Goal: Task Accomplishment & Management: Manage account settings

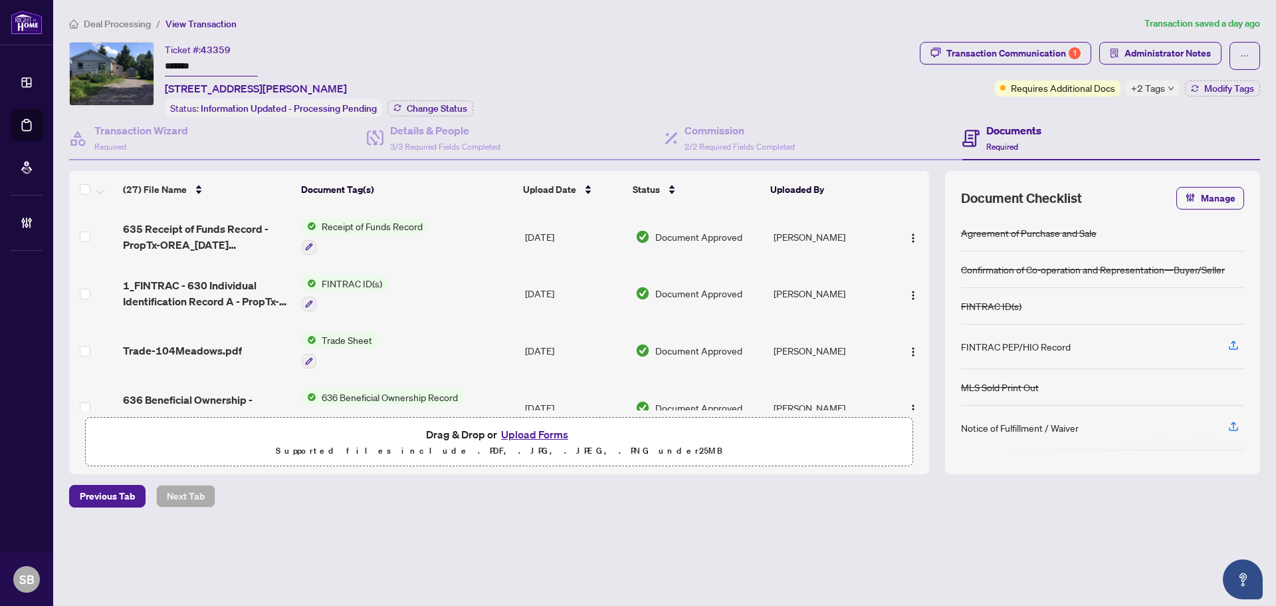
click at [135, 25] on span "Deal Processing" at bounding box center [117, 24] width 67 height 12
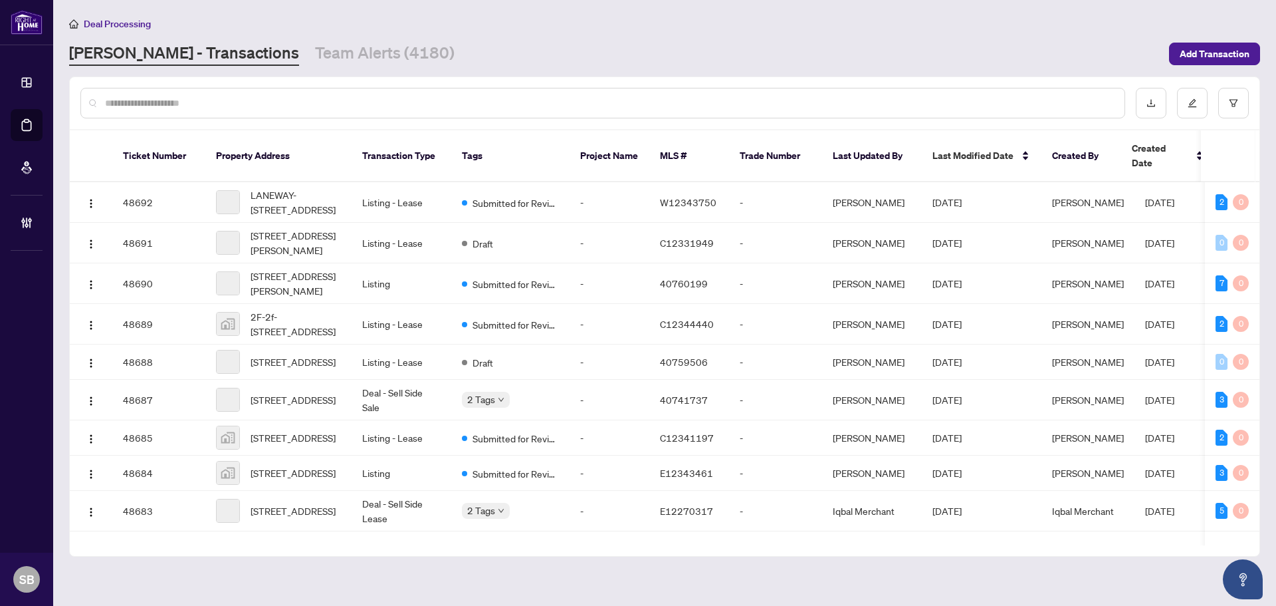
click at [525, 100] on input "text" at bounding box center [609, 103] width 1009 height 15
click at [1243, 98] on button "button" at bounding box center [1234, 103] width 31 height 31
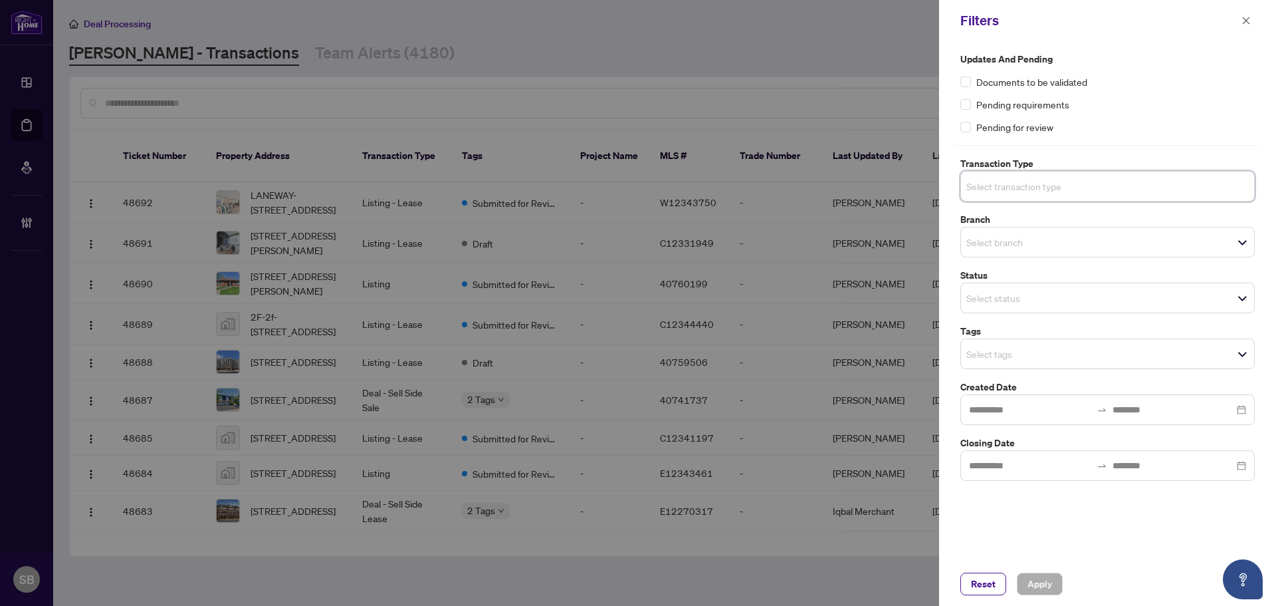
click at [1060, 186] on input "search" at bounding box center [1013, 186] width 93 height 16
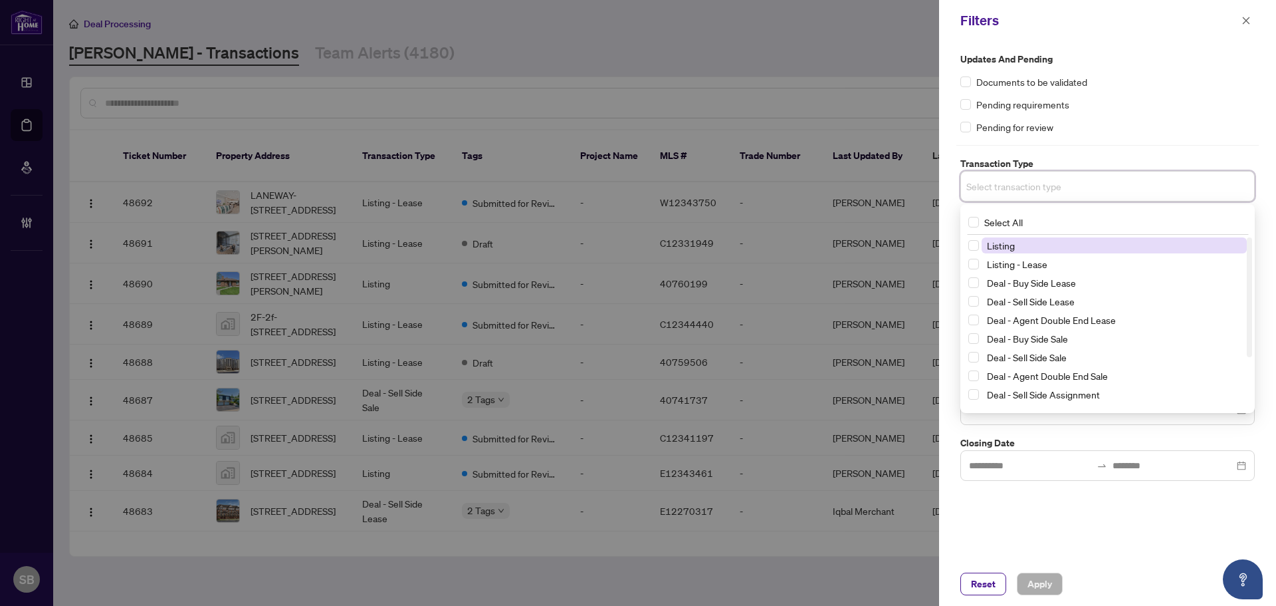
click at [1042, 168] on label "Transaction Type" at bounding box center [1108, 163] width 295 height 15
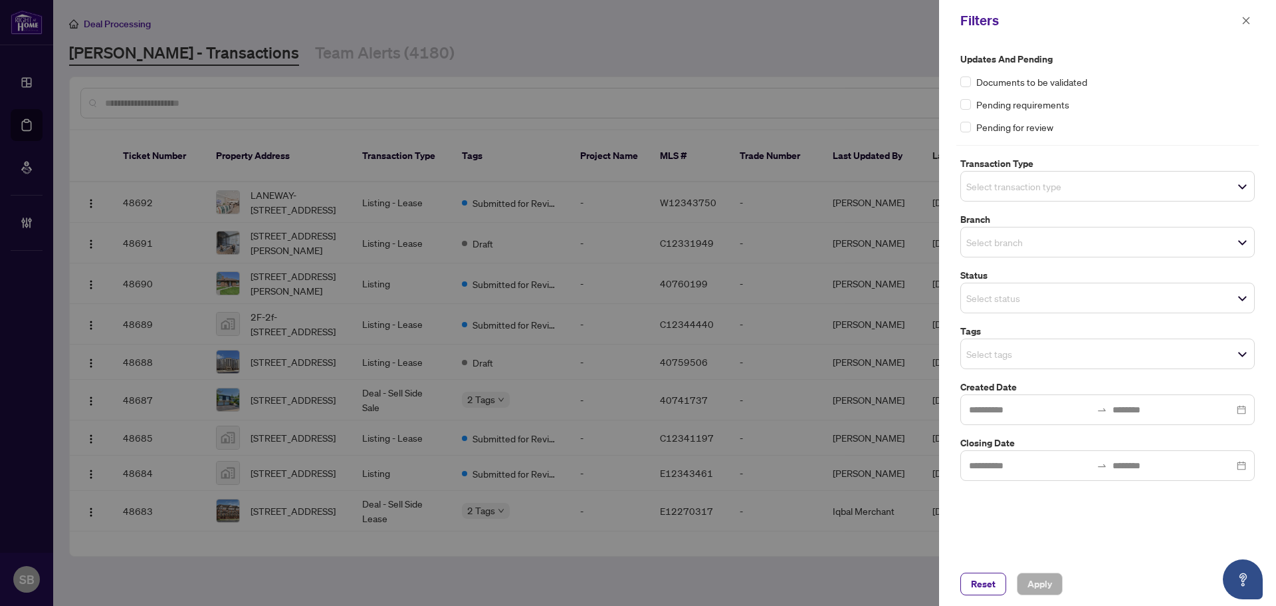
click at [1103, 124] on div "Pending for review" at bounding box center [1108, 127] width 295 height 15
click at [1022, 298] on input "search" at bounding box center [1013, 298] width 93 height 16
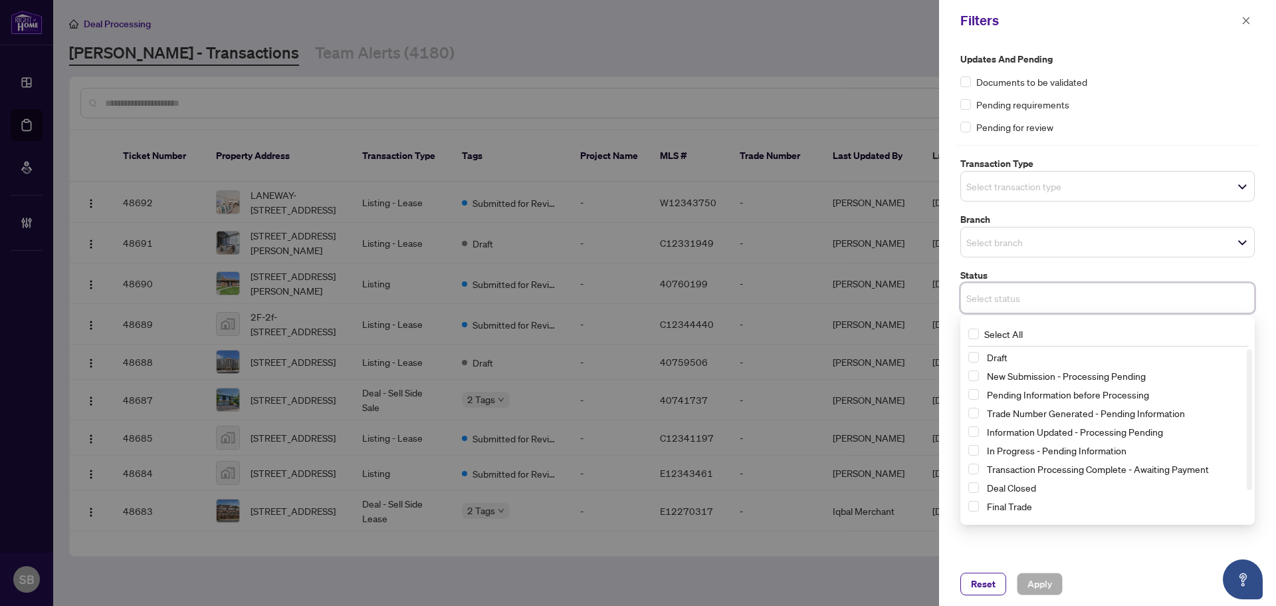
click at [1036, 301] on input "search" at bounding box center [1013, 298] width 93 height 16
click at [1236, 111] on div "Updates and Pending Documents to be validated Pending requirements Pending for …" at bounding box center [1108, 93] width 295 height 82
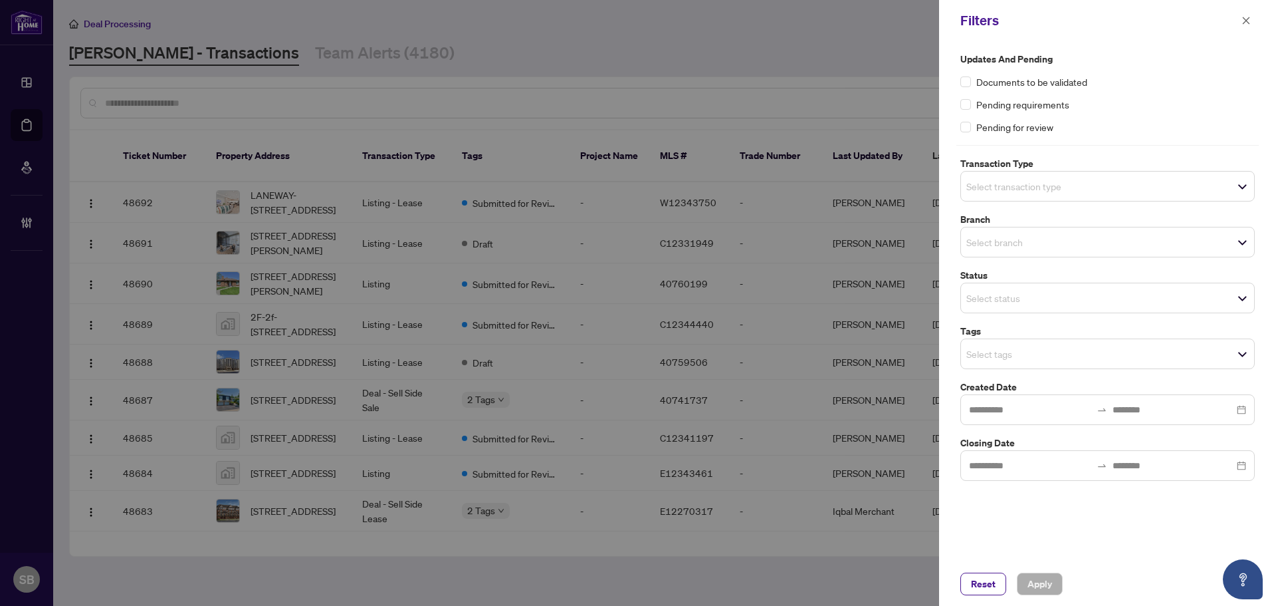
click at [1011, 344] on span "Select tags" at bounding box center [1107, 353] width 293 height 19
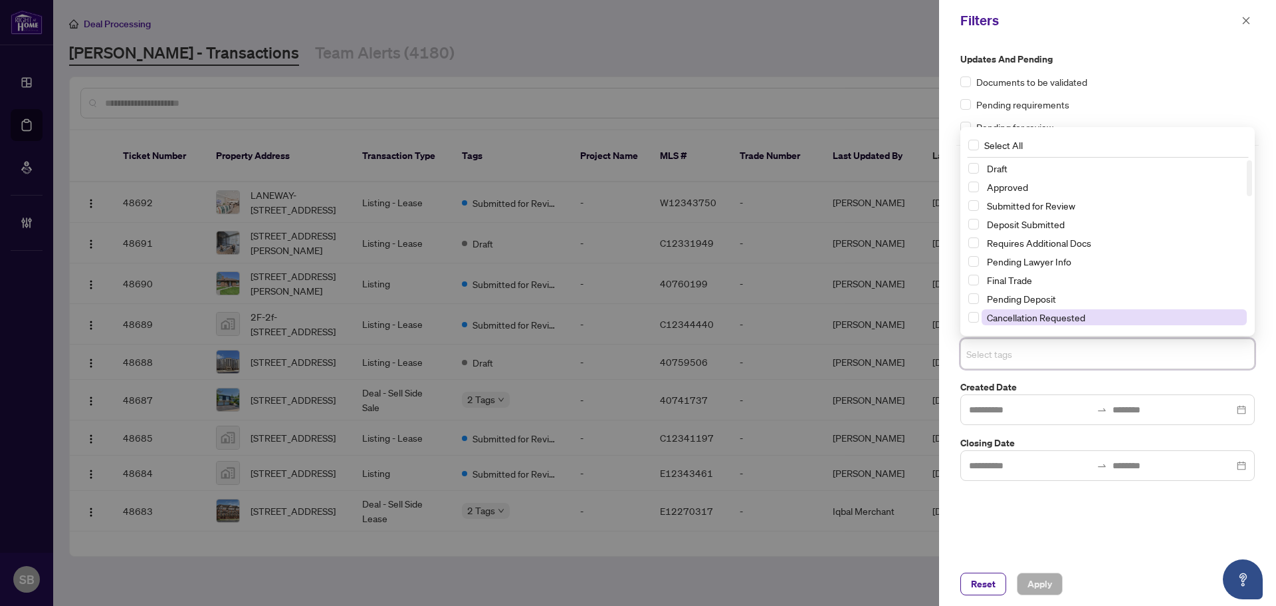
click at [1036, 316] on span "Cancellation Requested" at bounding box center [1036, 317] width 98 height 12
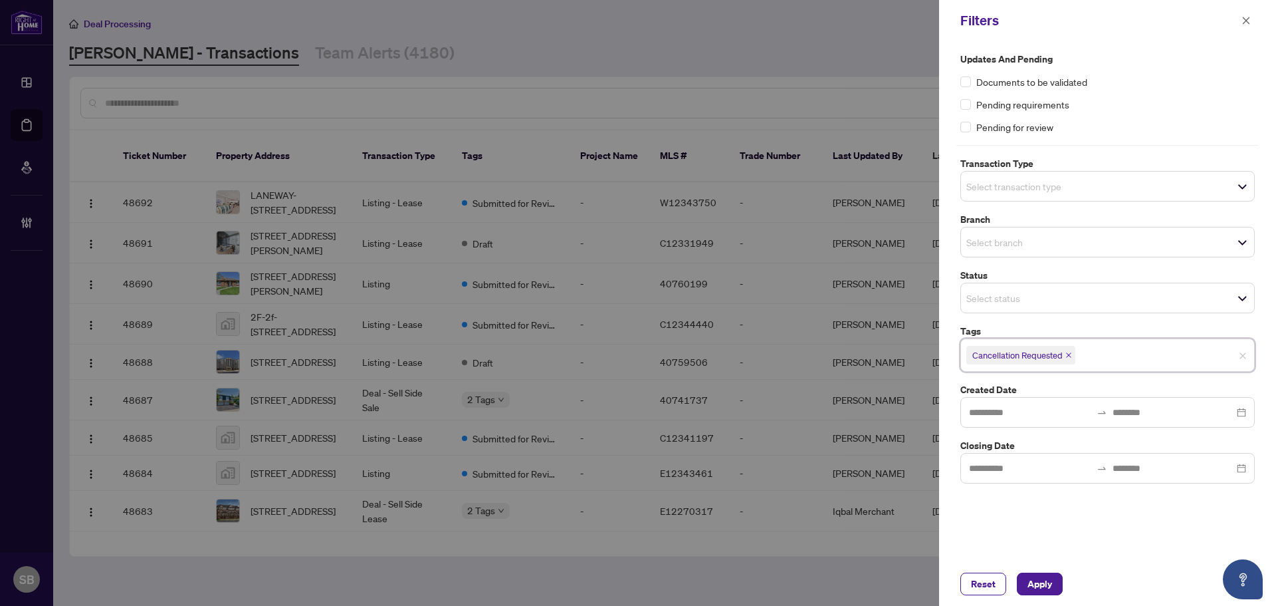
click at [1057, 184] on input "search" at bounding box center [1013, 186] width 93 height 16
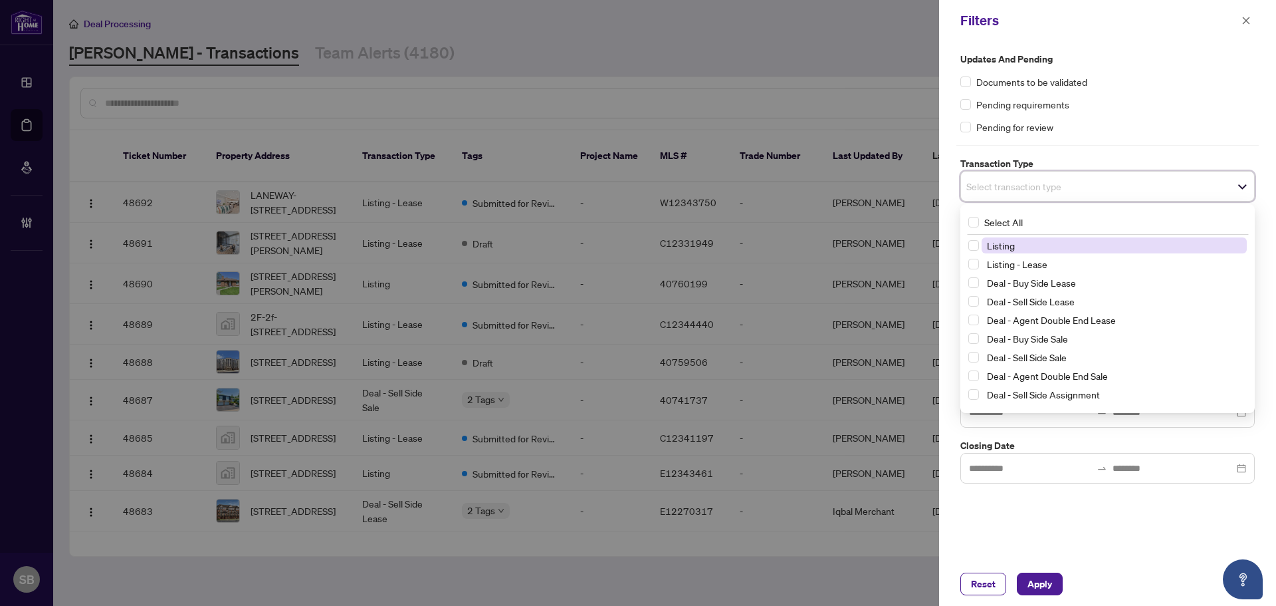
click at [1157, 156] on label "Transaction Type" at bounding box center [1108, 163] width 295 height 15
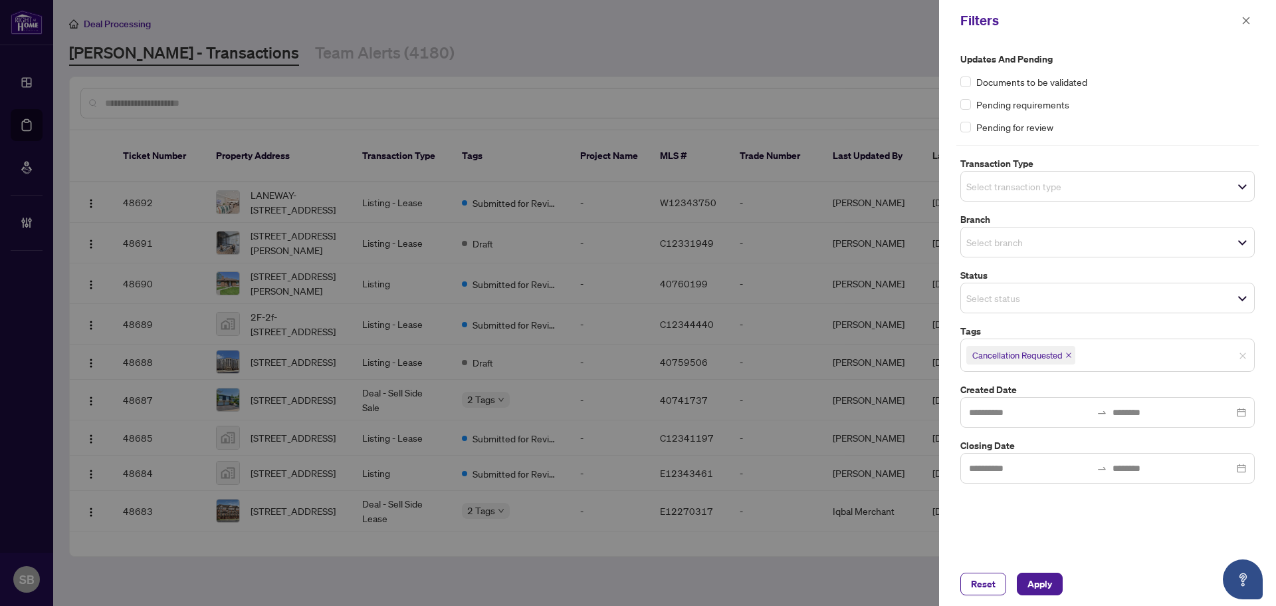
click at [1009, 249] on input "search" at bounding box center [1013, 242] width 93 height 16
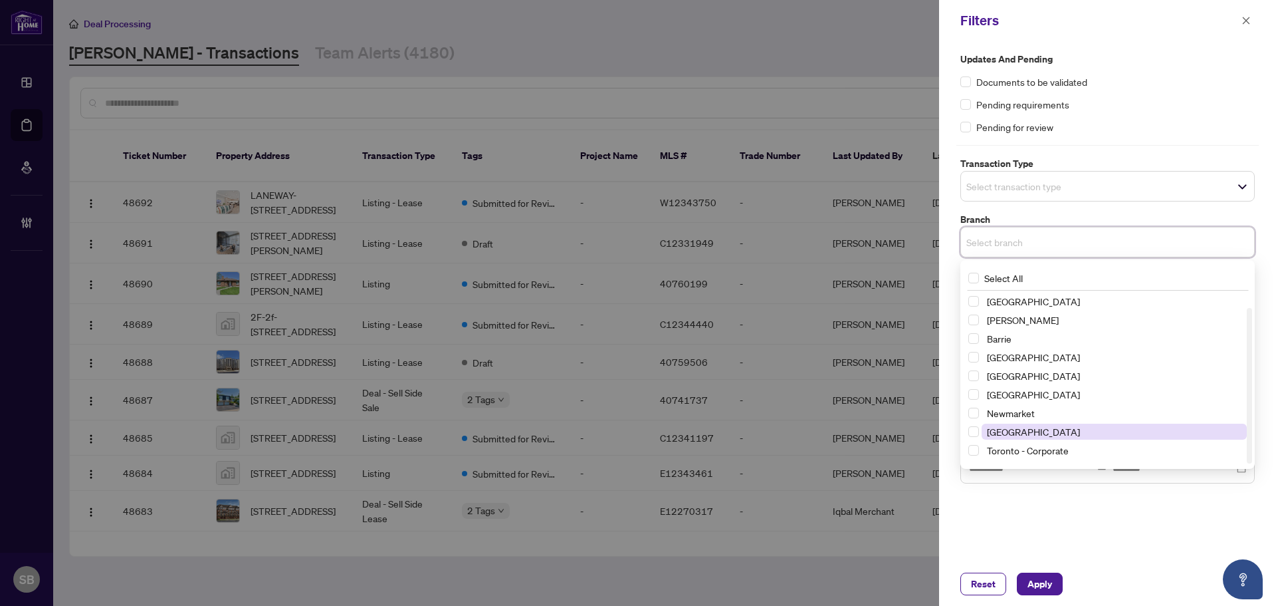
scroll to position [16, 0]
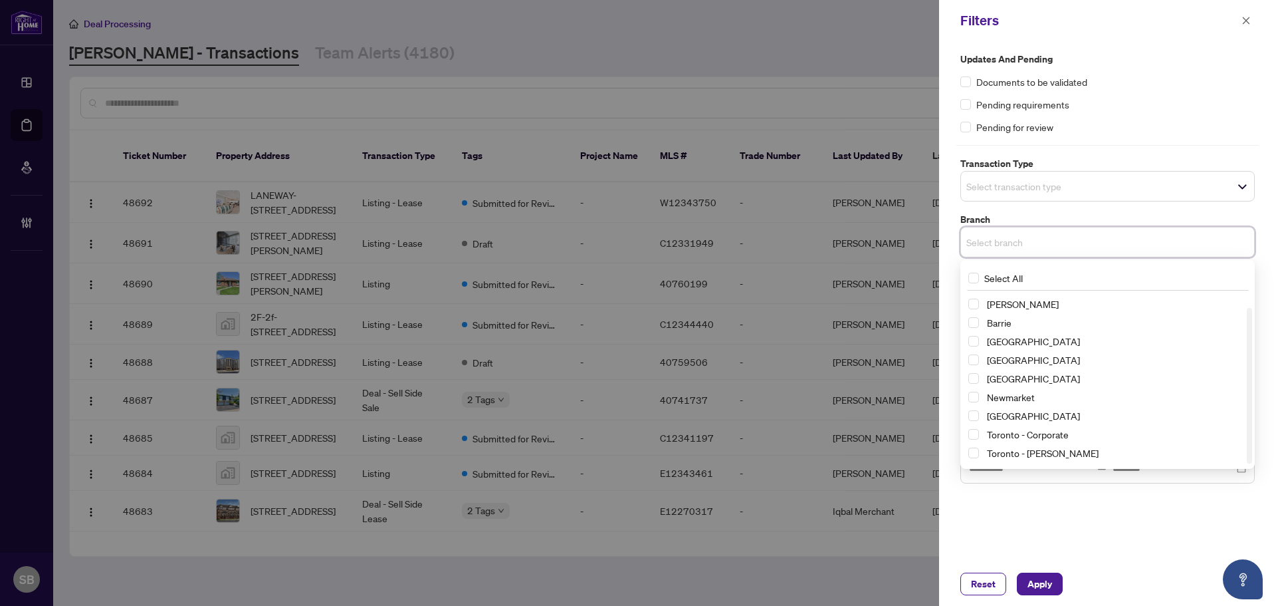
click at [1024, 460] on div "Toronto - [PERSON_NAME]" at bounding box center [1108, 453] width 279 height 16
click at [1026, 450] on span "Toronto - [PERSON_NAME]" at bounding box center [1043, 453] width 112 height 12
click at [1049, 578] on span "Apply" at bounding box center [1040, 583] width 25 height 21
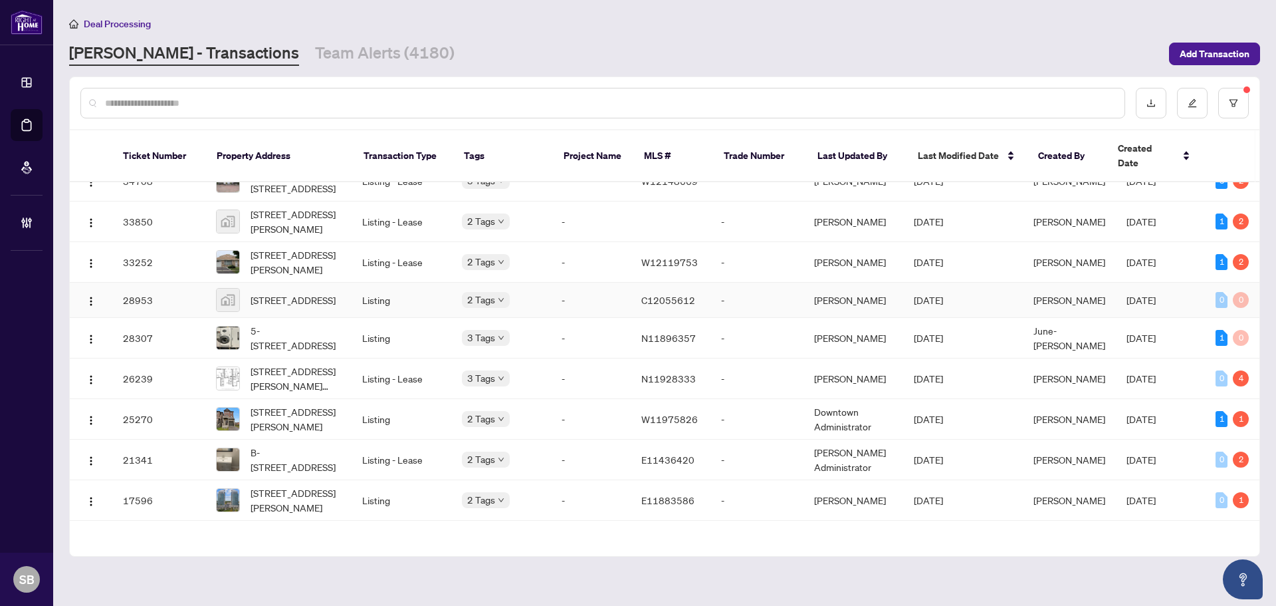
scroll to position [648, 0]
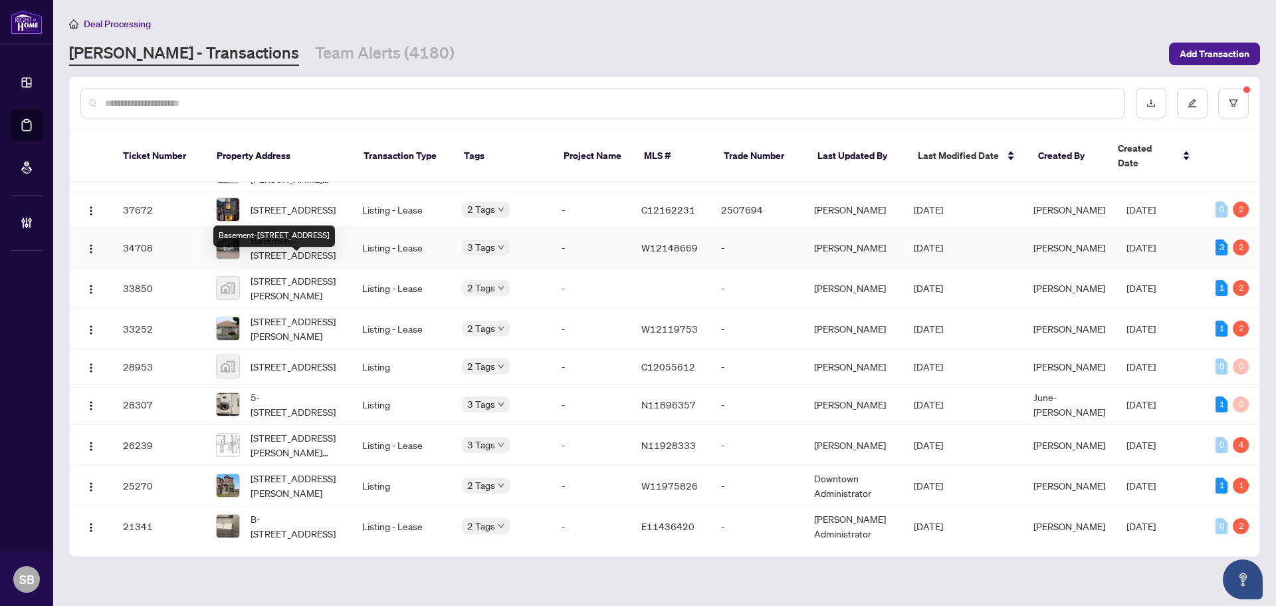
click at [283, 262] on span "Basement-[STREET_ADDRESS]" at bounding box center [296, 247] width 90 height 29
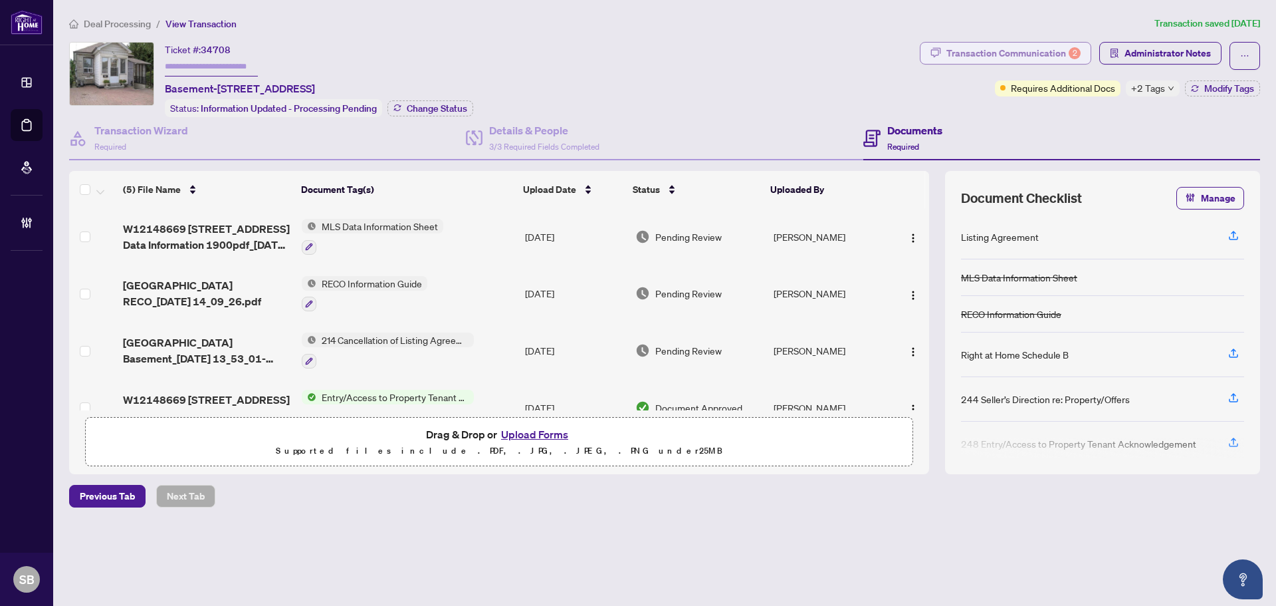
click at [1049, 54] on div "Transaction Communication 2" at bounding box center [1014, 53] width 134 height 21
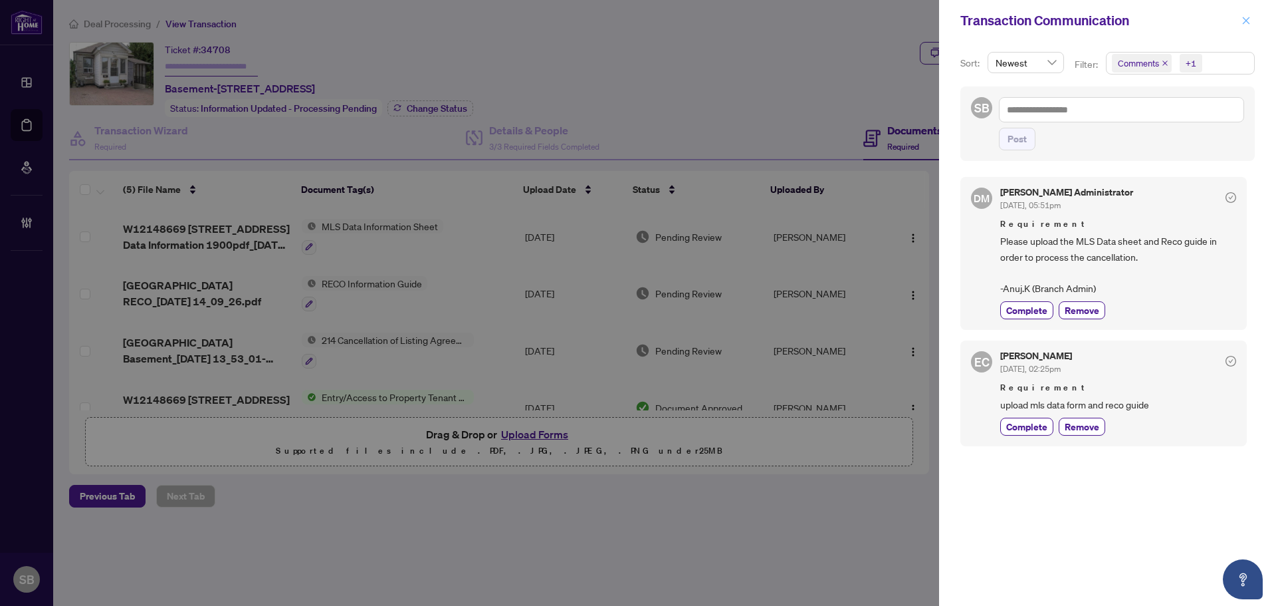
click at [1245, 19] on icon "close" at bounding box center [1246, 20] width 9 height 9
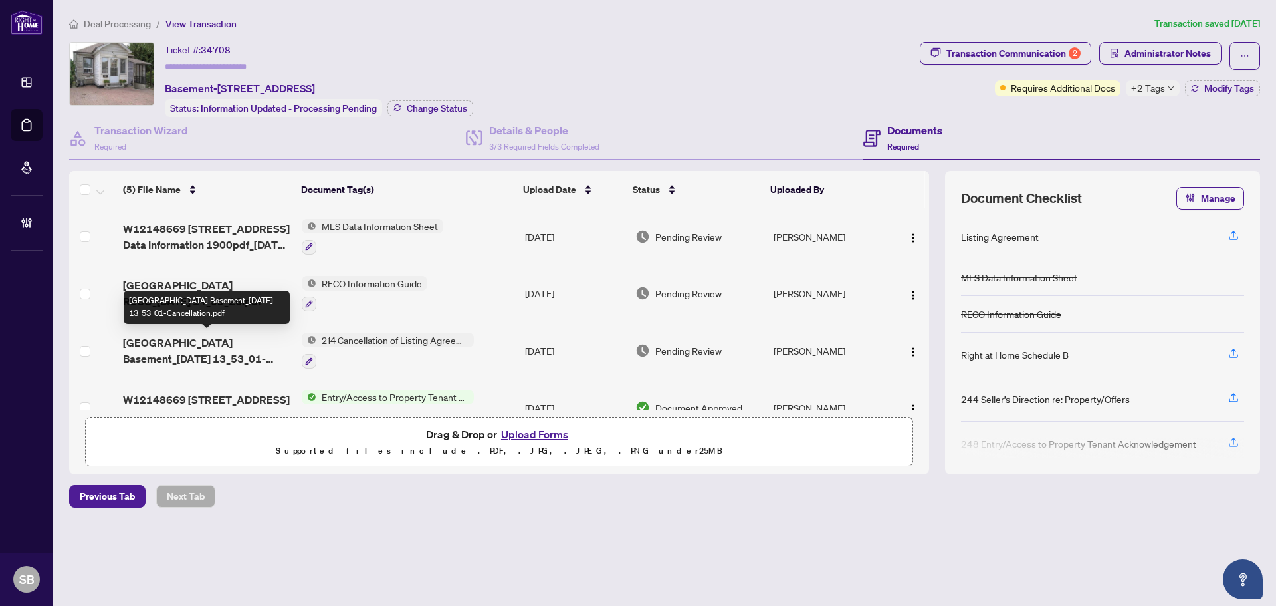
click at [235, 343] on span "[GEOGRAPHIC_DATA] Basement_[DATE] 13_53_01-Cancellation.pdf" at bounding box center [207, 350] width 168 height 32
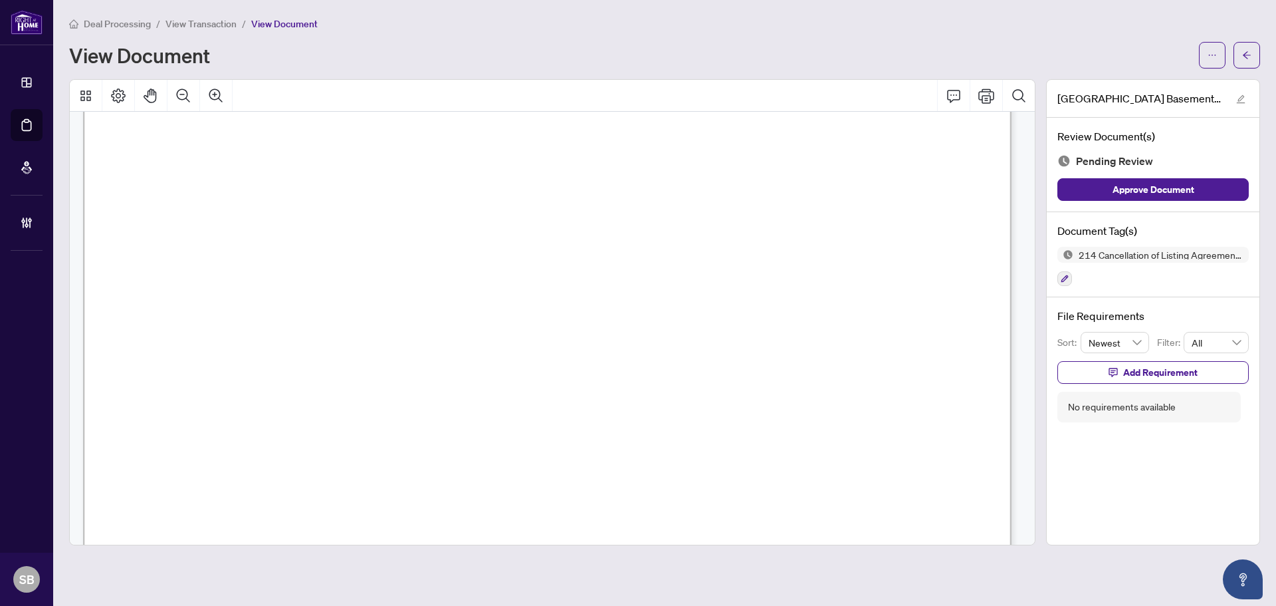
scroll to position [397, 0]
click at [1204, 53] on button "button" at bounding box center [1212, 55] width 27 height 27
click at [1166, 86] on span "Download" at bounding box center [1164, 83] width 101 height 15
click at [1248, 58] on icon "arrow-left" at bounding box center [1247, 55] width 9 height 9
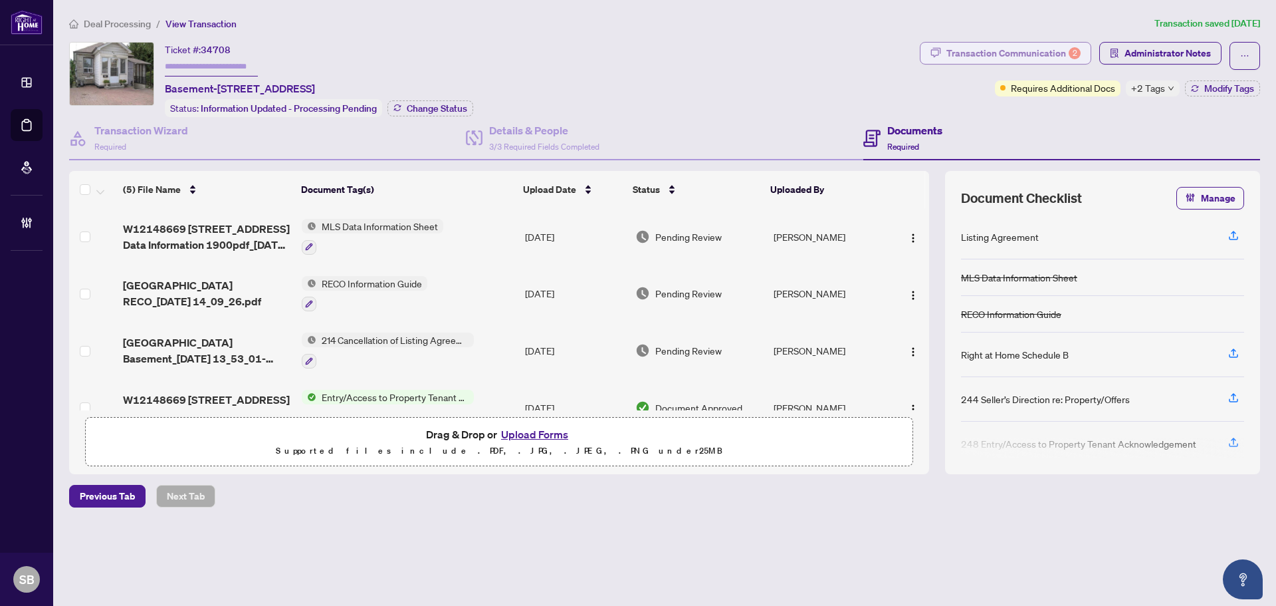
click at [986, 53] on div "Transaction Communication 2" at bounding box center [1014, 53] width 134 height 21
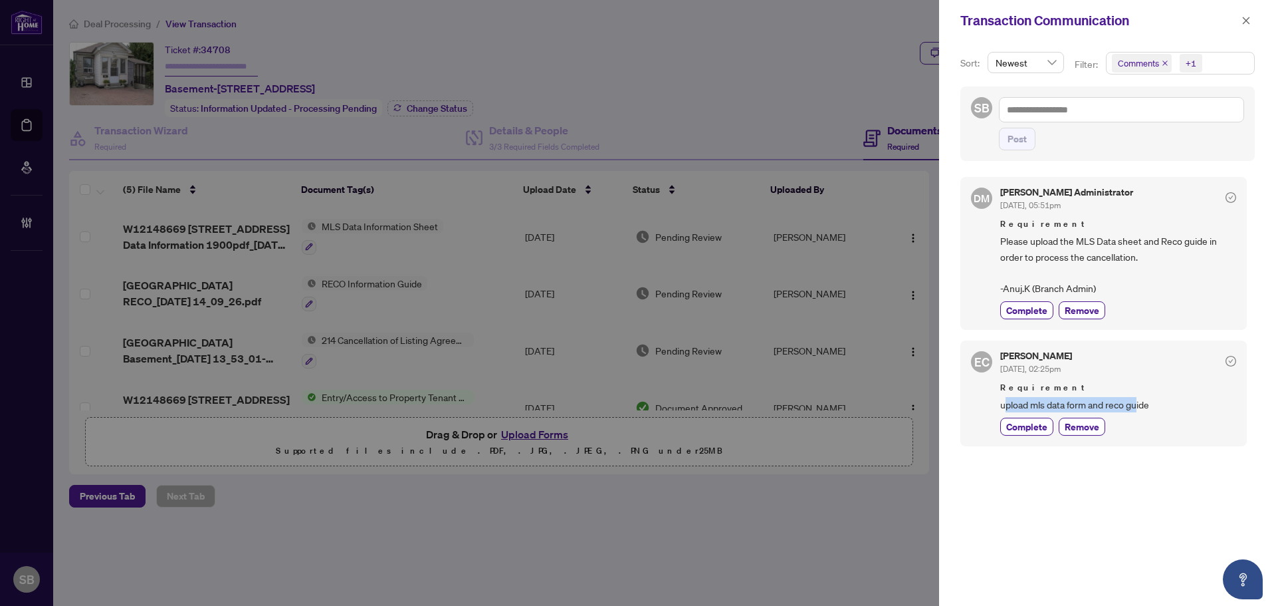
drag, startPoint x: 1005, startPoint y: 401, endPoint x: 1167, endPoint y: 406, distance: 162.3
click at [1144, 400] on span "upload mls data form and reco guide" at bounding box center [1119, 404] width 236 height 15
click at [1023, 425] on span "Complete" at bounding box center [1027, 427] width 41 height 14
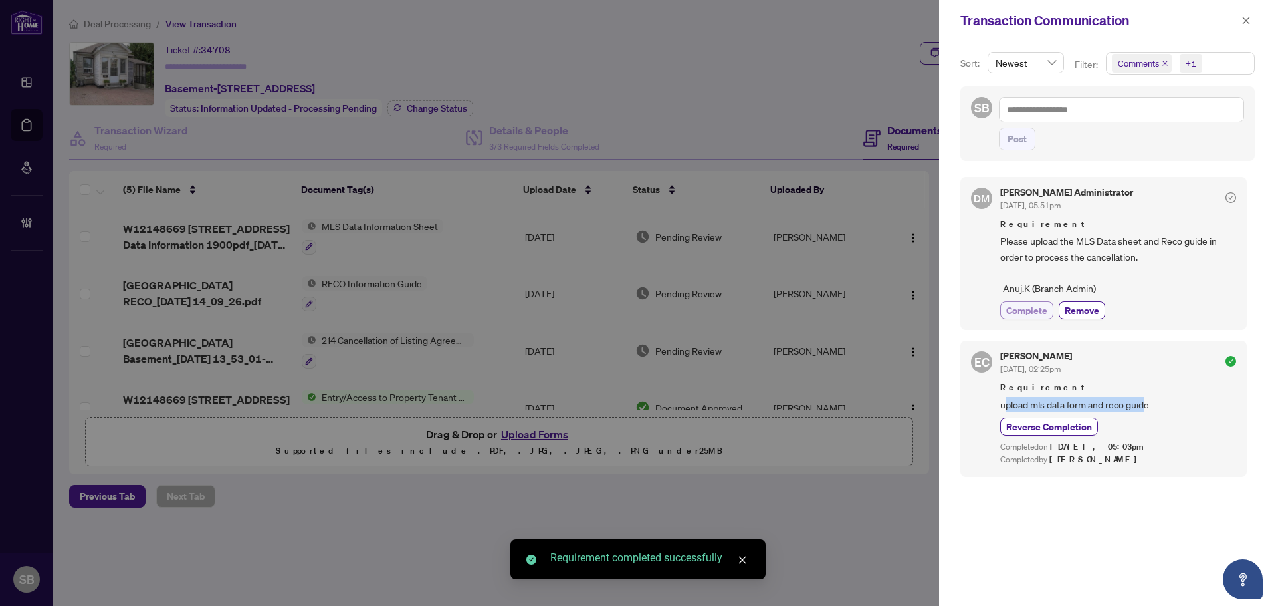
click at [1032, 307] on span "Complete" at bounding box center [1027, 310] width 41 height 14
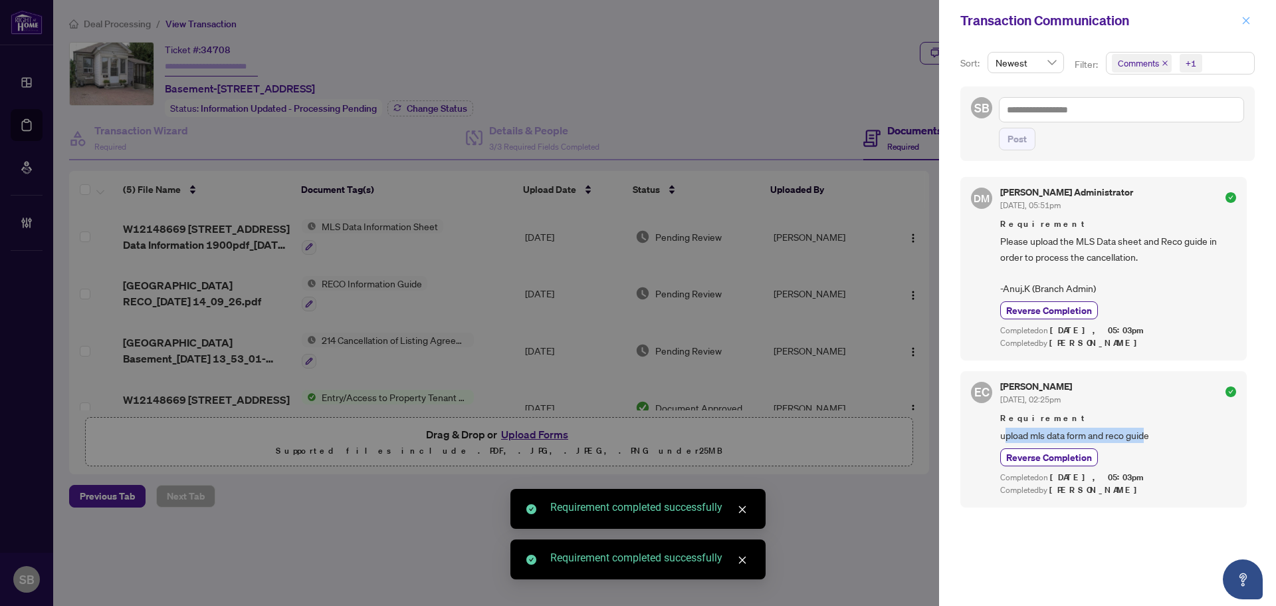
click at [1247, 19] on icon "close" at bounding box center [1246, 20] width 9 height 9
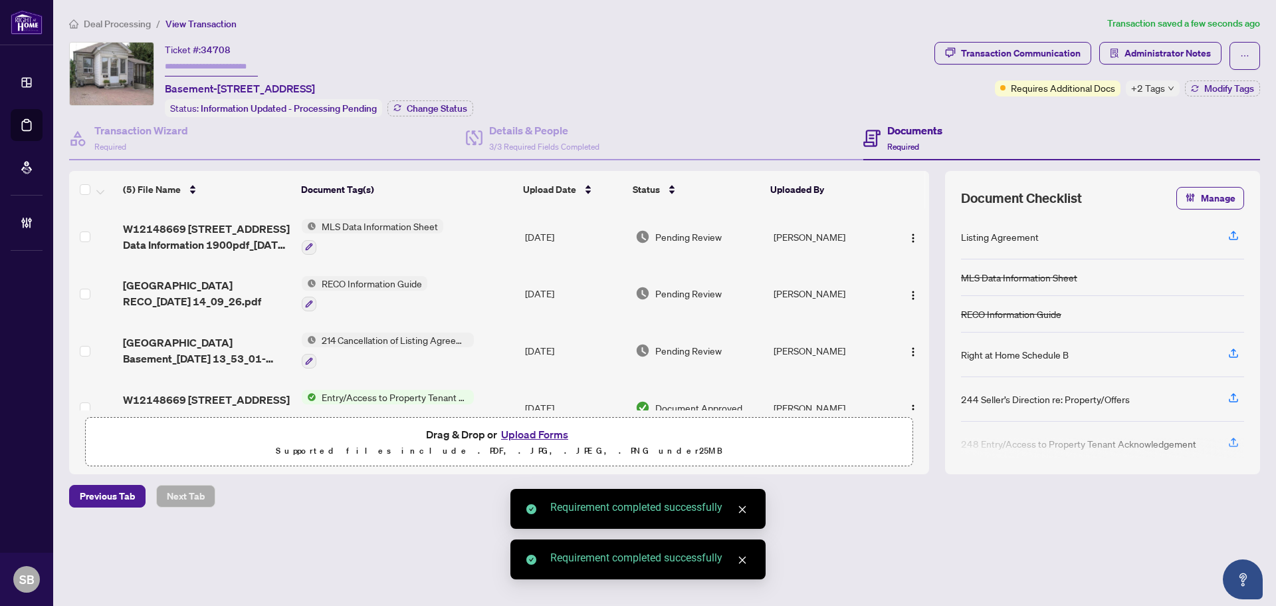
click at [461, 290] on td "RECO Information Guide" at bounding box center [408, 293] width 223 height 57
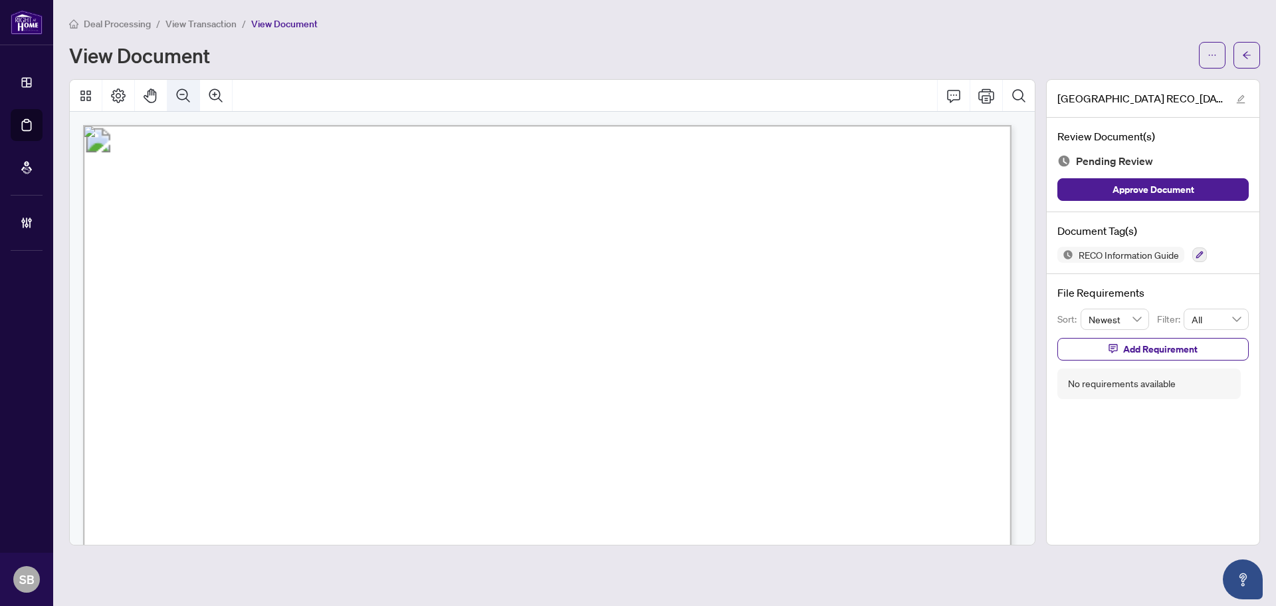
click at [187, 94] on icon "Zoom Out" at bounding box center [184, 96] width 16 height 16
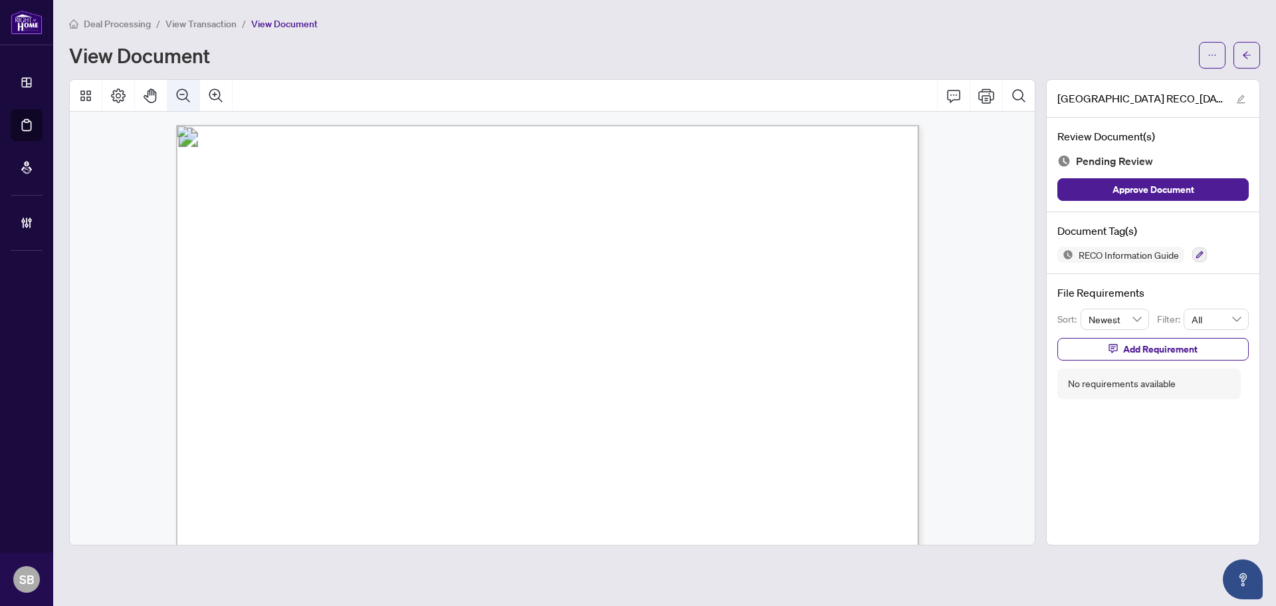
click at [185, 94] on icon "Zoom Out" at bounding box center [184, 96] width 16 height 16
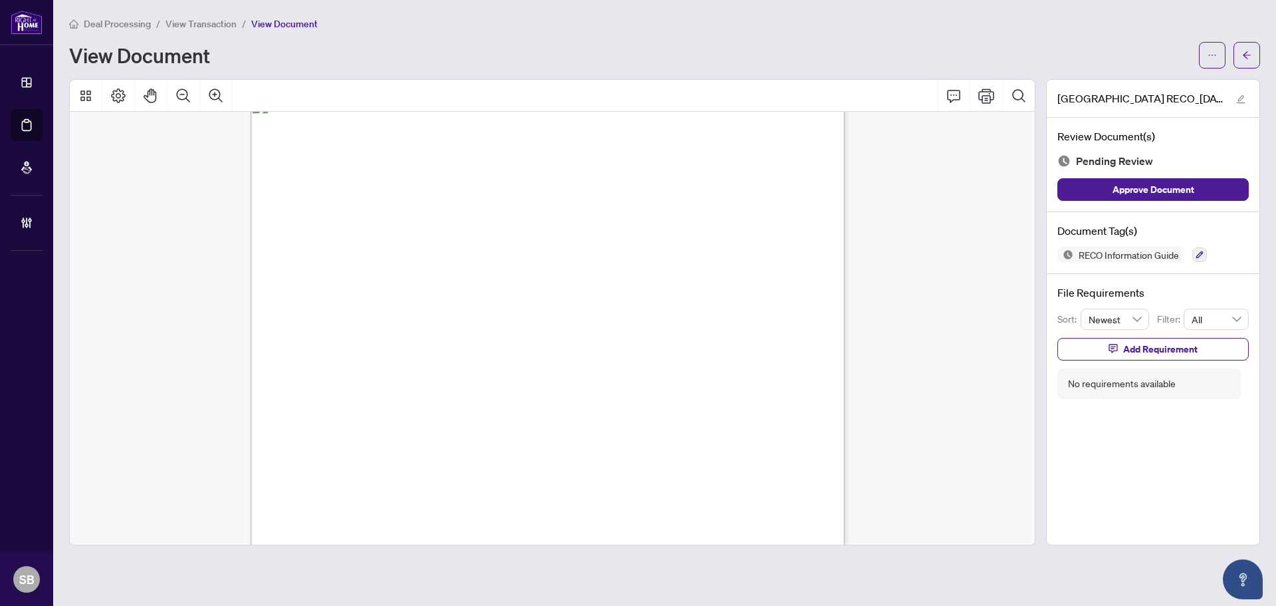
scroll to position [9543, 0]
click at [1205, 254] on button "button" at bounding box center [1200, 254] width 15 height 15
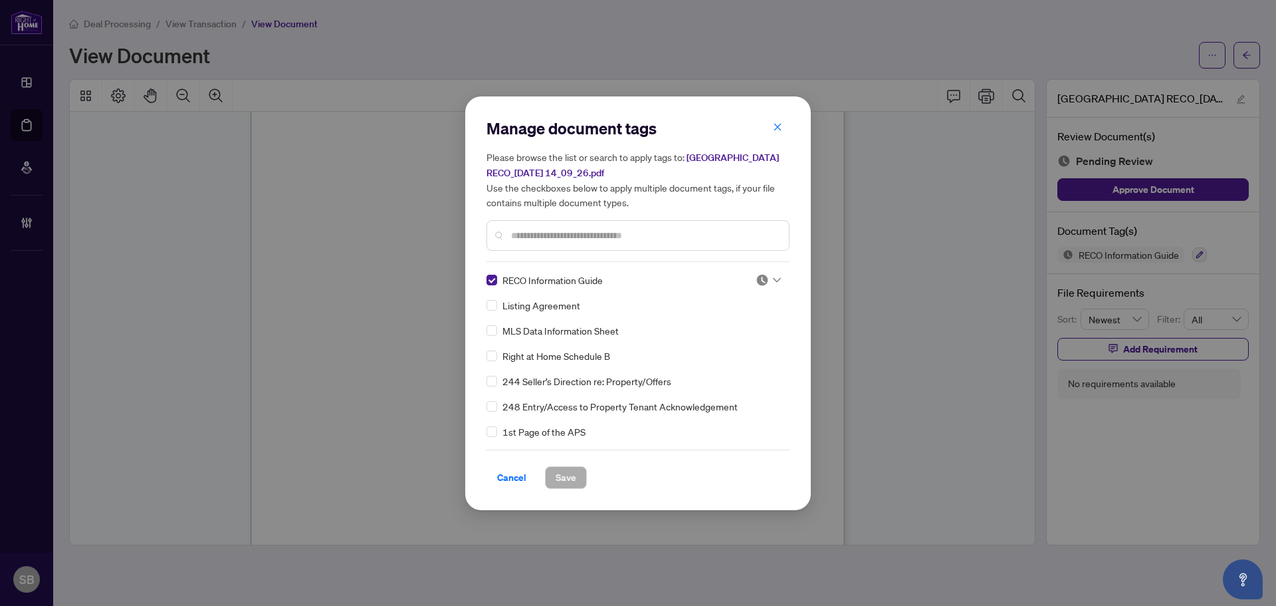
click at [779, 280] on div "RECO Information Guide Listing Agreement MLS Data Information Sheet Right at Ho…" at bounding box center [638, 356] width 303 height 166
click at [769, 276] on div at bounding box center [768, 279] width 25 height 13
drag, startPoint x: 744, startPoint y: 344, endPoint x: 719, endPoint y: 371, distance: 36.7
click at [743, 344] on div "Approved" at bounding box center [724, 344] width 85 height 15
click at [575, 481] on span "Save" at bounding box center [566, 477] width 21 height 21
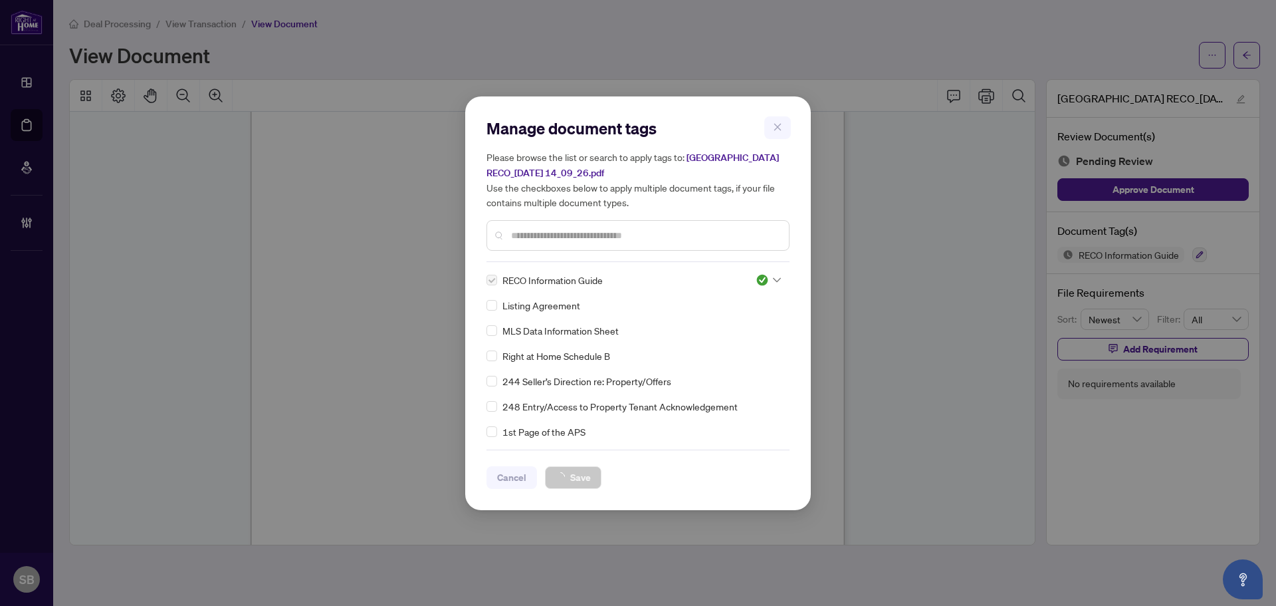
drag, startPoint x: 1249, startPoint y: 59, endPoint x: 1244, endPoint y: 55, distance: 7.1
click at [1245, 56] on div "Manage document tags Please browse the list or search to apply tags to: [STREET…" at bounding box center [638, 303] width 1276 height 606
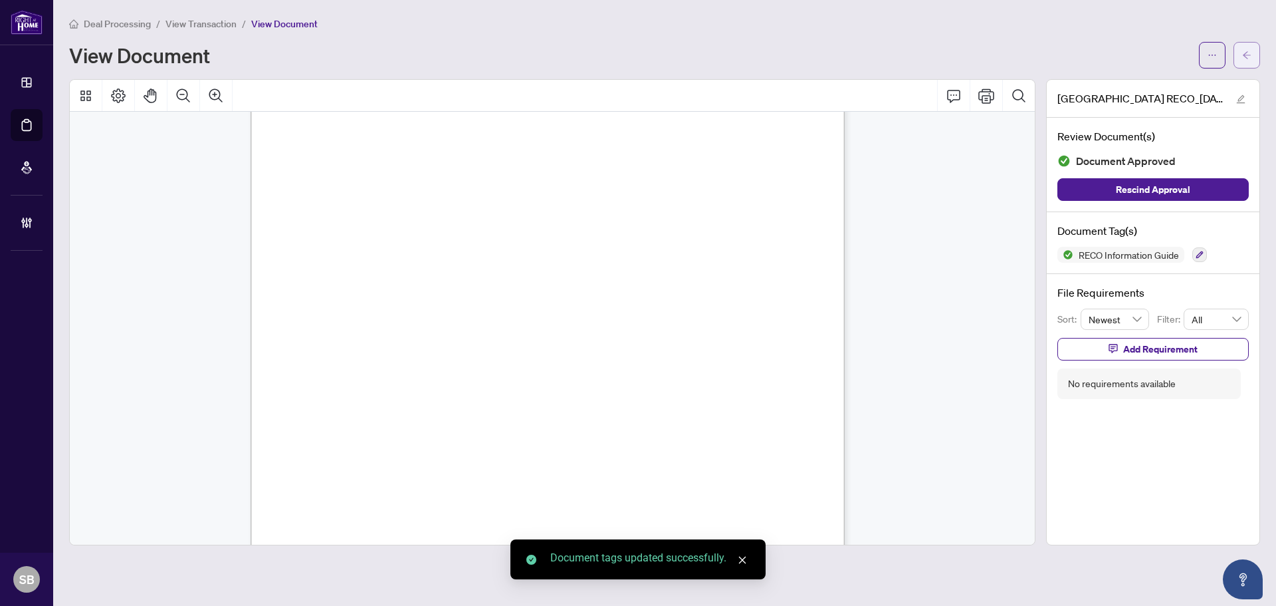
click at [1250, 57] on icon "arrow-left" at bounding box center [1247, 55] width 9 height 9
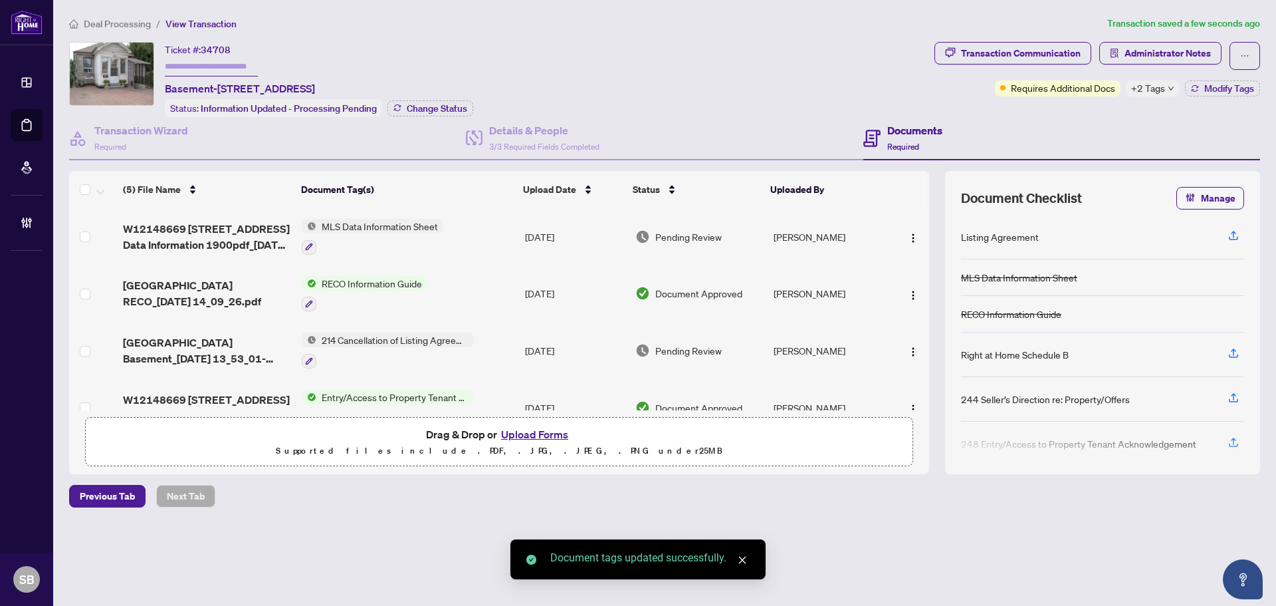
click at [502, 226] on td "MLS Data Information Sheet" at bounding box center [408, 236] width 223 height 57
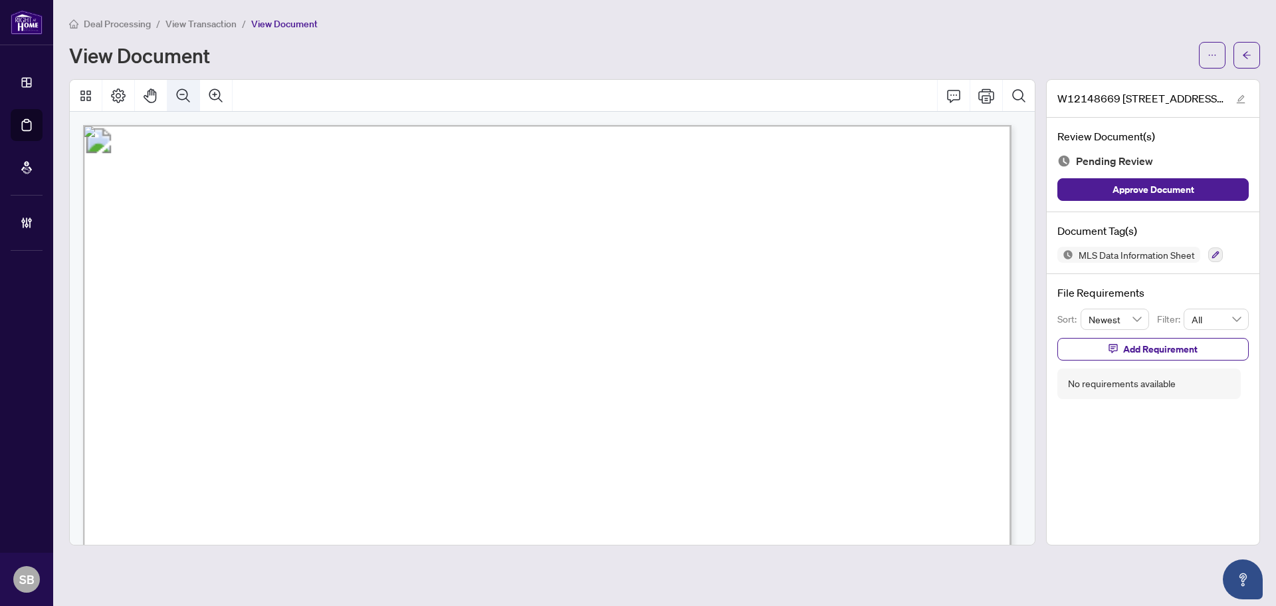
click at [185, 98] on icon "Zoom Out" at bounding box center [184, 96] width 16 height 16
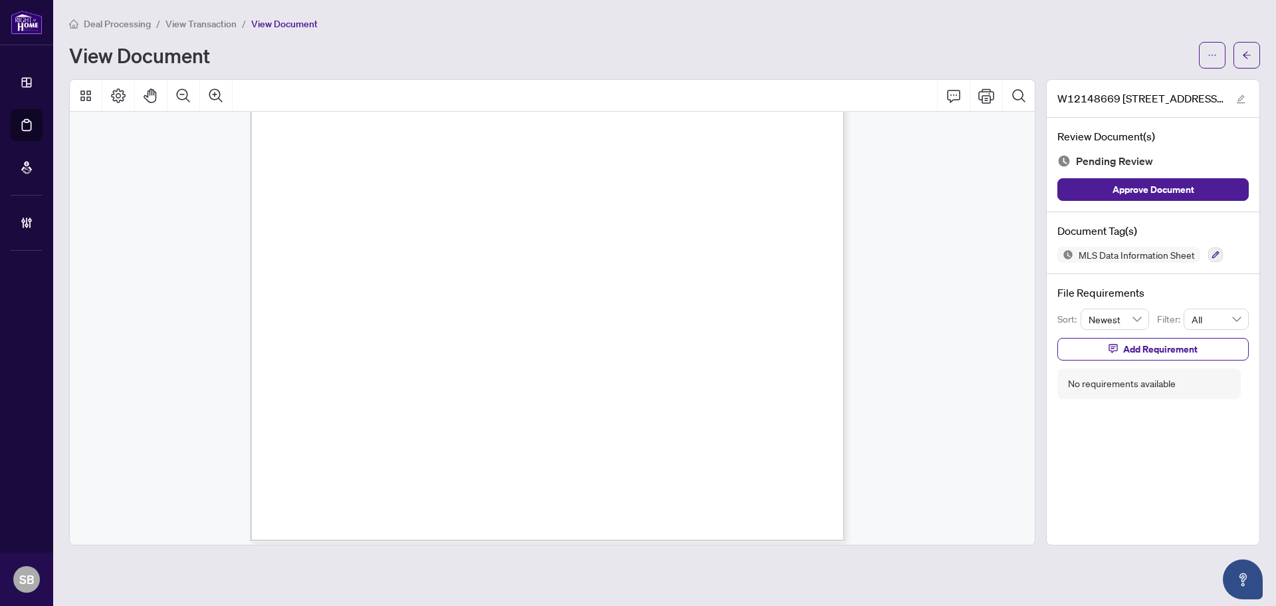
scroll to position [434, 0]
click at [1215, 253] on icon "button" at bounding box center [1216, 254] width 7 height 7
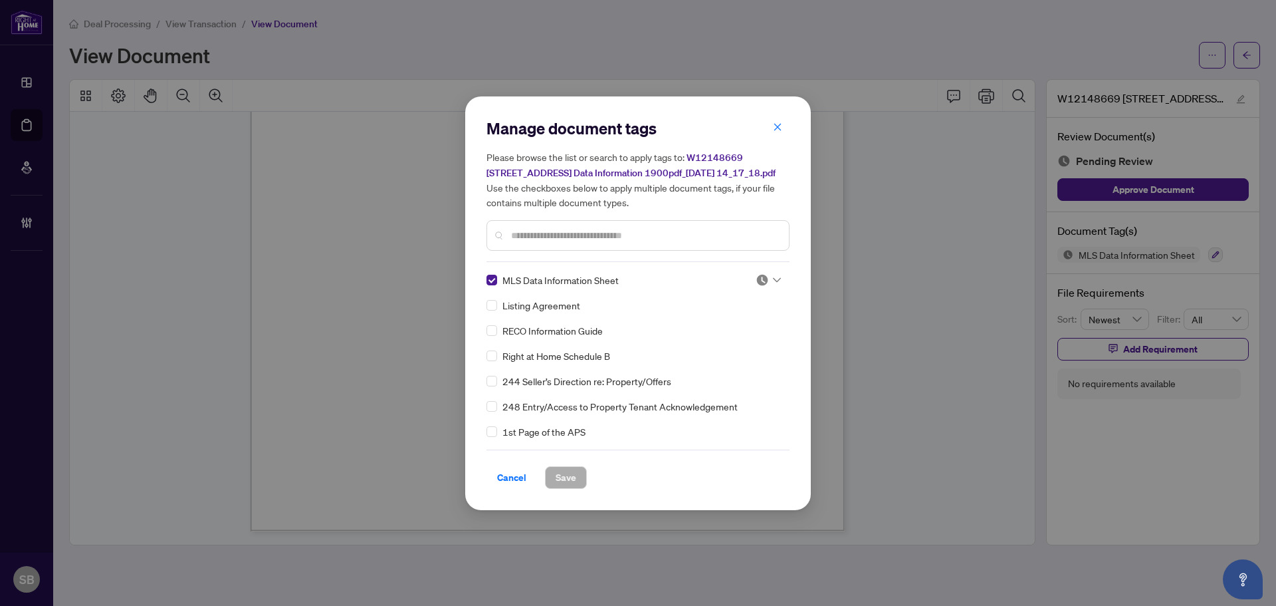
click at [767, 275] on div at bounding box center [768, 279] width 25 height 13
click at [733, 351] on div "Approved" at bounding box center [724, 344] width 85 height 15
click at [574, 471] on span "Save" at bounding box center [566, 477] width 21 height 21
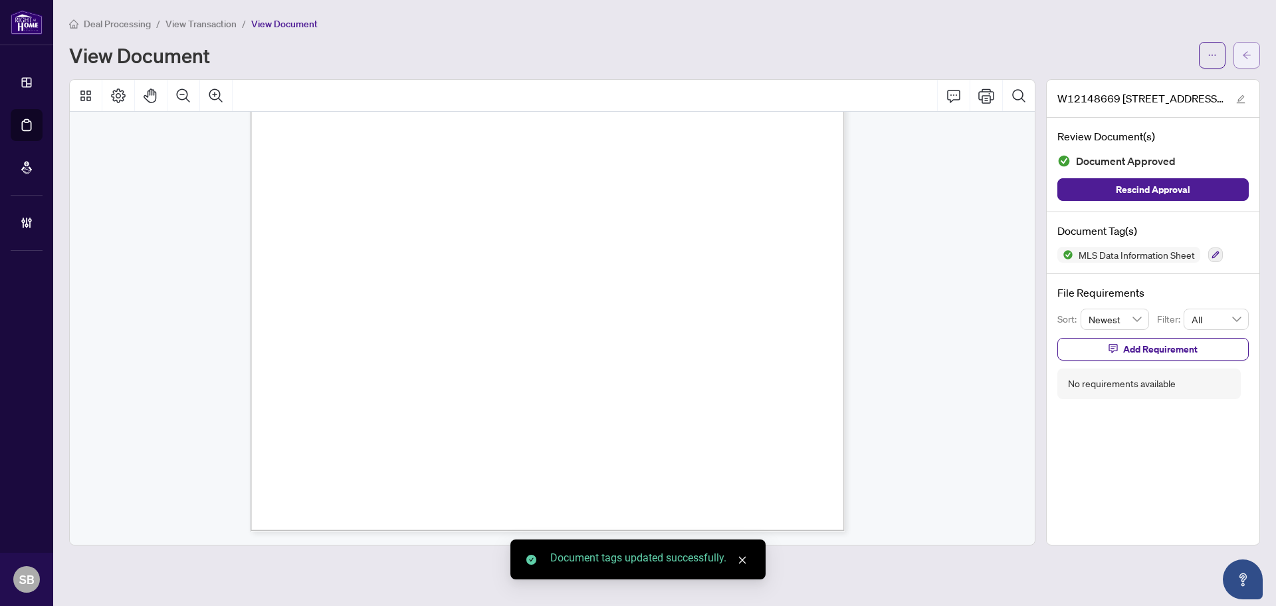
click at [1245, 52] on icon "arrow-left" at bounding box center [1247, 55] width 9 height 9
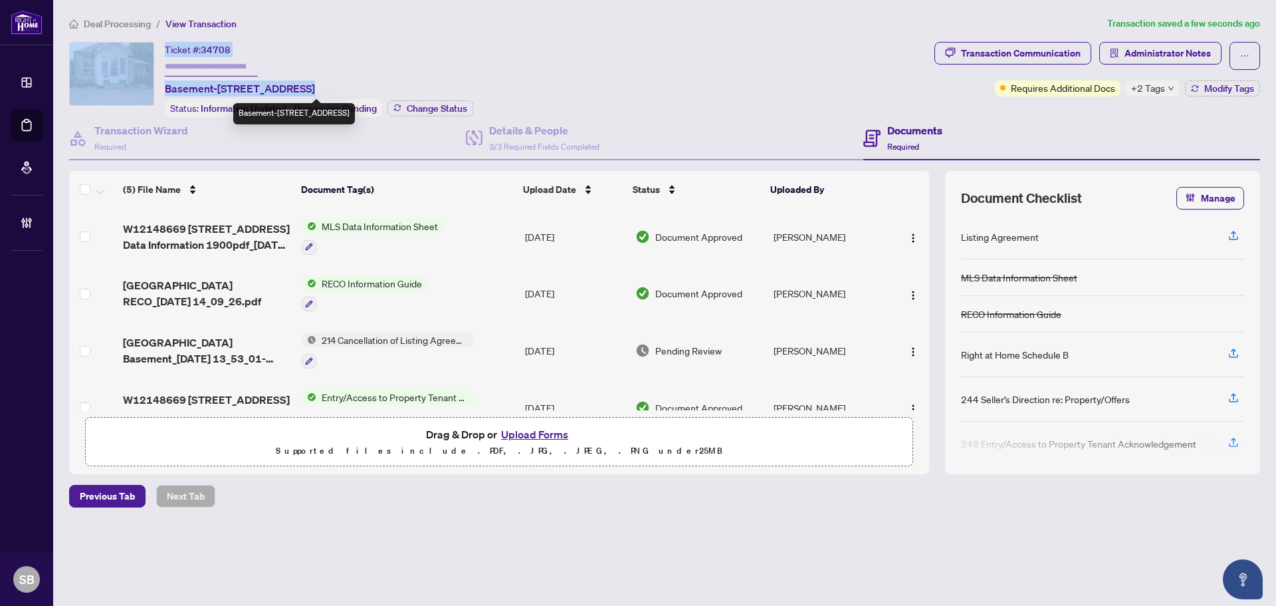
drag, startPoint x: 299, startPoint y: 90, endPoint x: 166, endPoint y: 90, distance: 133.6
click at [153, 90] on div "Ticket #: 34708 Basement-[STREET_ADDRESS] Status: Information Updated - Process…" at bounding box center [499, 79] width 860 height 75
click at [196, 88] on span "Basement-[STREET_ADDRESS]" at bounding box center [240, 88] width 150 height 16
drag, startPoint x: 299, startPoint y: 88, endPoint x: 167, endPoint y: 86, distance: 131.6
click at [167, 86] on span "Basement-[STREET_ADDRESS]" at bounding box center [240, 88] width 150 height 16
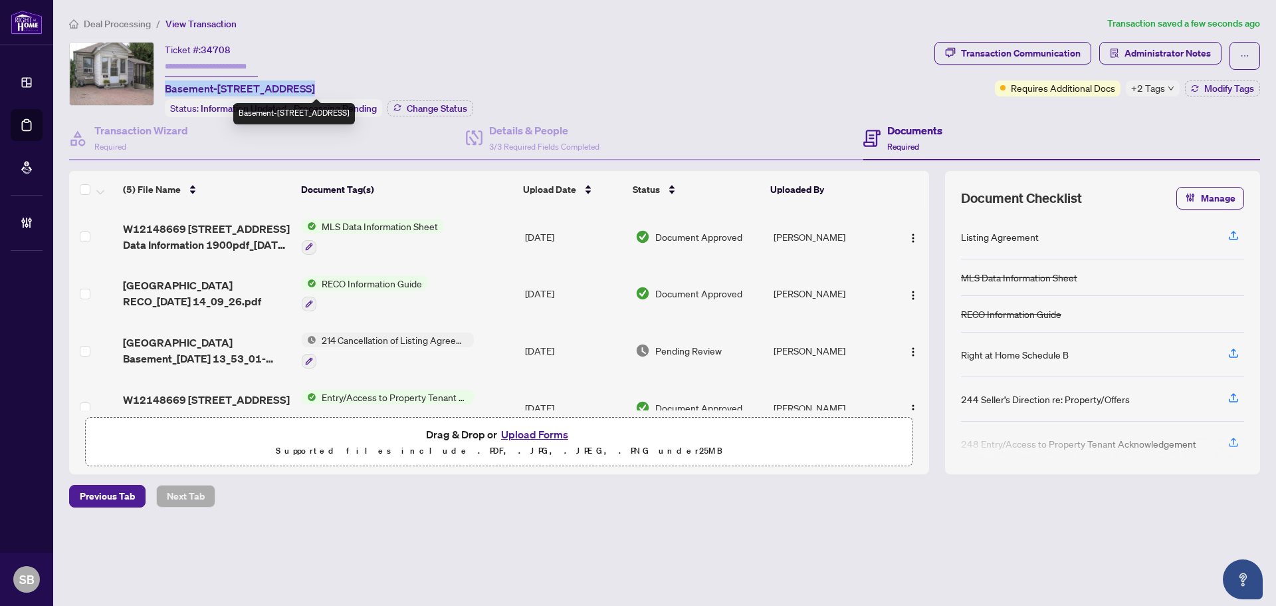
copy span "Basement-[STREET_ADDRESS]"
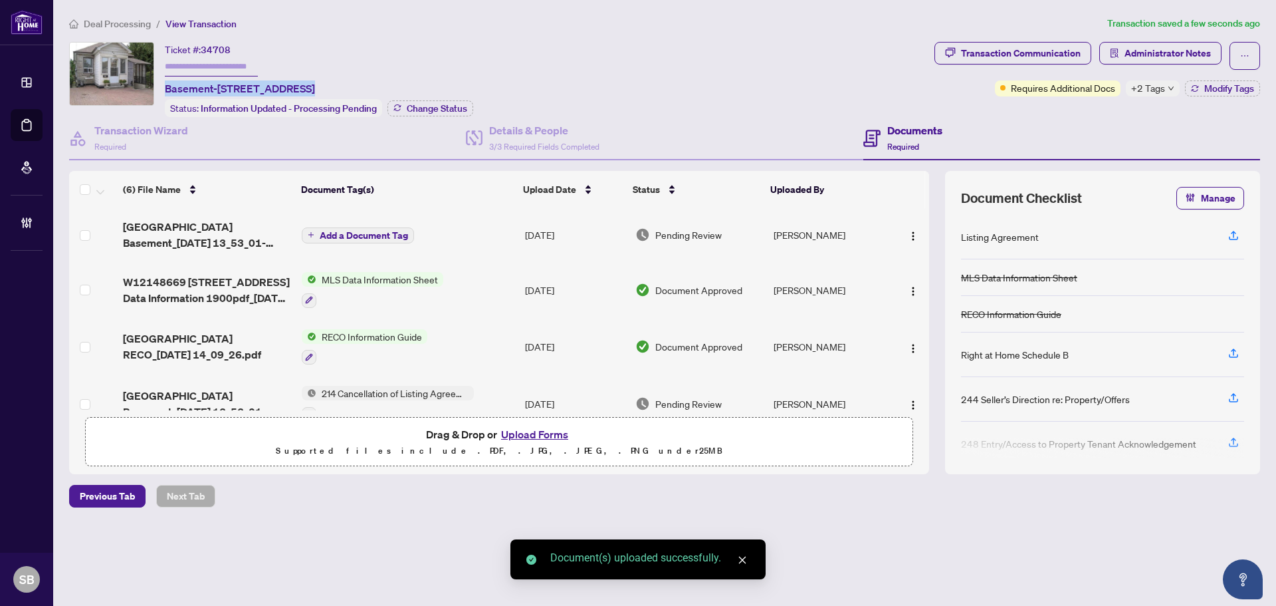
click at [343, 236] on span "Add a Document Tag" at bounding box center [364, 235] width 88 height 9
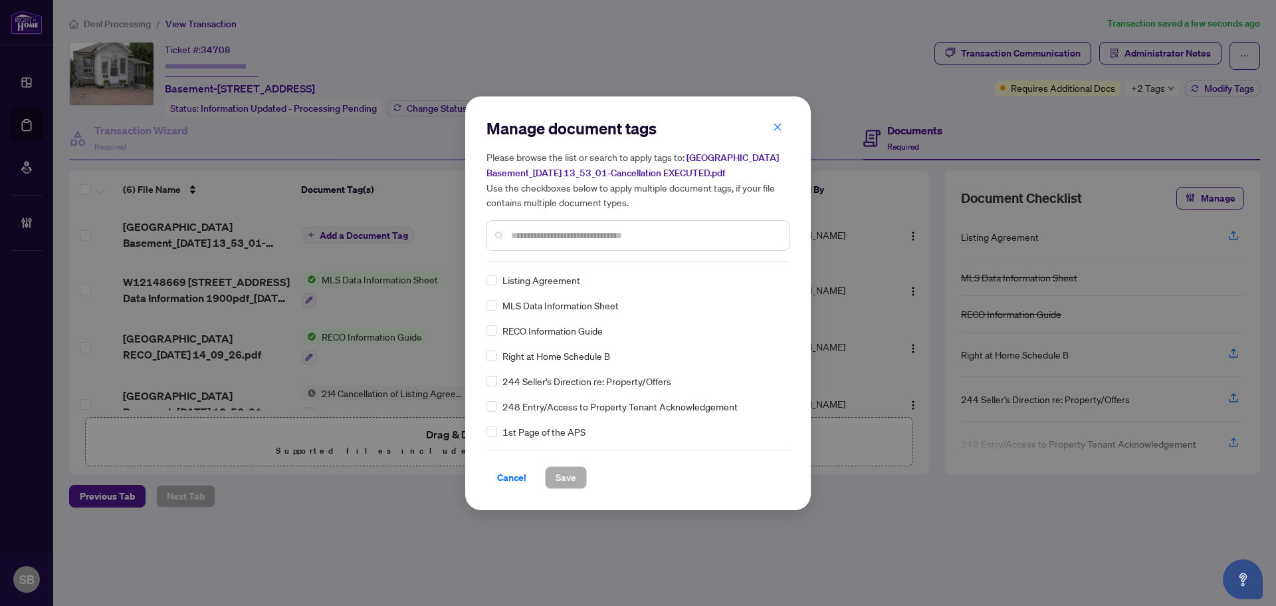
click at [552, 237] on input "text" at bounding box center [644, 235] width 267 height 15
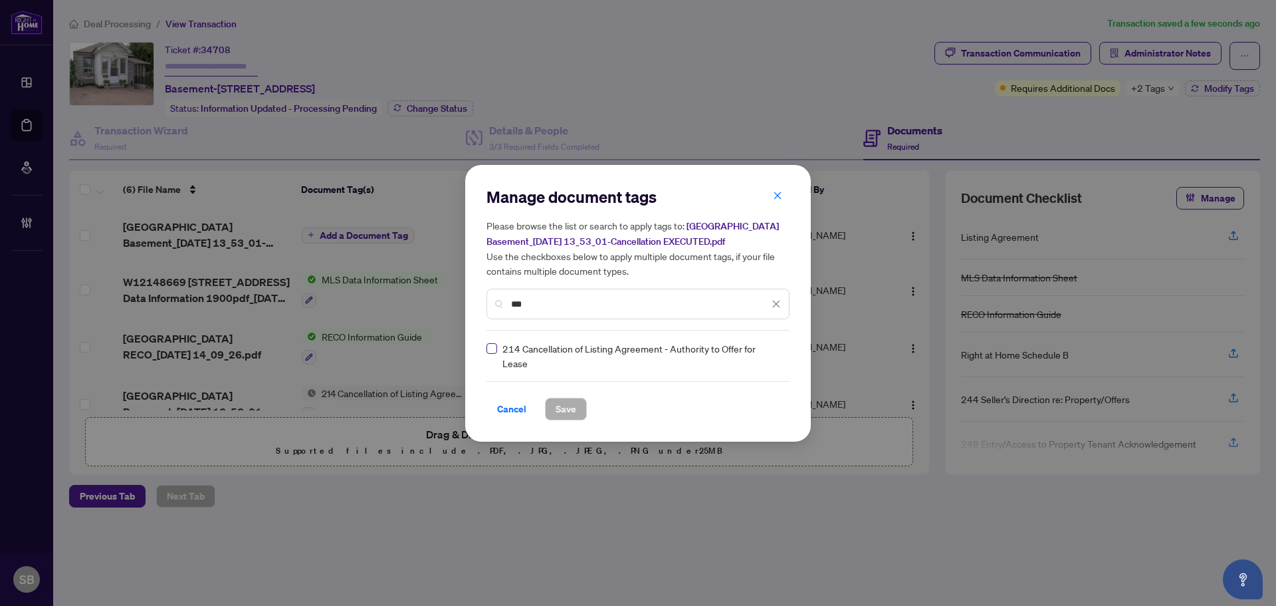
type input "***"
click at [775, 353] on icon at bounding box center [777, 355] width 8 height 5
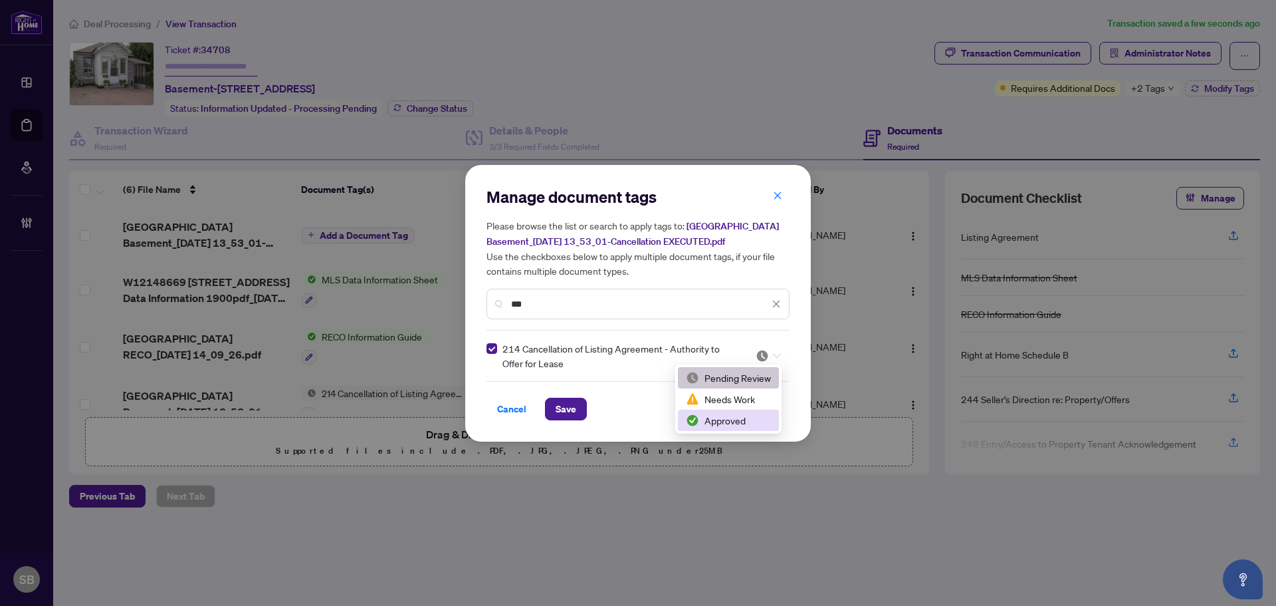
click at [736, 418] on div "Approved" at bounding box center [728, 420] width 85 height 15
click at [548, 420] on div "Manage document tags Please browse the list or search to apply tags to: [STREET…" at bounding box center [638, 303] width 346 height 277
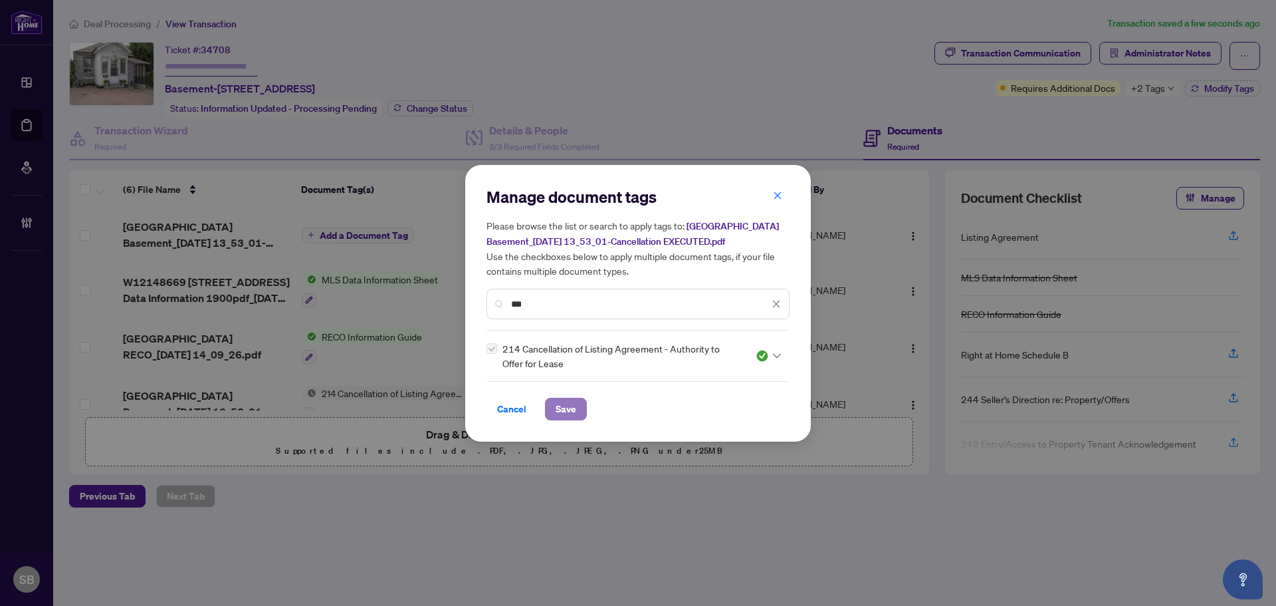
click at [565, 413] on span "Save" at bounding box center [566, 408] width 21 height 21
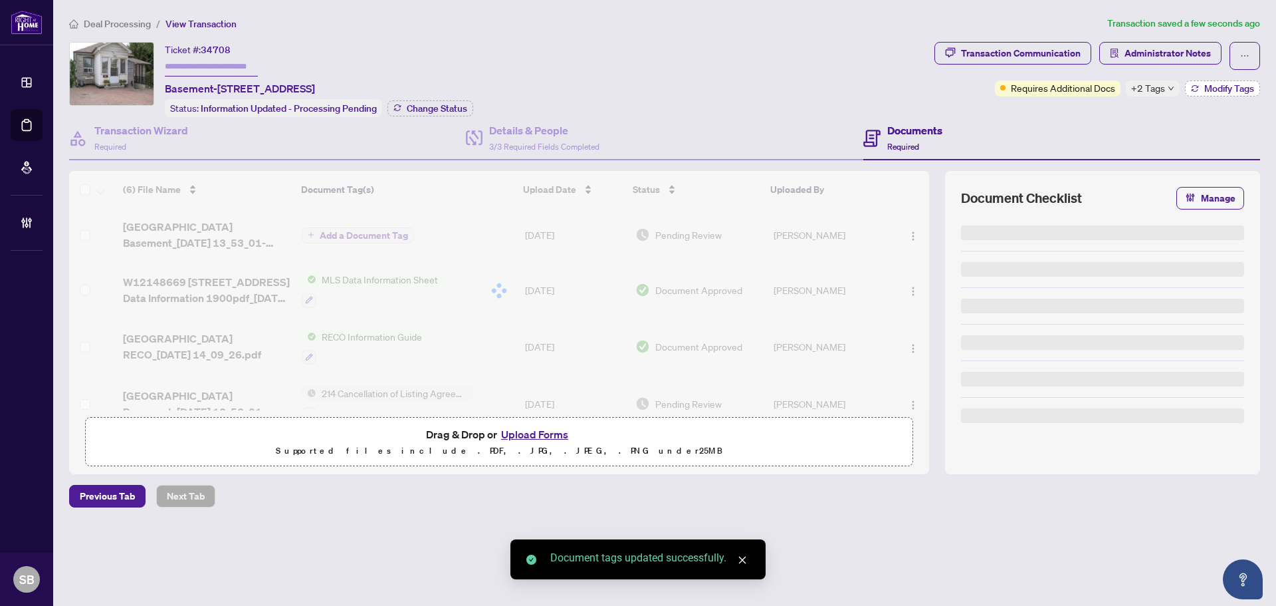
click at [1237, 94] on button "Modify Tags" at bounding box center [1222, 88] width 75 height 16
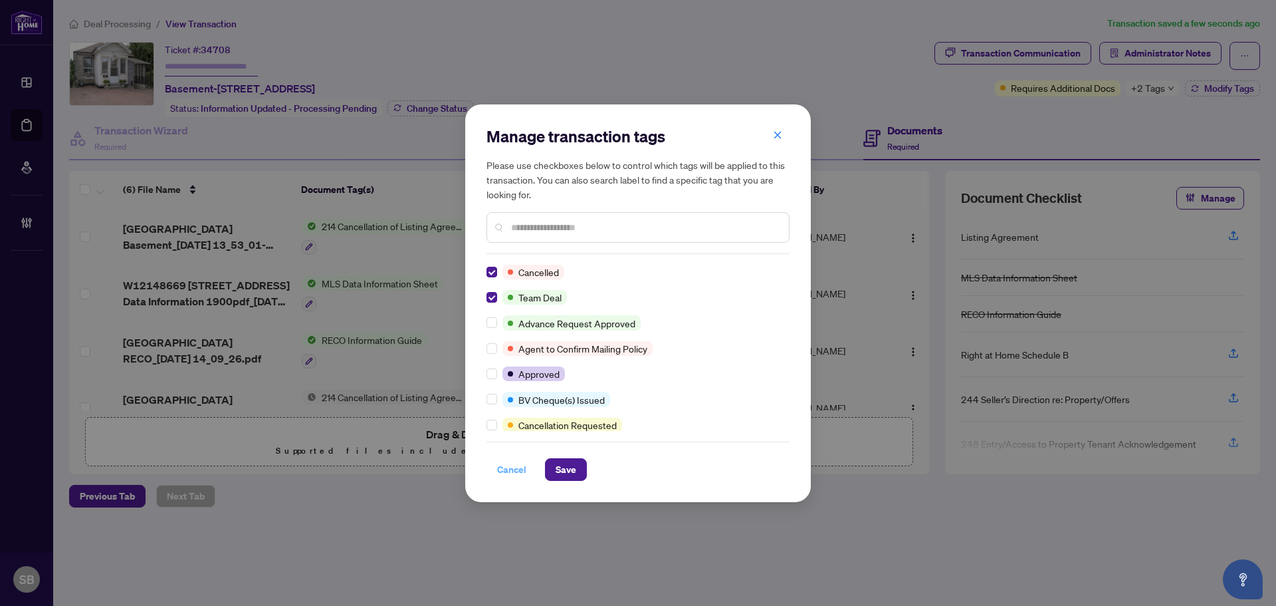
click at [503, 467] on span "Cancel" at bounding box center [511, 469] width 29 height 21
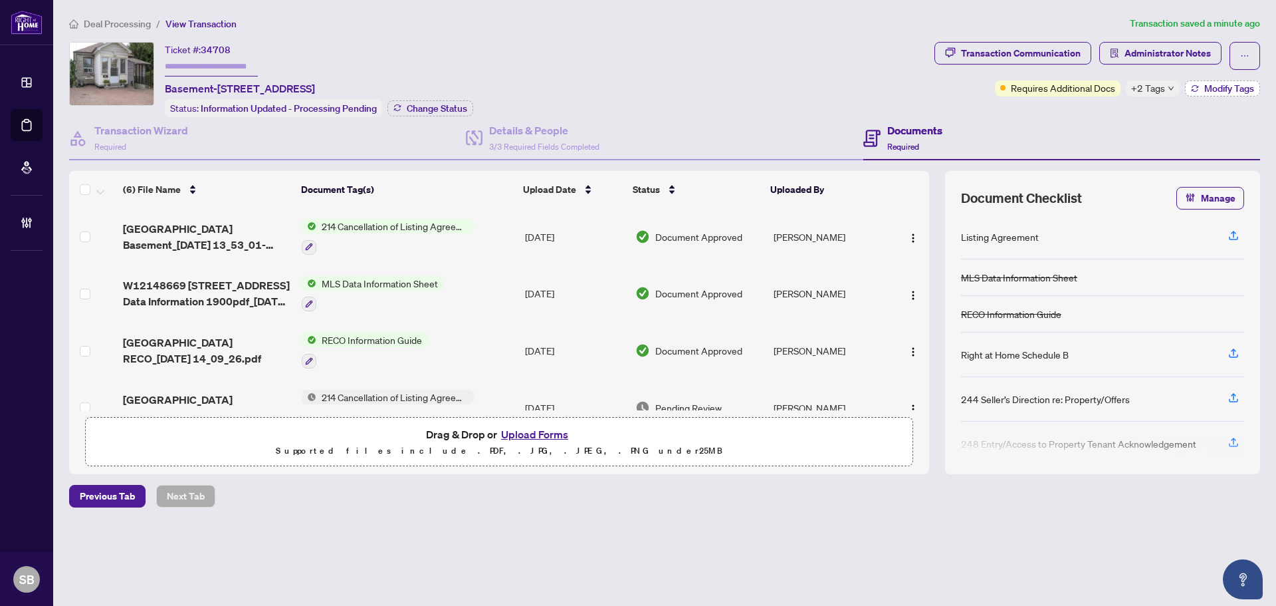
click at [1229, 84] on span "Modify Tags" at bounding box center [1230, 88] width 50 height 9
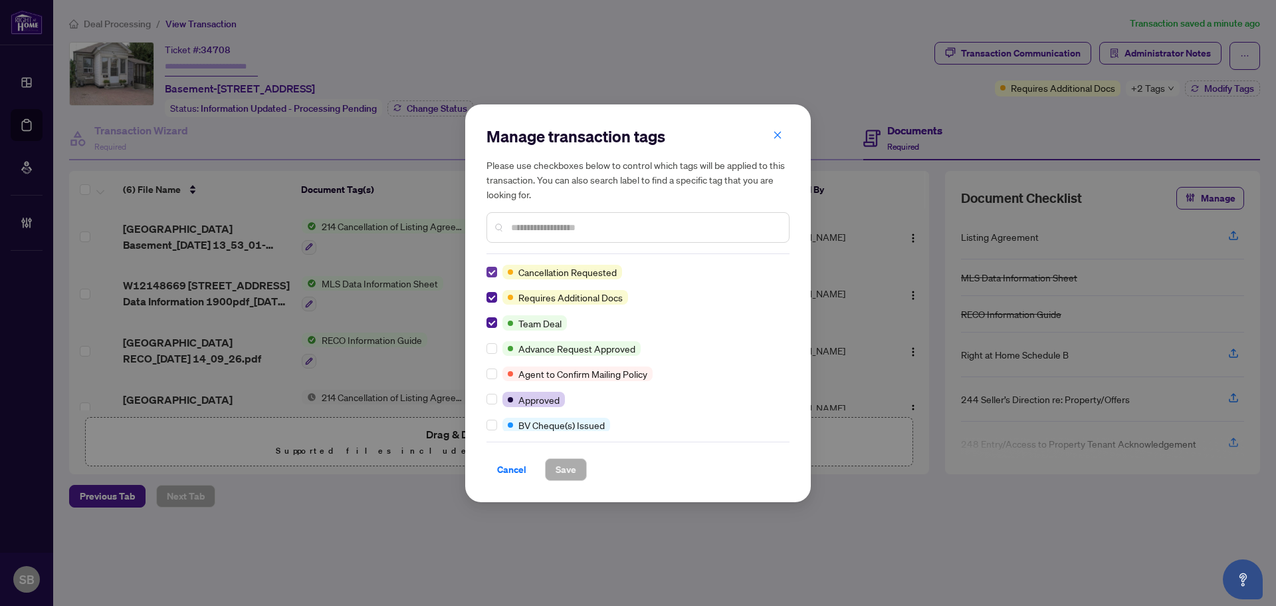
click at [494, 277] on label at bounding box center [492, 272] width 11 height 15
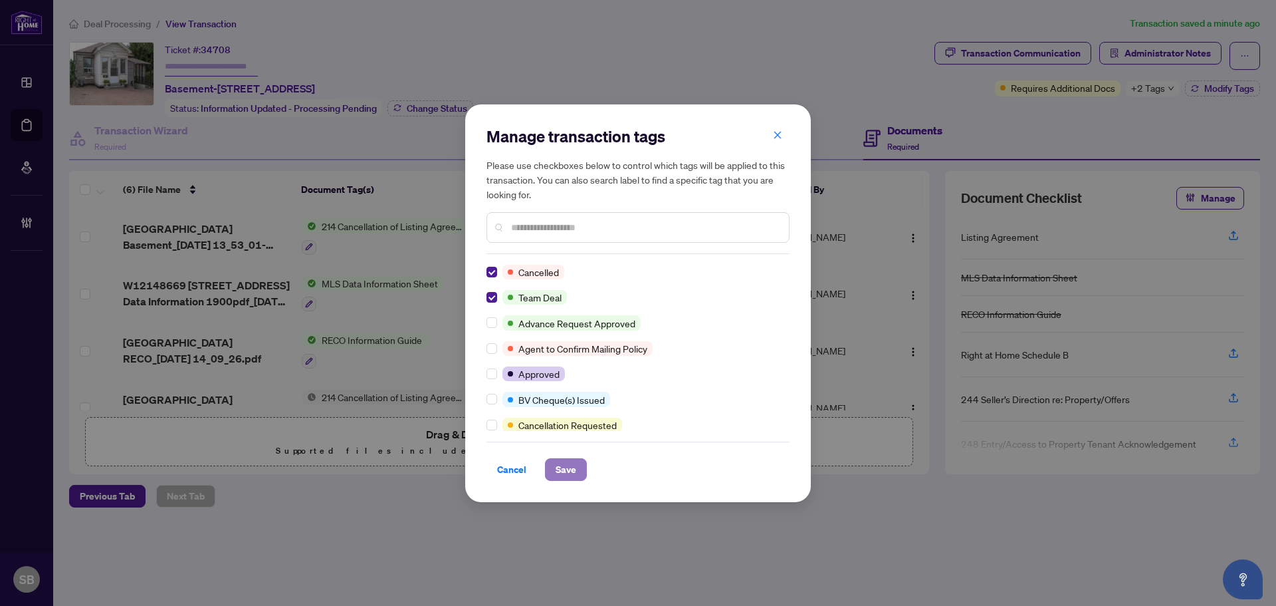
click at [568, 466] on span "Save" at bounding box center [566, 469] width 21 height 21
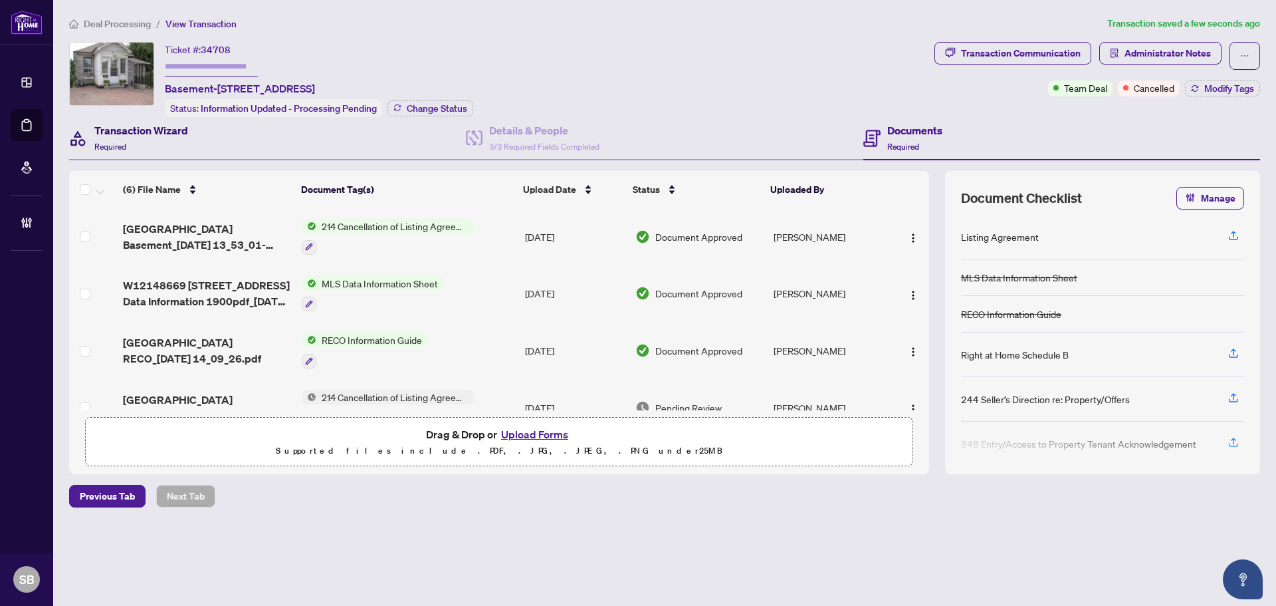
click at [160, 145] on div "Transaction Wizard Required" at bounding box center [141, 137] width 94 height 31
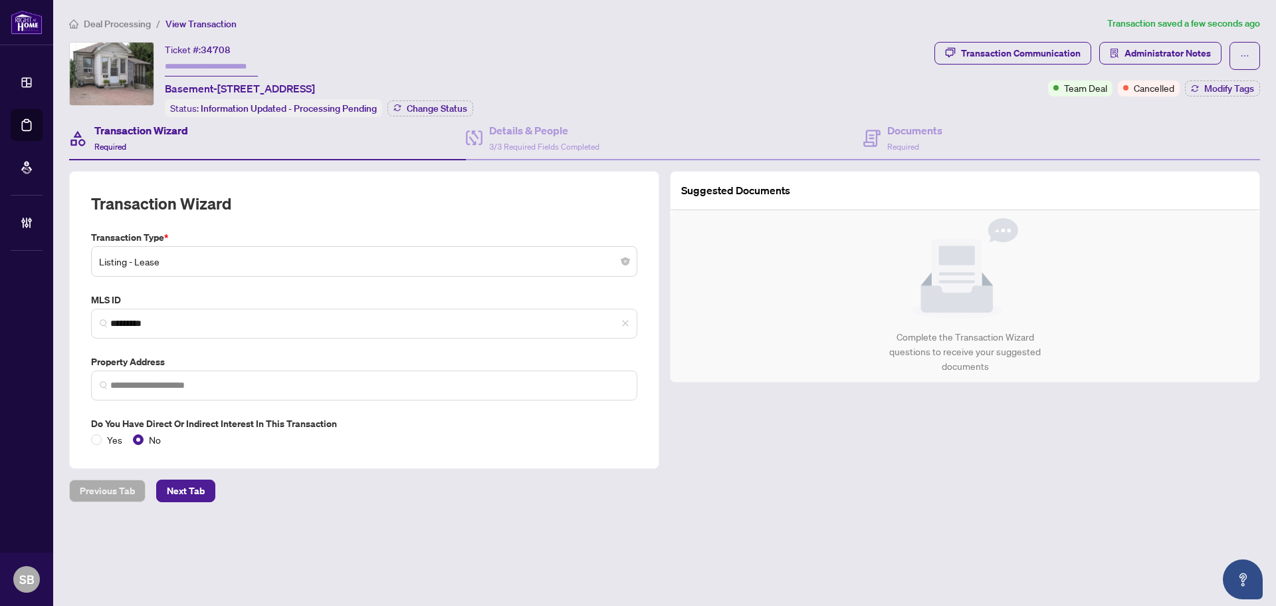
type input "**********"
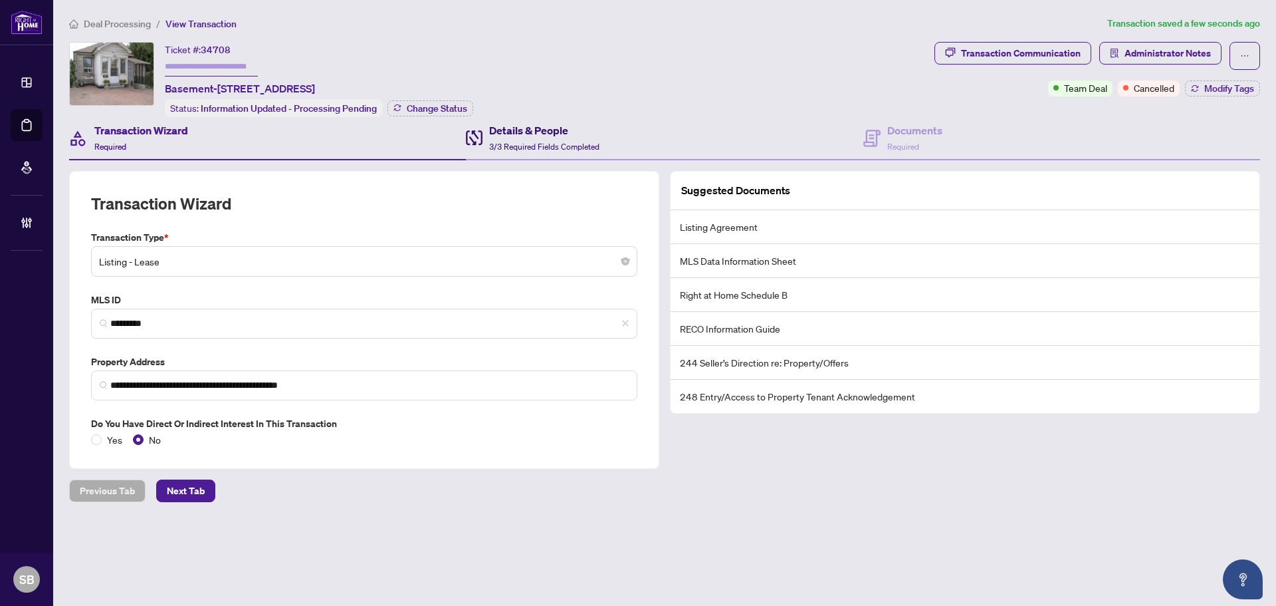
drag, startPoint x: 507, startPoint y: 127, endPoint x: 666, endPoint y: 139, distance: 160.0
click at [508, 127] on h4 "Details & People" at bounding box center [544, 130] width 110 height 16
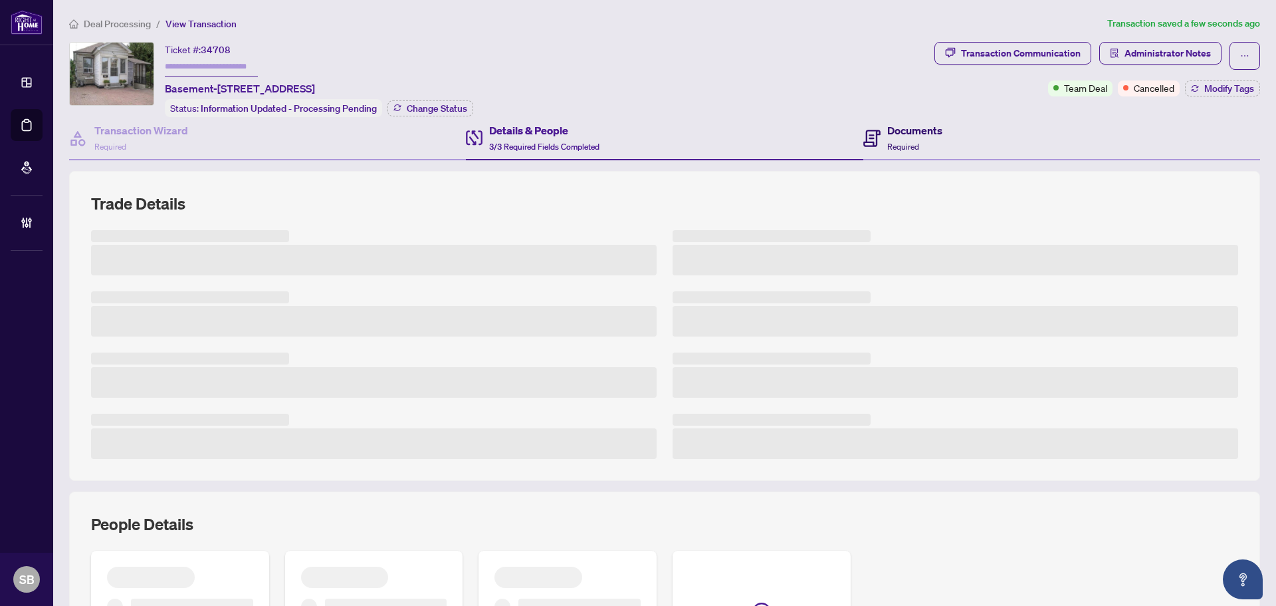
click at [925, 134] on h4 "Documents" at bounding box center [915, 130] width 55 height 16
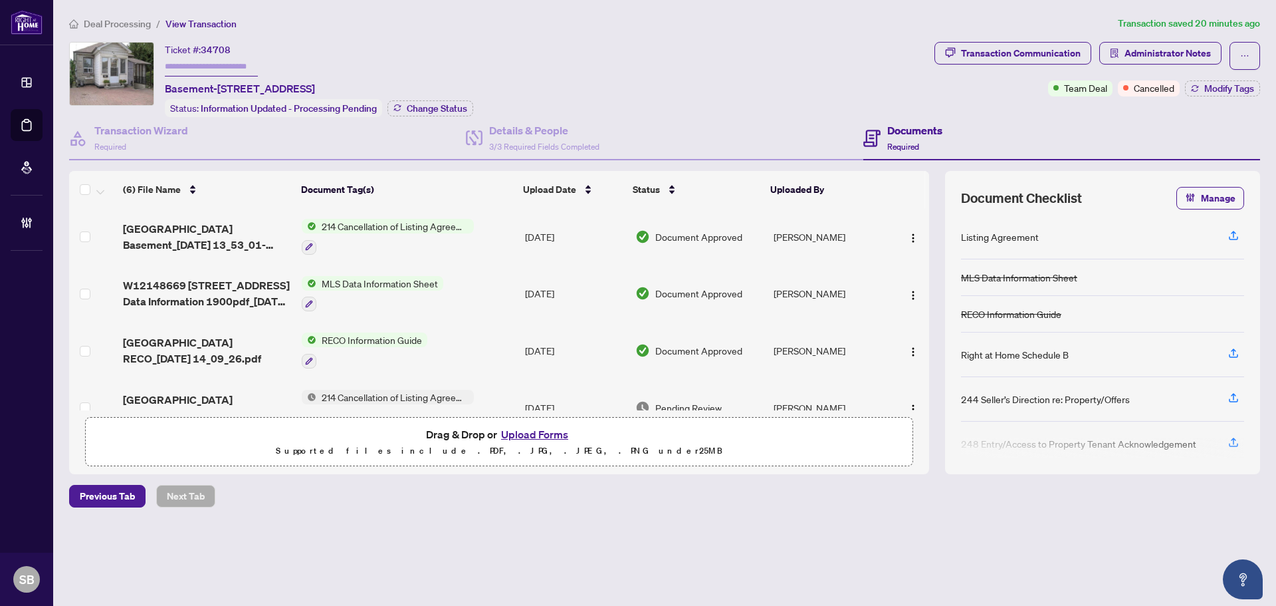
click at [98, 15] on main "Deal Processing / View Transaction Transaction saved 20 minutes ago Ticket #: 3…" at bounding box center [664, 303] width 1223 height 606
click at [100, 19] on span "Deal Processing" at bounding box center [117, 24] width 67 height 12
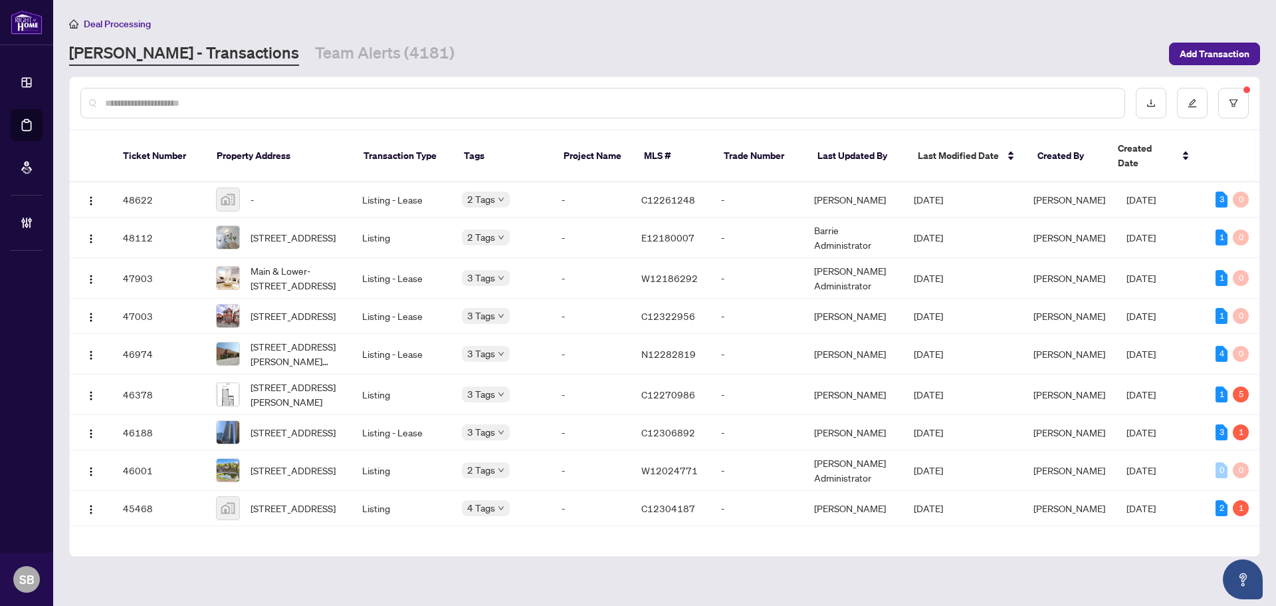
click at [288, 106] on input "text" at bounding box center [609, 103] width 1009 height 15
paste input "*********"
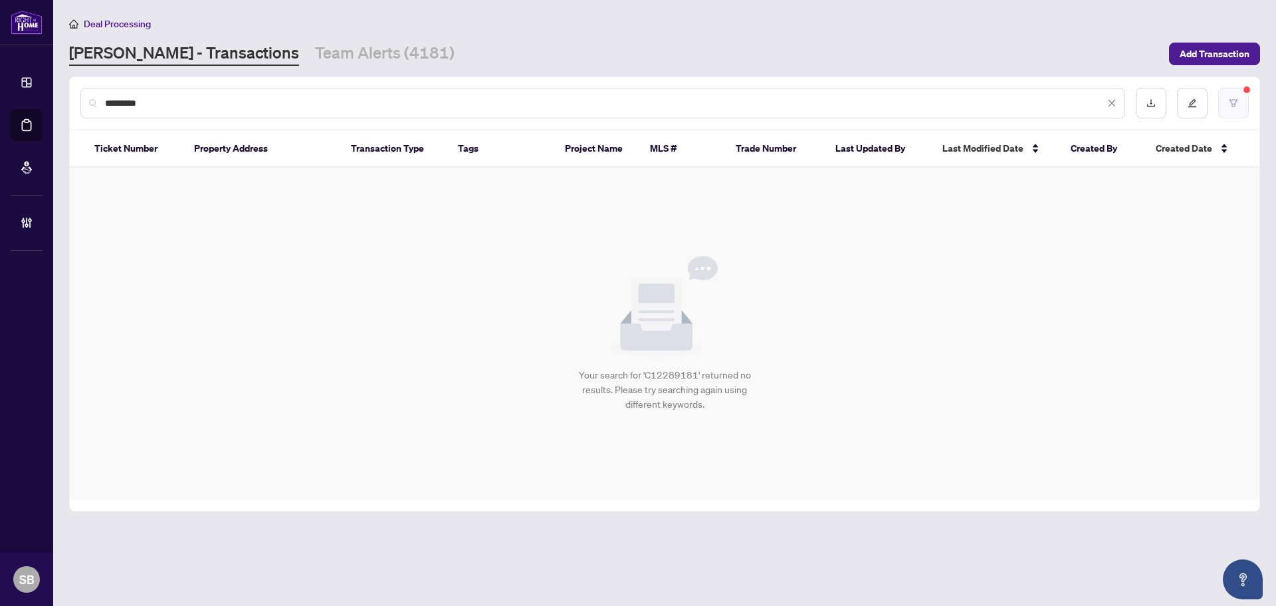
type input "*********"
click at [1240, 99] on button "button" at bounding box center [1234, 103] width 31 height 31
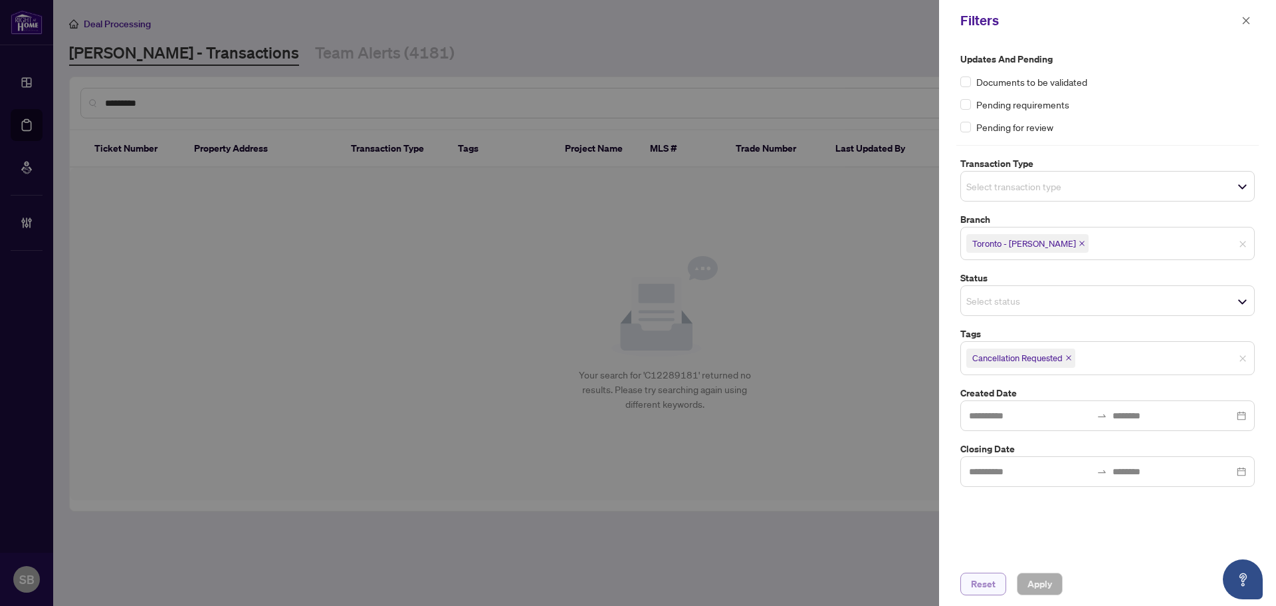
click at [991, 584] on span "Reset" at bounding box center [983, 583] width 25 height 21
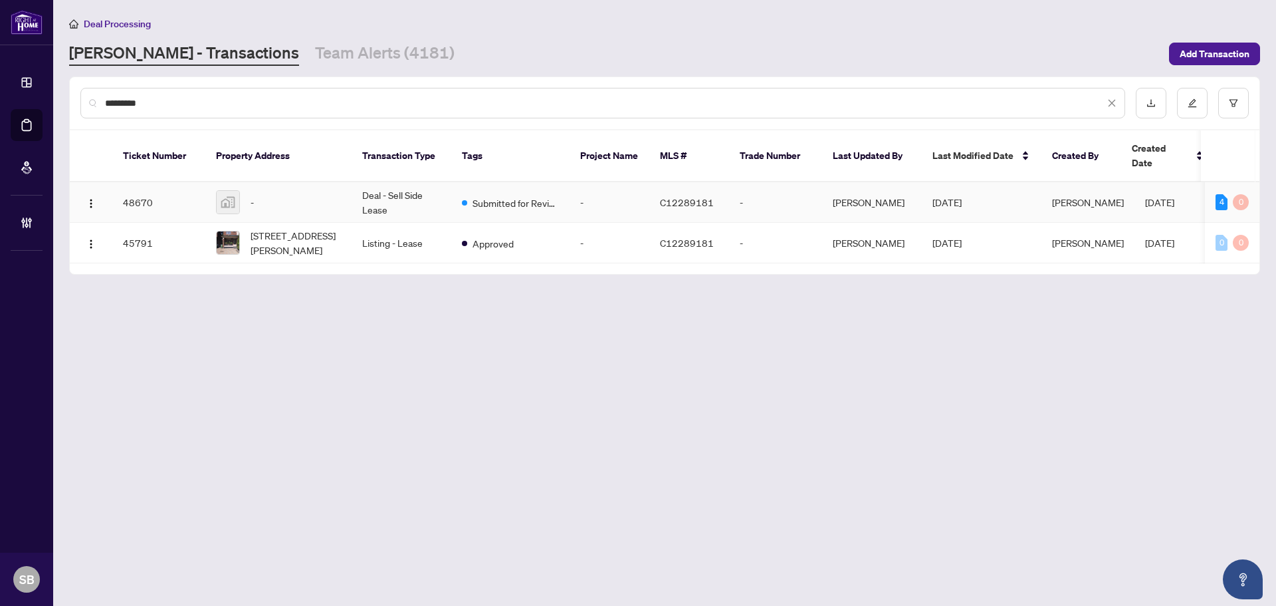
click at [623, 199] on td "-" at bounding box center [610, 202] width 80 height 41
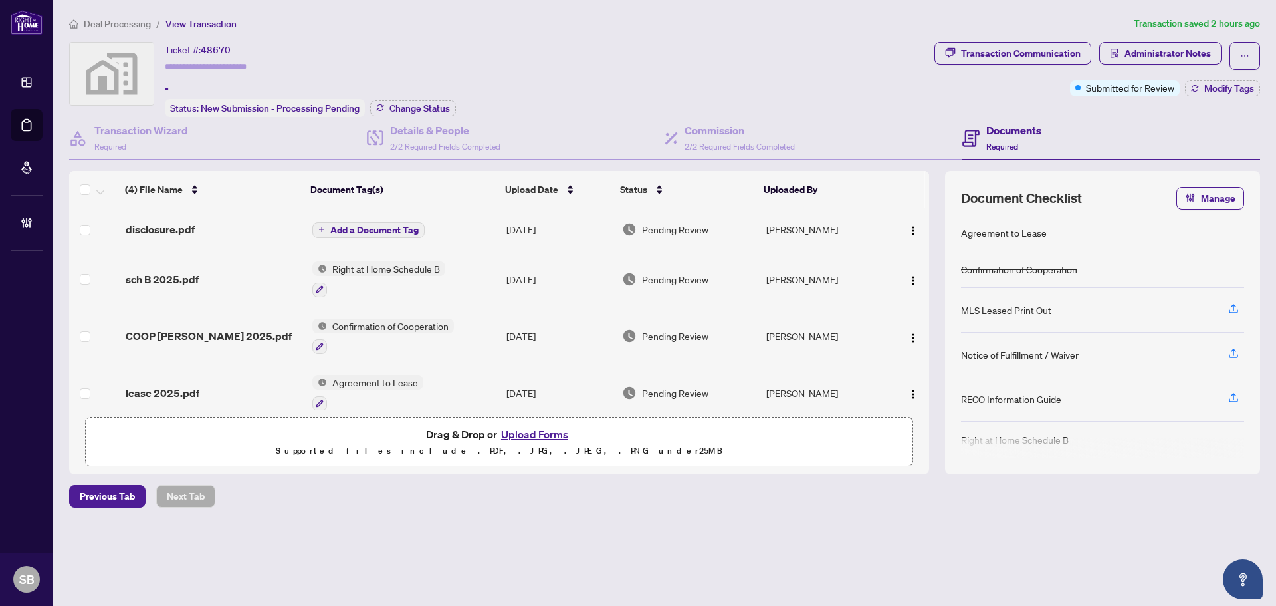
drag, startPoint x: 925, startPoint y: 253, endPoint x: 921, endPoint y: 295, distance: 42.1
click at [921, 295] on td at bounding box center [909, 279] width 41 height 57
drag, startPoint x: 931, startPoint y: 248, endPoint x: 932, endPoint y: 184, distance: 63.8
click at [932, 186] on div "(4) File Name Document Tag(s) Upload Date Status Uploaded By disclosure.pdf Add…" at bounding box center [664, 322] width 1191 height 303
click at [873, 80] on div "Ticket #: 48670 - Status: New Submission - Processing Pending Change Status" at bounding box center [499, 79] width 860 height 75
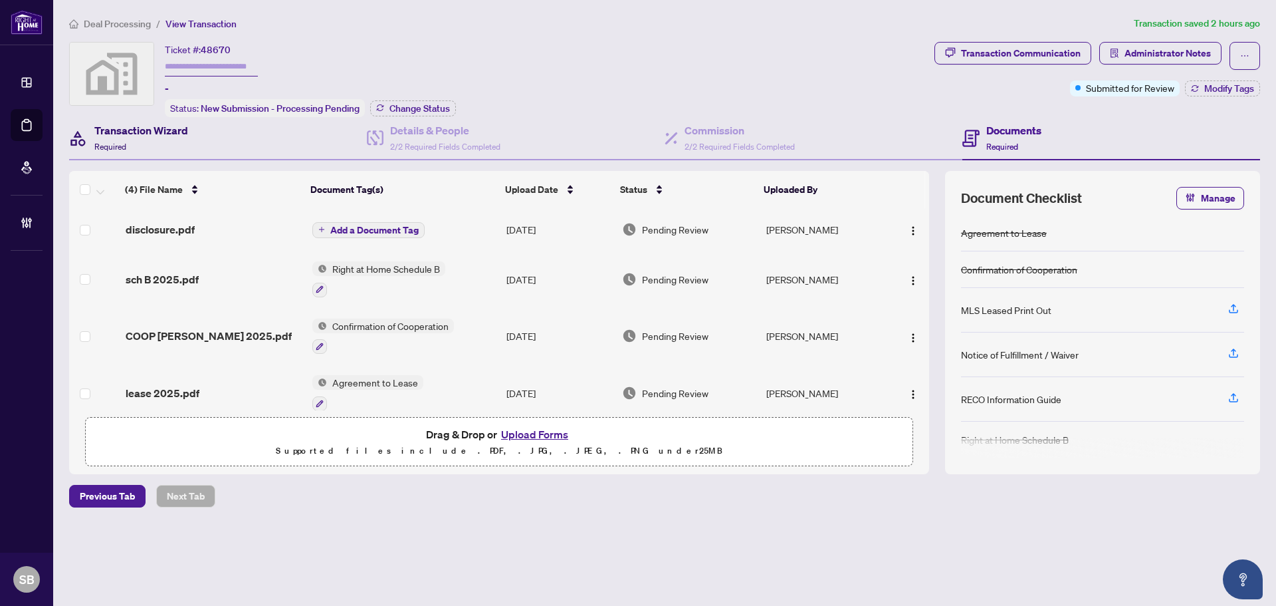
click at [122, 134] on h4 "Transaction Wizard" at bounding box center [141, 130] width 94 height 16
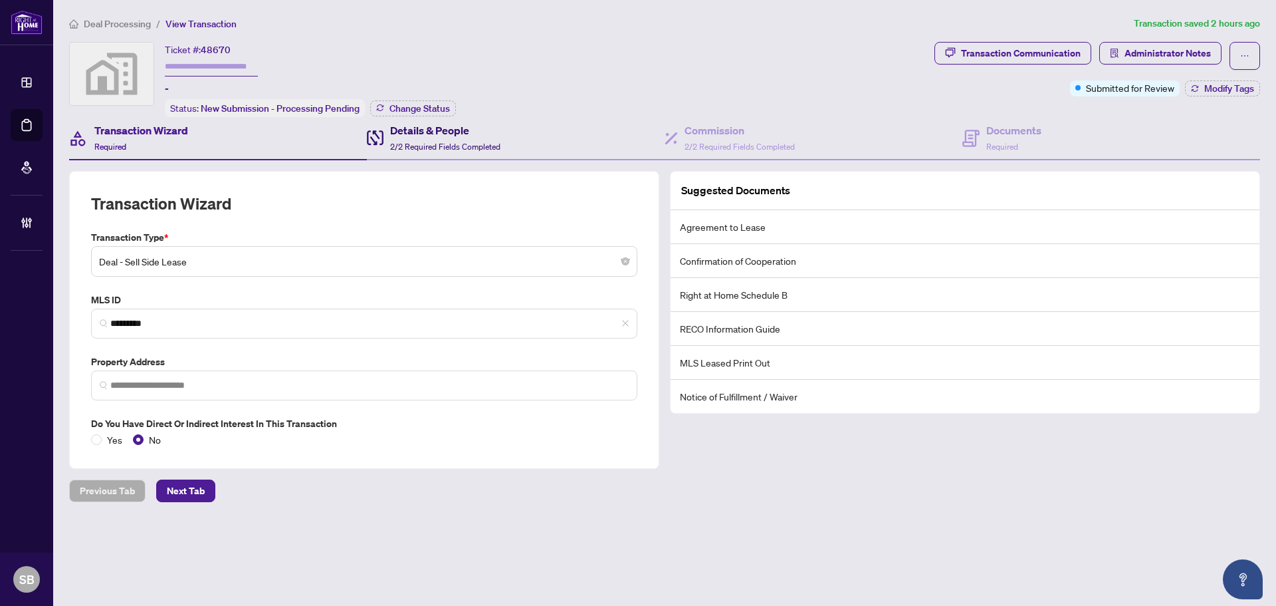
click at [433, 136] on h4 "Details & People" at bounding box center [445, 130] width 110 height 16
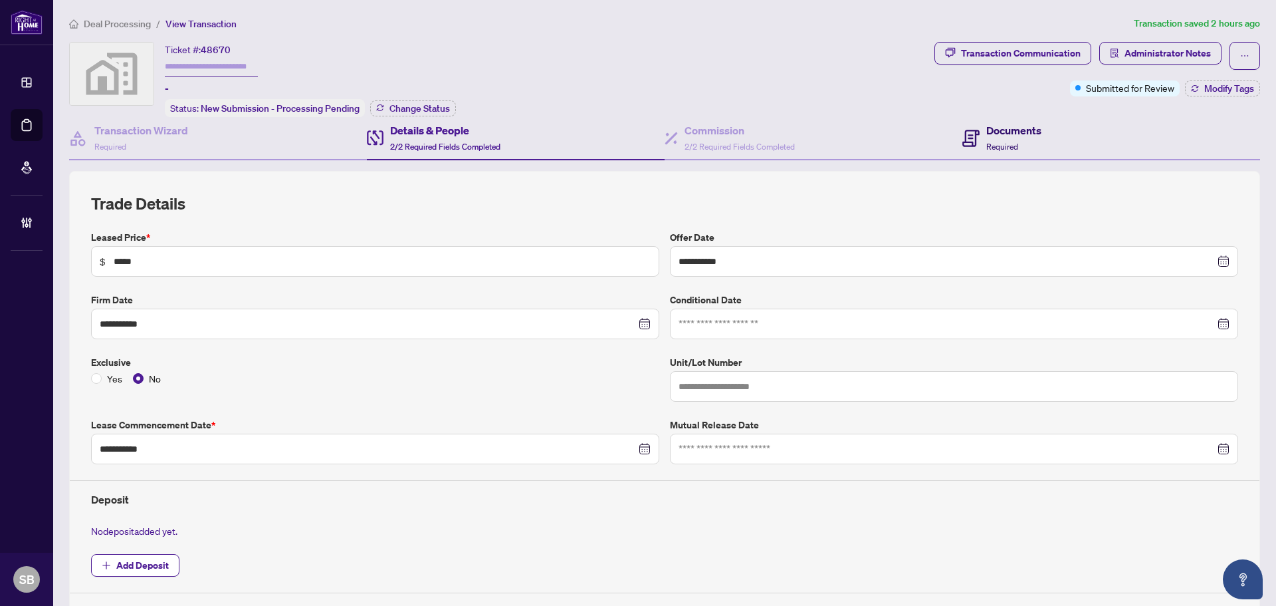
click at [996, 138] on div "Documents Required" at bounding box center [1014, 137] width 55 height 31
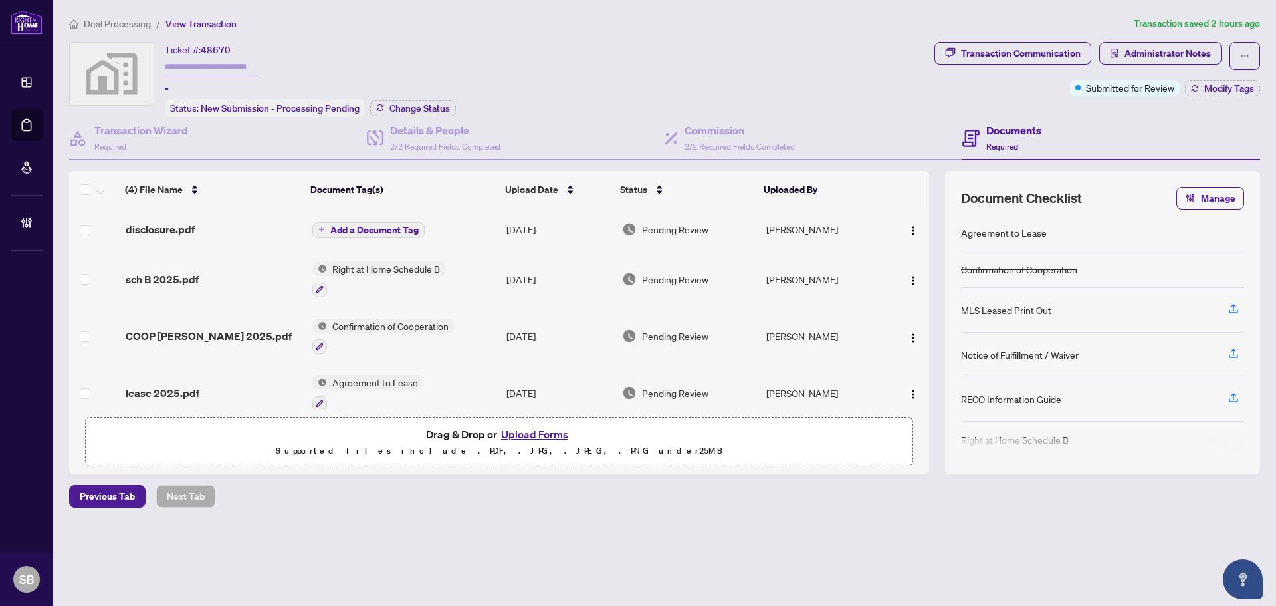
scroll to position [15, 0]
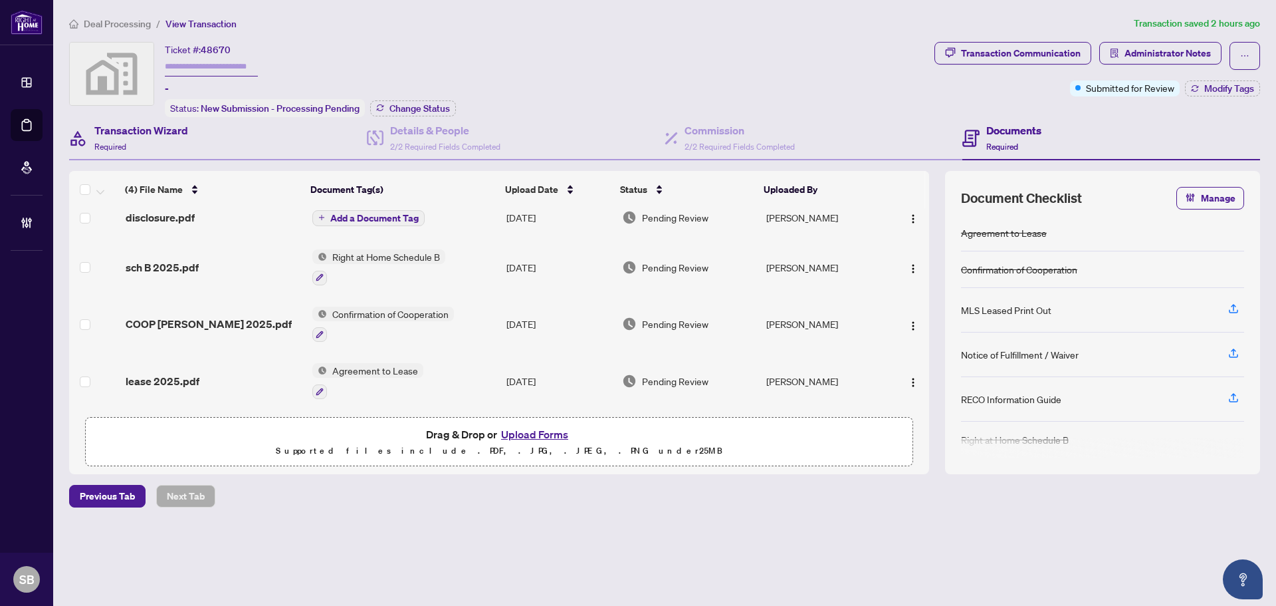
click at [188, 146] on div "Transaction Wizard Required" at bounding box center [218, 138] width 298 height 43
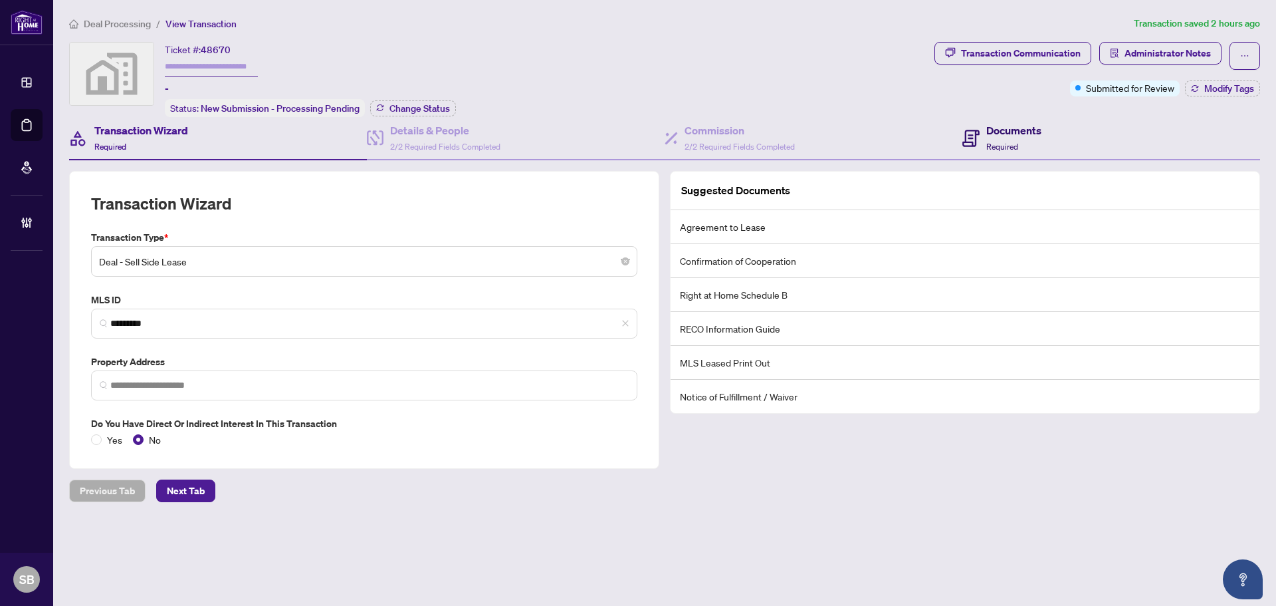
click at [1007, 132] on h4 "Documents" at bounding box center [1014, 130] width 55 height 16
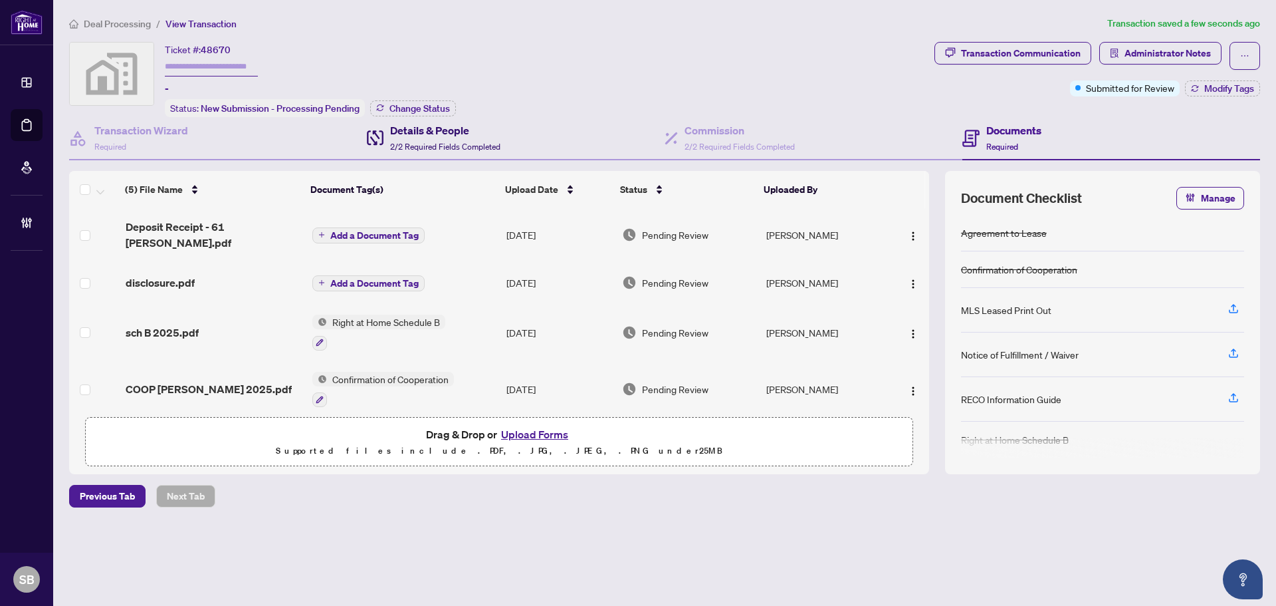
click at [463, 138] on div "Details & People 2/2 Required Fields Completed" at bounding box center [445, 137] width 110 height 31
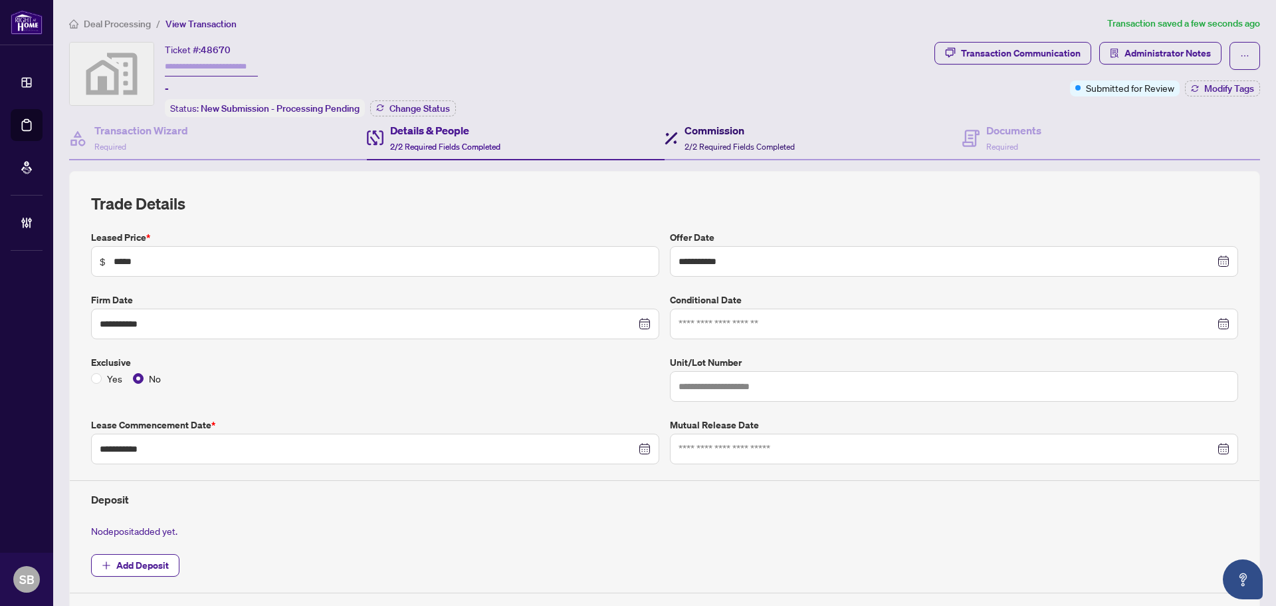
click at [701, 134] on h4 "Commission" at bounding box center [740, 130] width 110 height 16
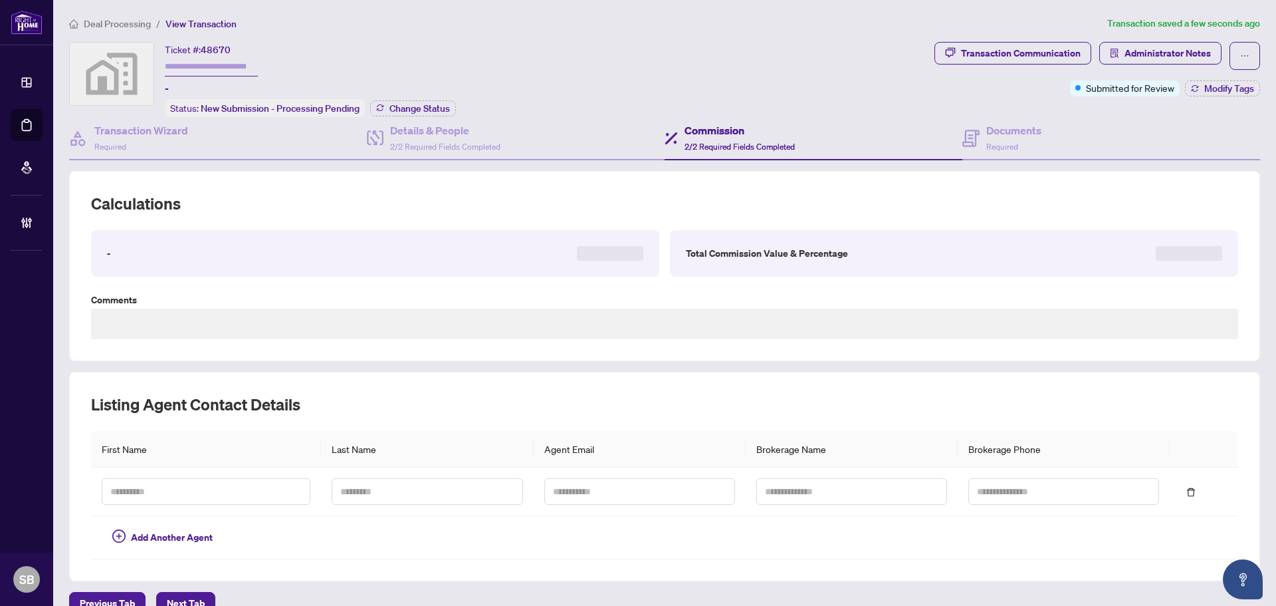
type textarea "**********"
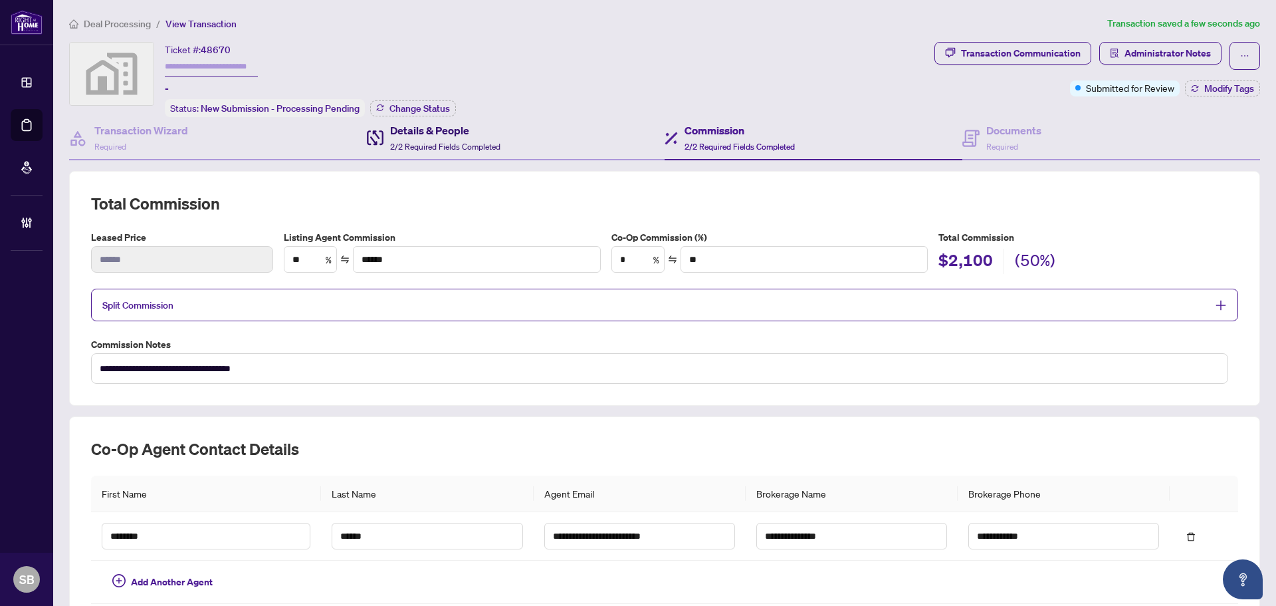
click at [445, 132] on h4 "Details & People" at bounding box center [445, 130] width 110 height 16
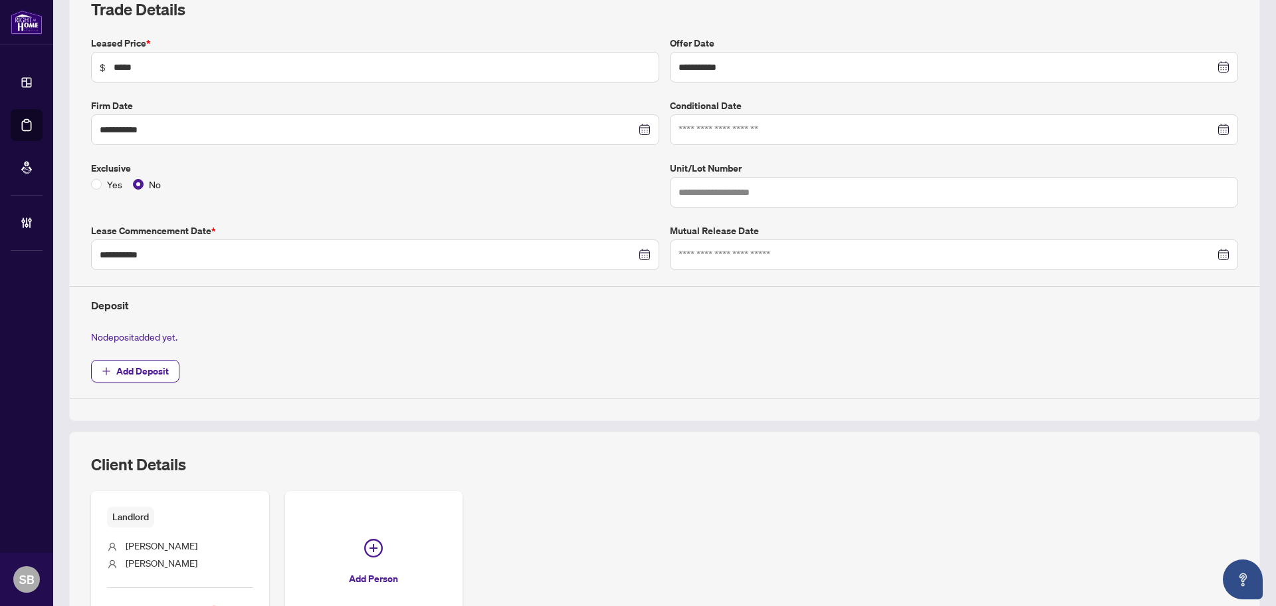
scroll to position [199, 0]
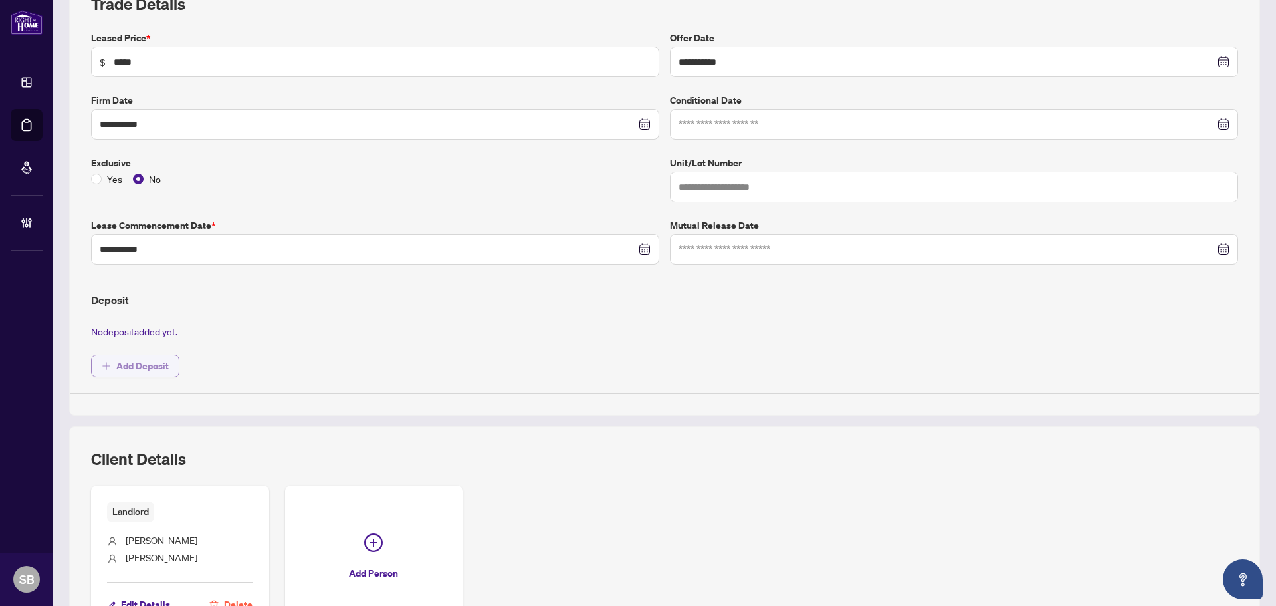
click at [141, 363] on span "Add Deposit" at bounding box center [142, 365] width 53 height 21
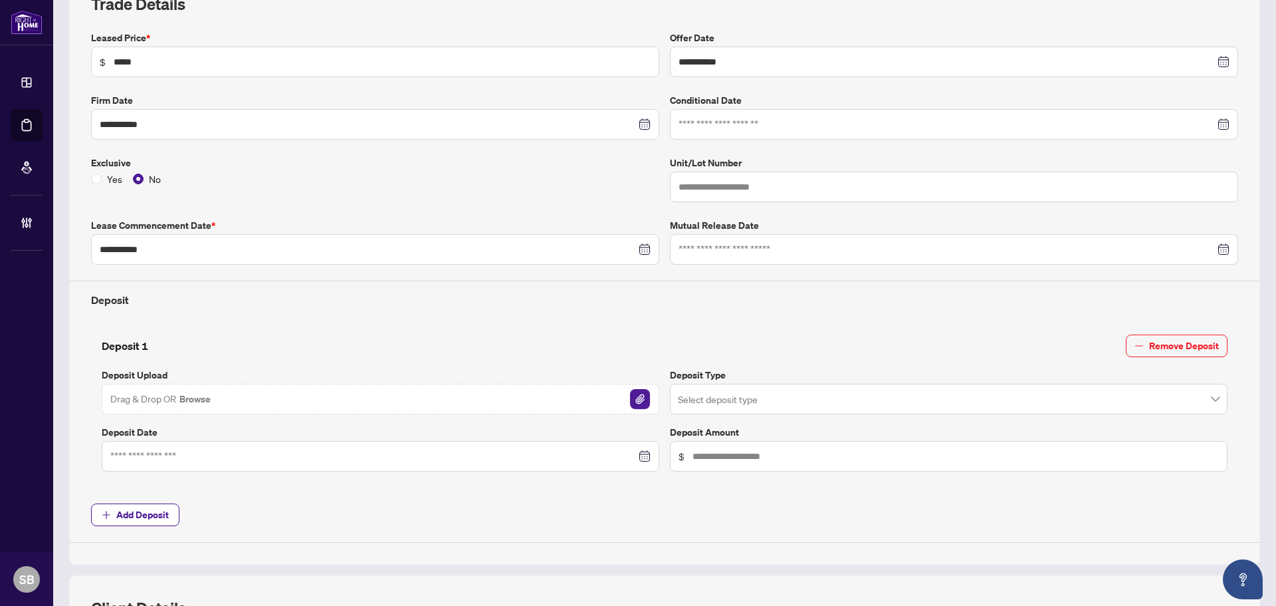
click at [636, 399] on img "button" at bounding box center [640, 399] width 20 height 20
click at [566, 454] on input at bounding box center [373, 456] width 526 height 15
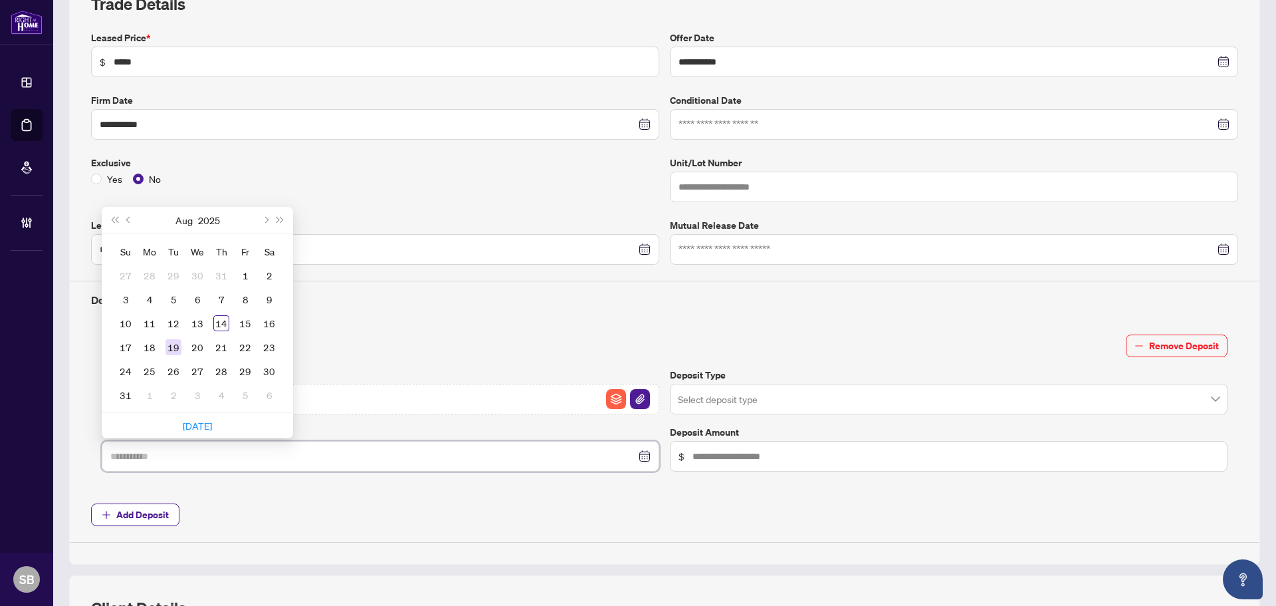
type input "**********"
click at [219, 220] on button "2025" at bounding box center [209, 220] width 22 height 27
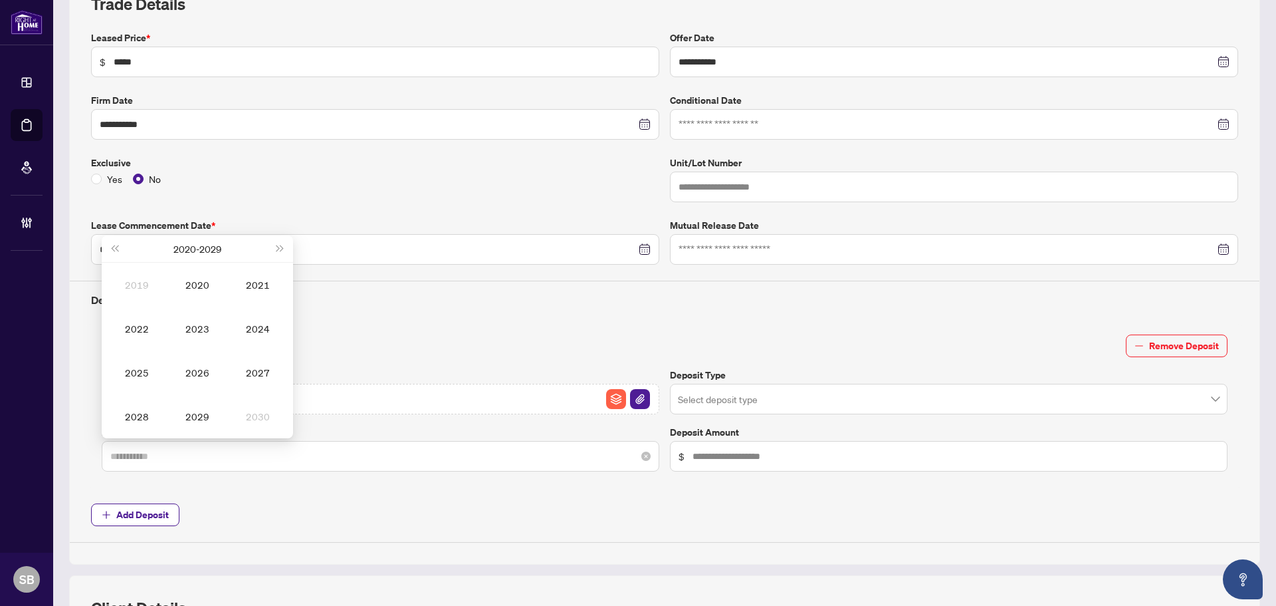
type input "**********"
click at [481, 456] on input at bounding box center [373, 456] width 526 height 15
click at [638, 457] on div at bounding box center [380, 456] width 541 height 15
click at [280, 474] on div "Deposit 1 Remove Deposit Deposit Upload Deposit Receipt - 61 [PERSON_NAME].pdf …" at bounding box center [665, 406] width 1158 height 164
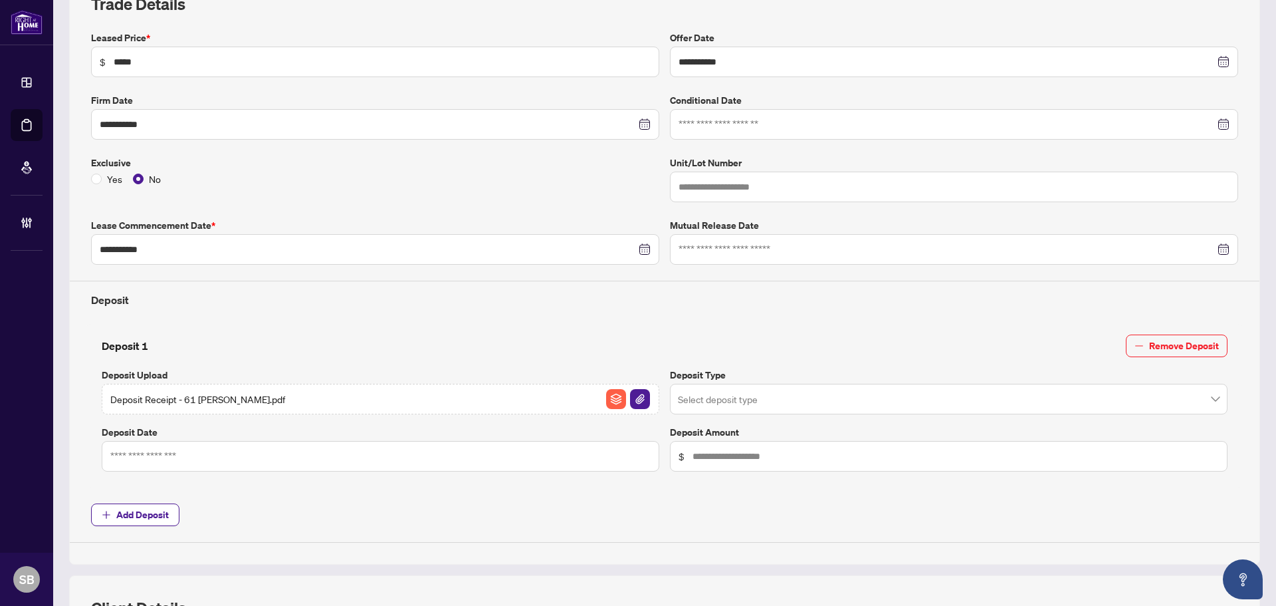
click at [191, 465] on div at bounding box center [381, 456] width 558 height 31
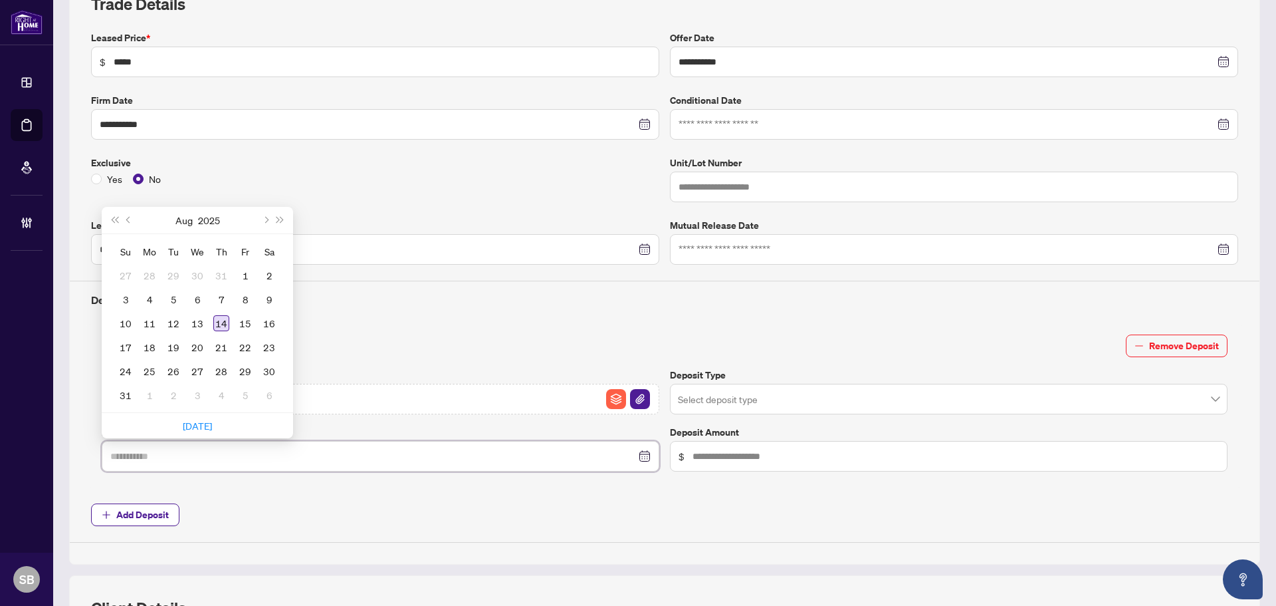
type input "**********"
click at [223, 326] on div "14" at bounding box center [221, 323] width 16 height 16
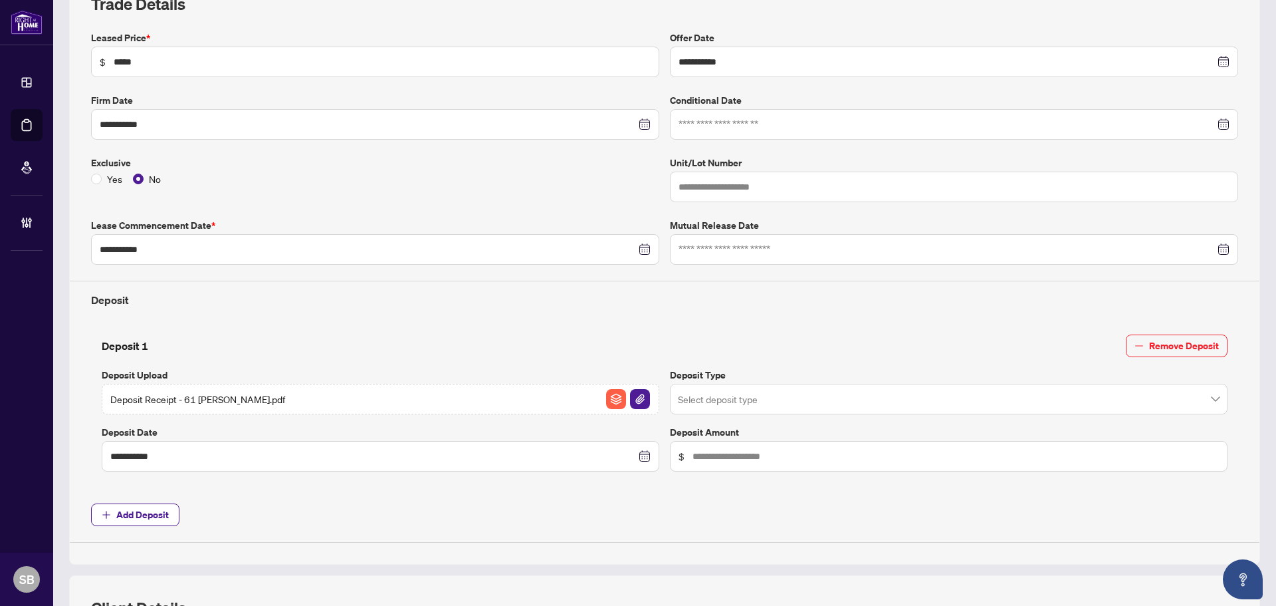
click at [781, 378] on label "Deposit Type" at bounding box center [949, 375] width 558 height 15
click at [774, 390] on input "search" at bounding box center [943, 400] width 530 height 29
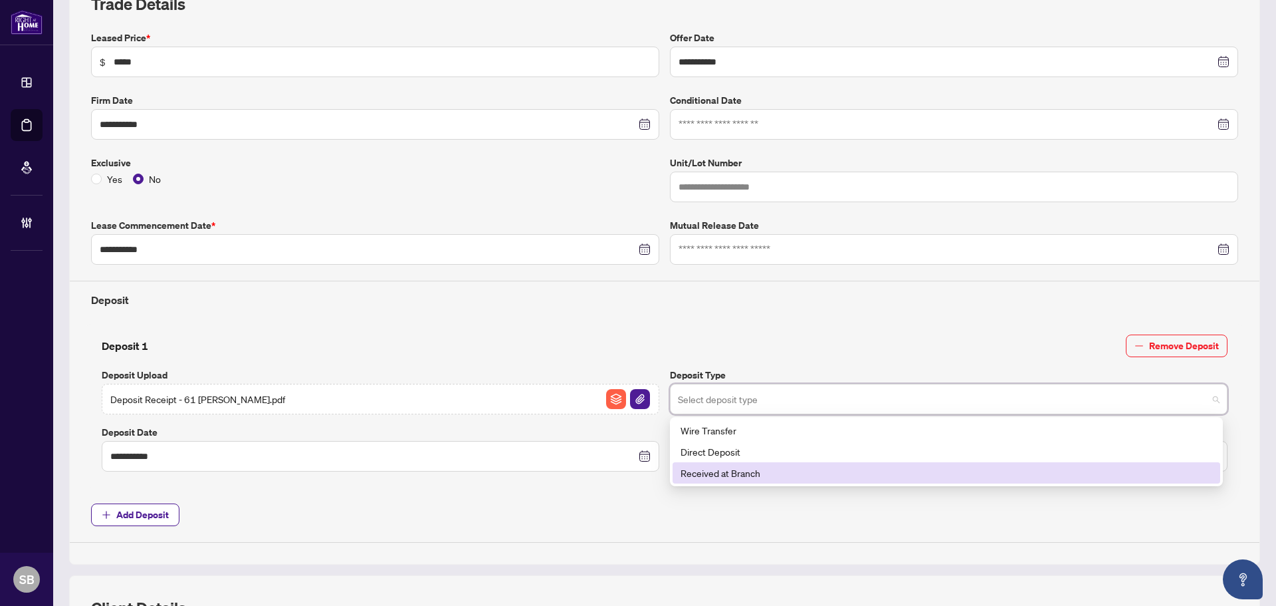
click at [757, 472] on div "Received at Branch" at bounding box center [947, 472] width 532 height 15
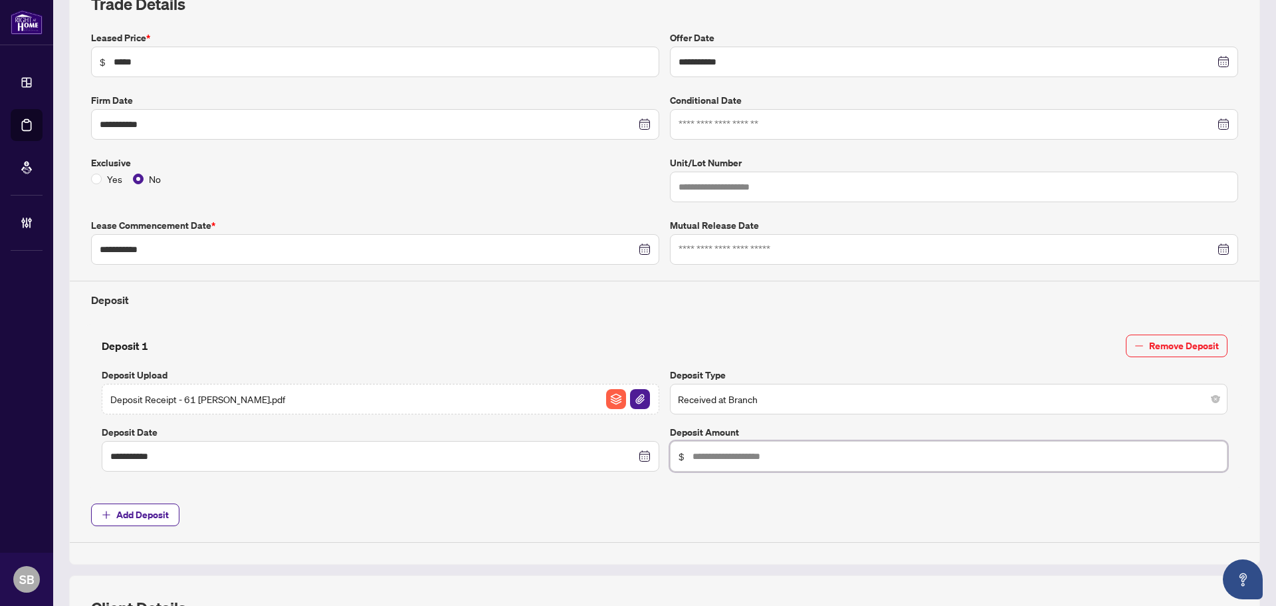
click at [757, 457] on input "text" at bounding box center [956, 456] width 527 height 15
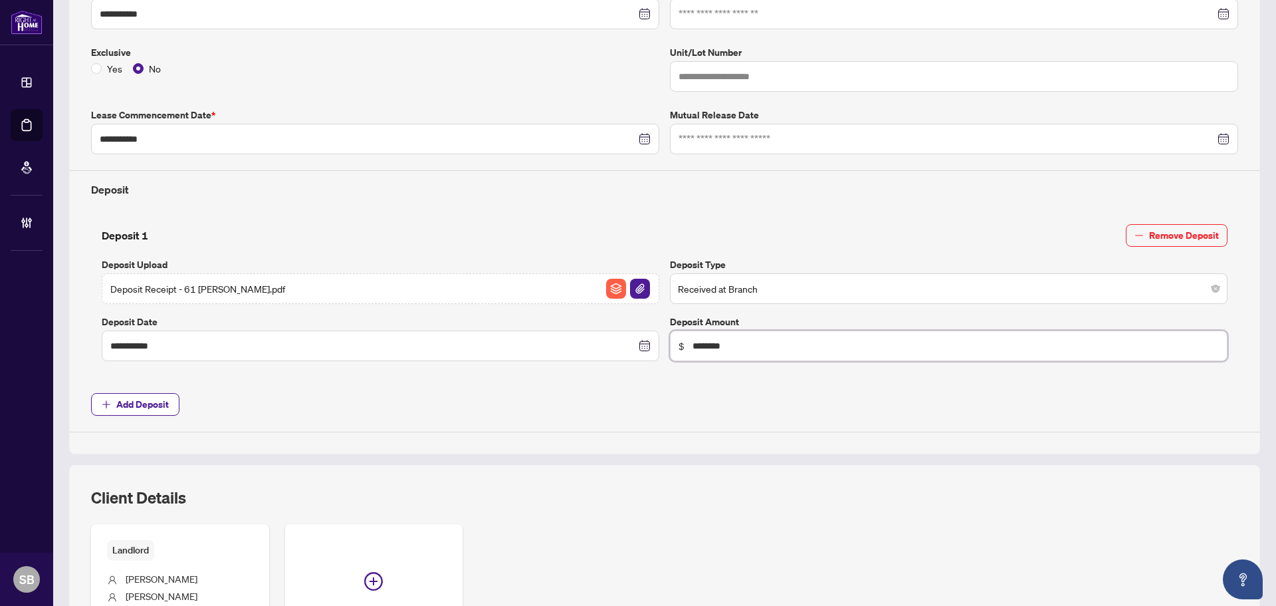
scroll to position [0, 0]
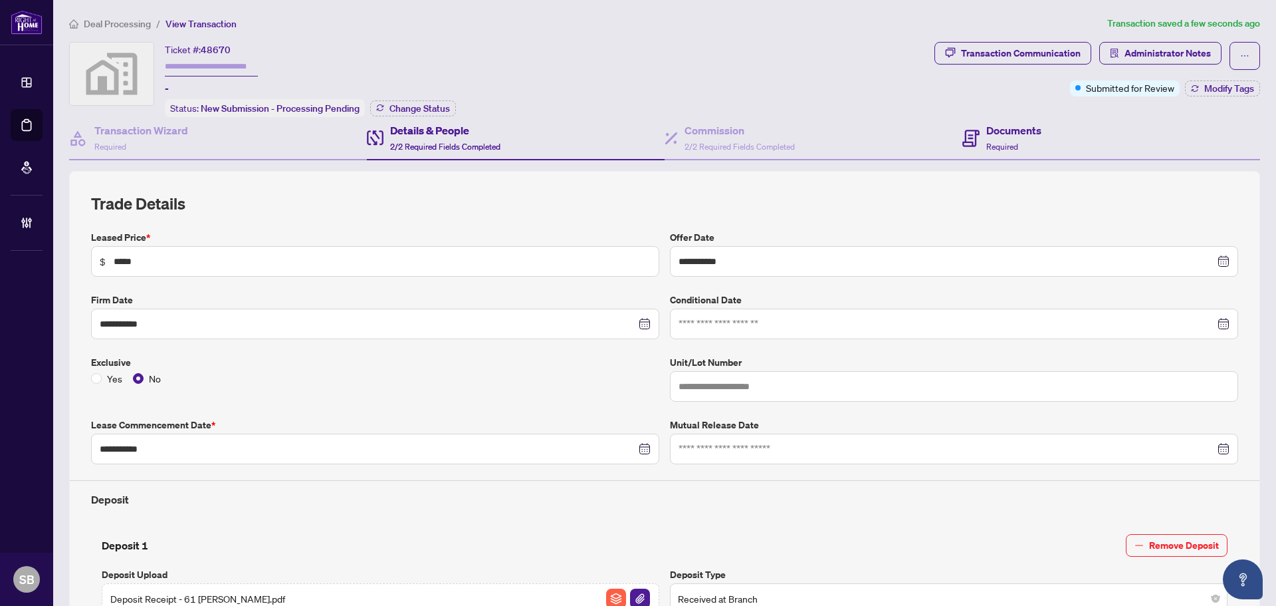
type input "********"
click at [977, 124] on div "Documents Required" at bounding box center [1002, 137] width 79 height 31
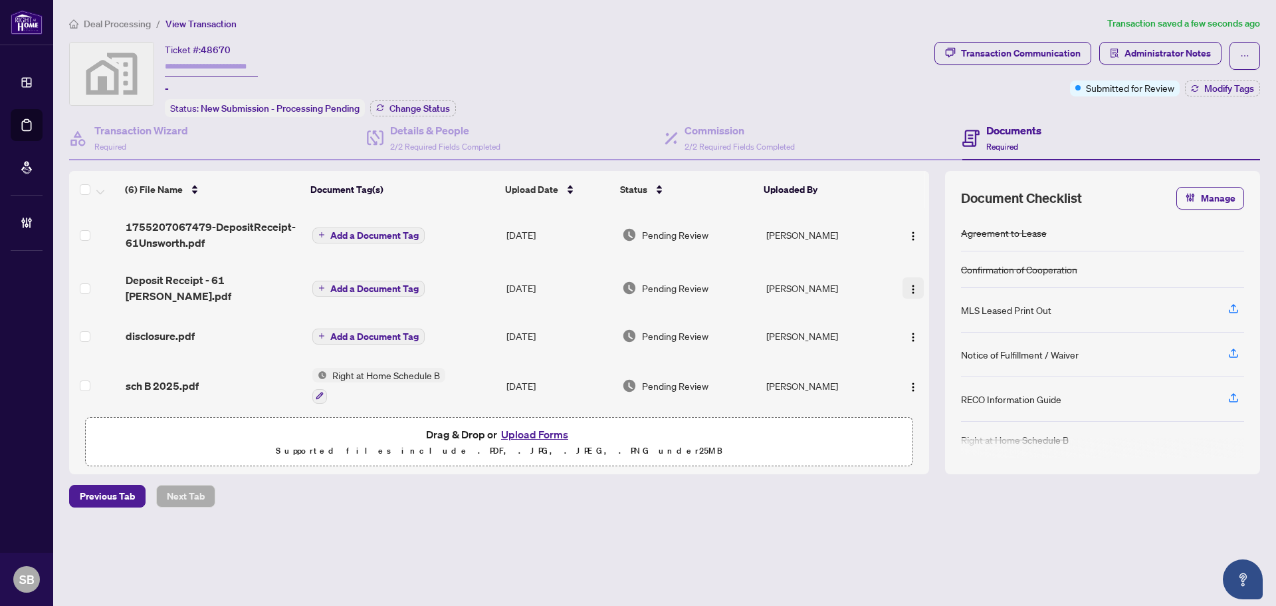
click at [908, 284] on img "button" at bounding box center [913, 289] width 11 height 11
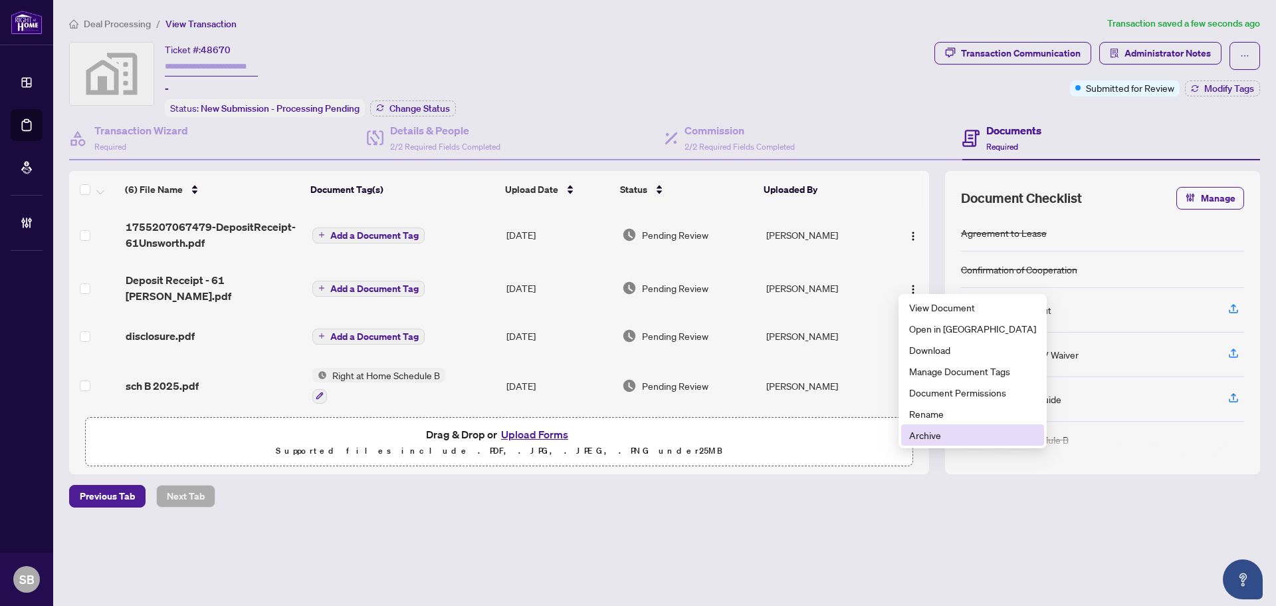
click at [954, 430] on span "Archive" at bounding box center [972, 434] width 127 height 15
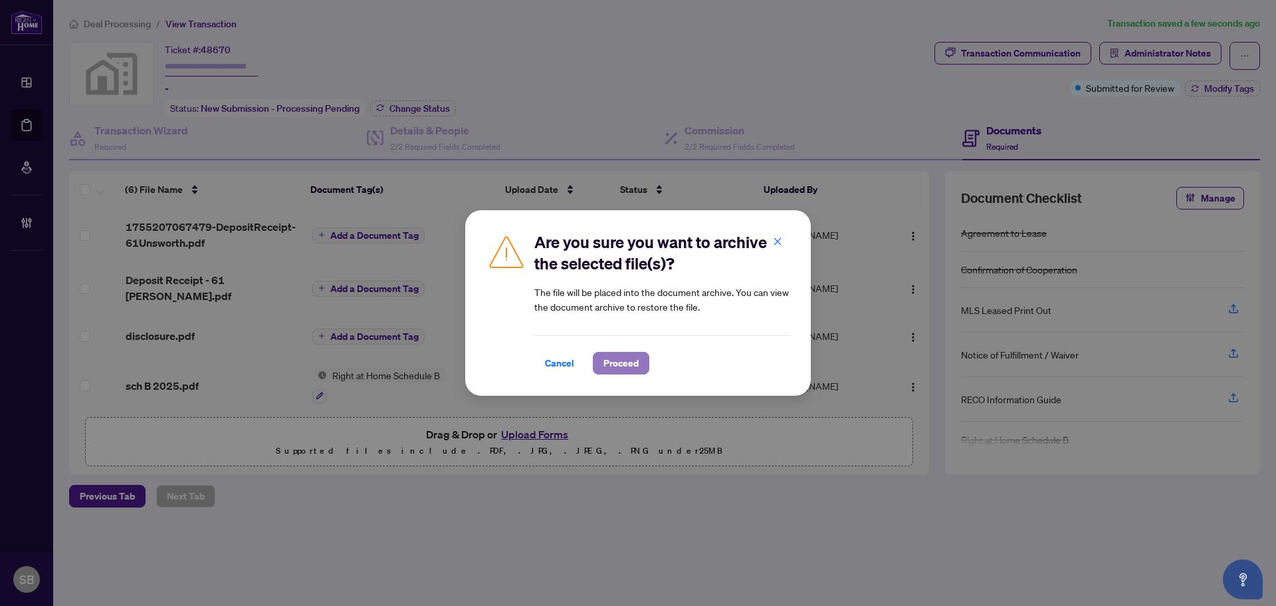
click at [604, 360] on span "Proceed" at bounding box center [621, 362] width 35 height 21
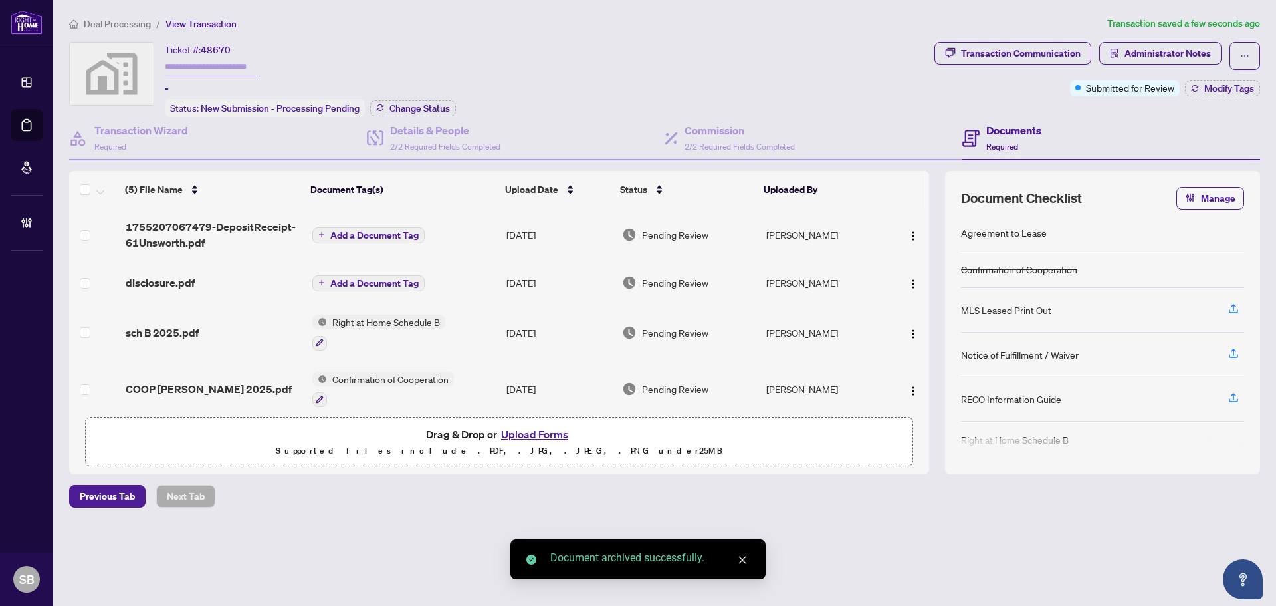
click at [389, 233] on span "Add a Document Tag" at bounding box center [374, 235] width 88 height 9
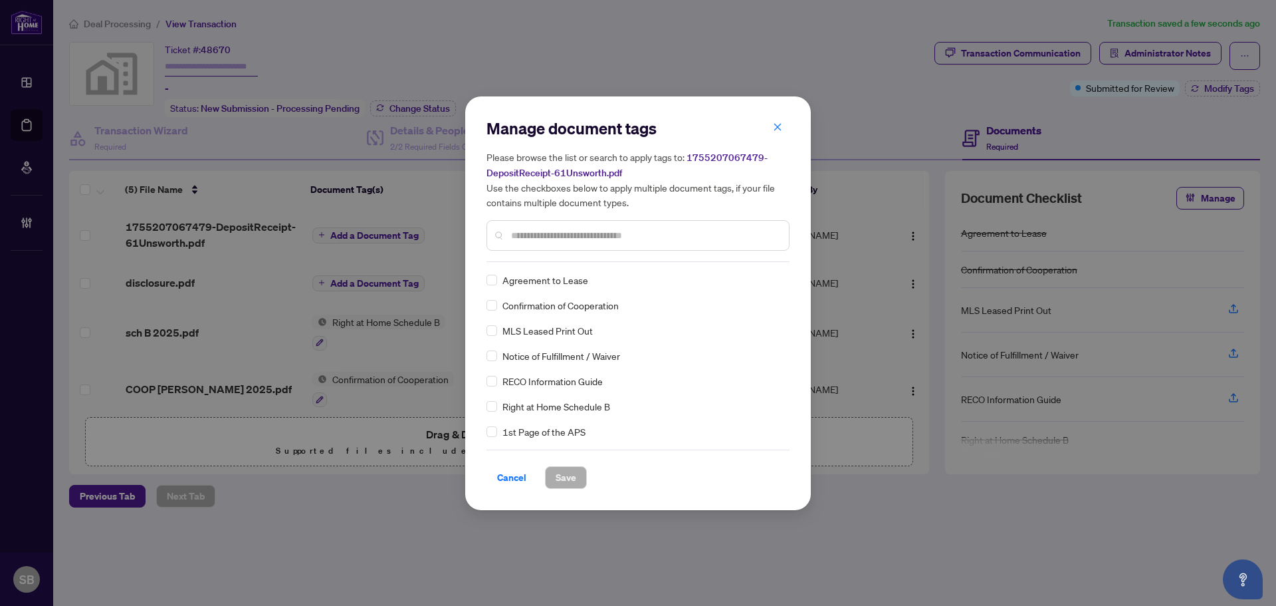
click at [558, 239] on input "text" at bounding box center [644, 235] width 267 height 15
type input "****"
click at [773, 275] on div at bounding box center [768, 279] width 25 height 13
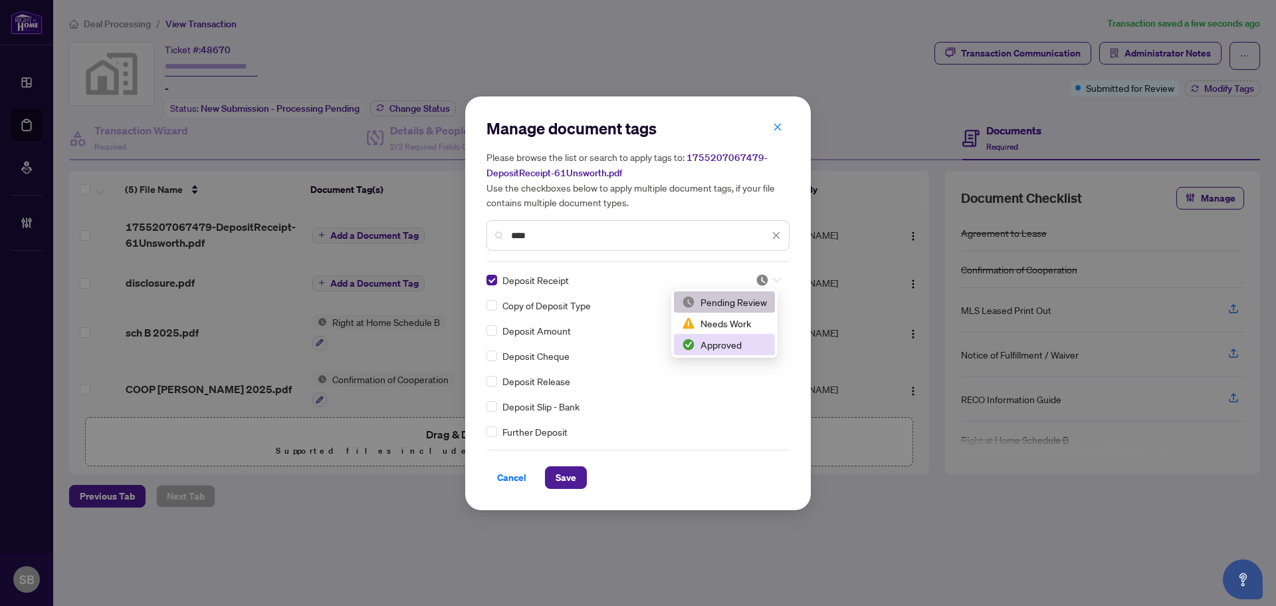
click at [717, 350] on div "Approved" at bounding box center [724, 344] width 85 height 15
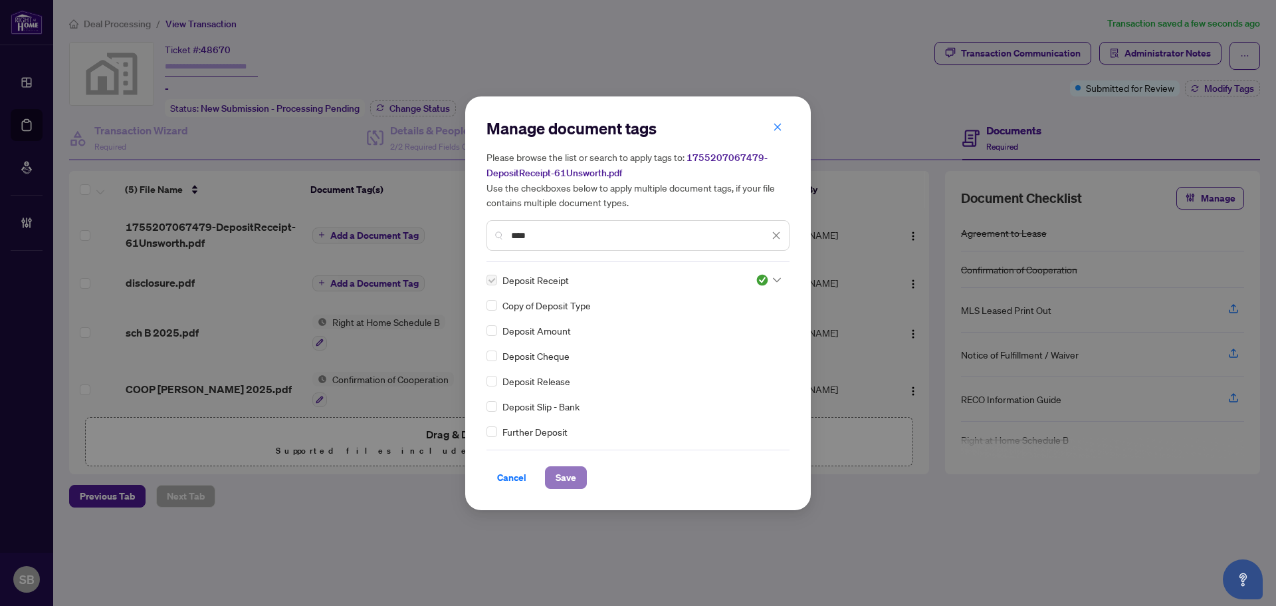
click at [579, 475] on button "Save" at bounding box center [566, 477] width 42 height 23
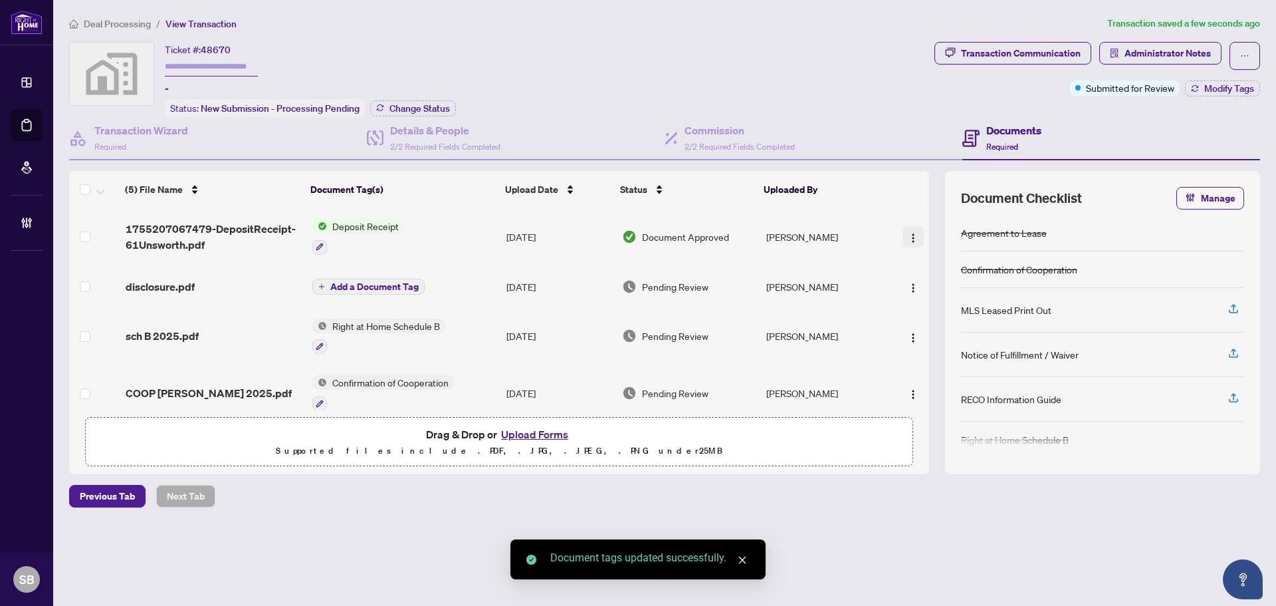
click at [910, 229] on span "button" at bounding box center [913, 236] width 11 height 15
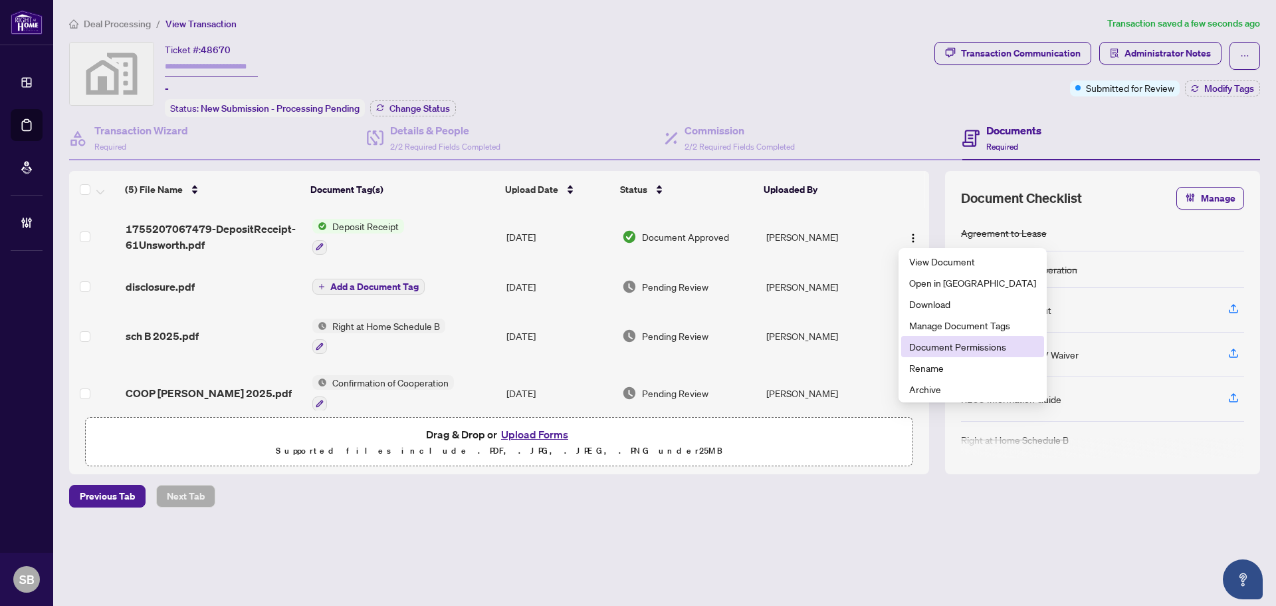
click at [949, 348] on span "Document Permissions" at bounding box center [972, 346] width 127 height 15
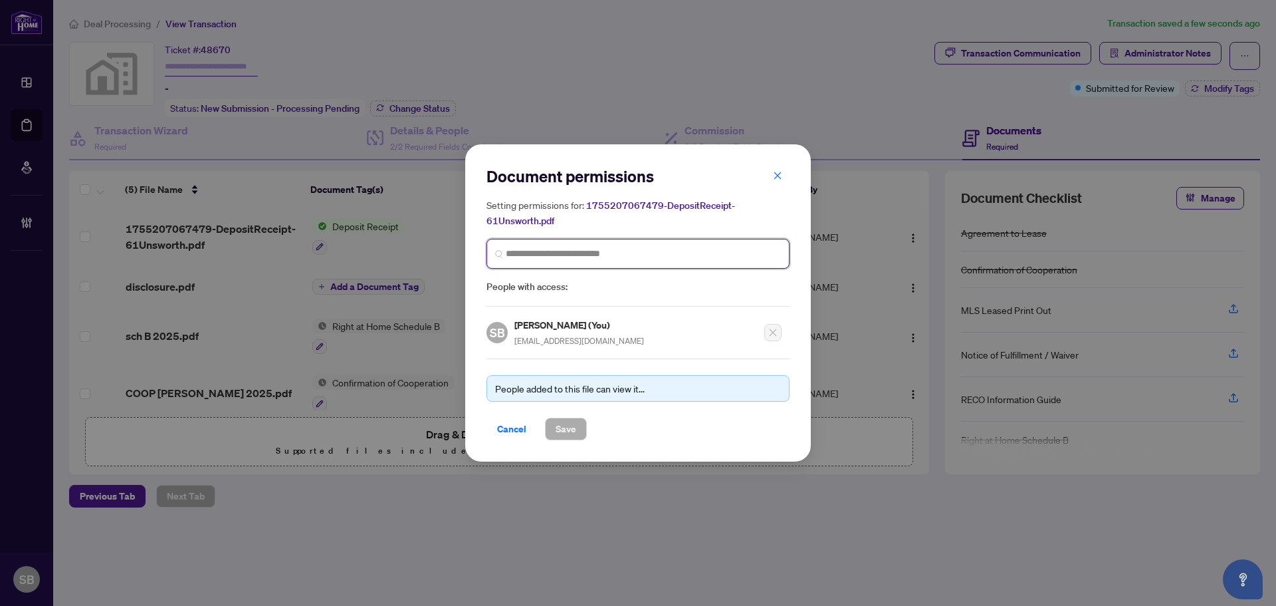
click at [566, 255] on input "search" at bounding box center [643, 254] width 275 height 14
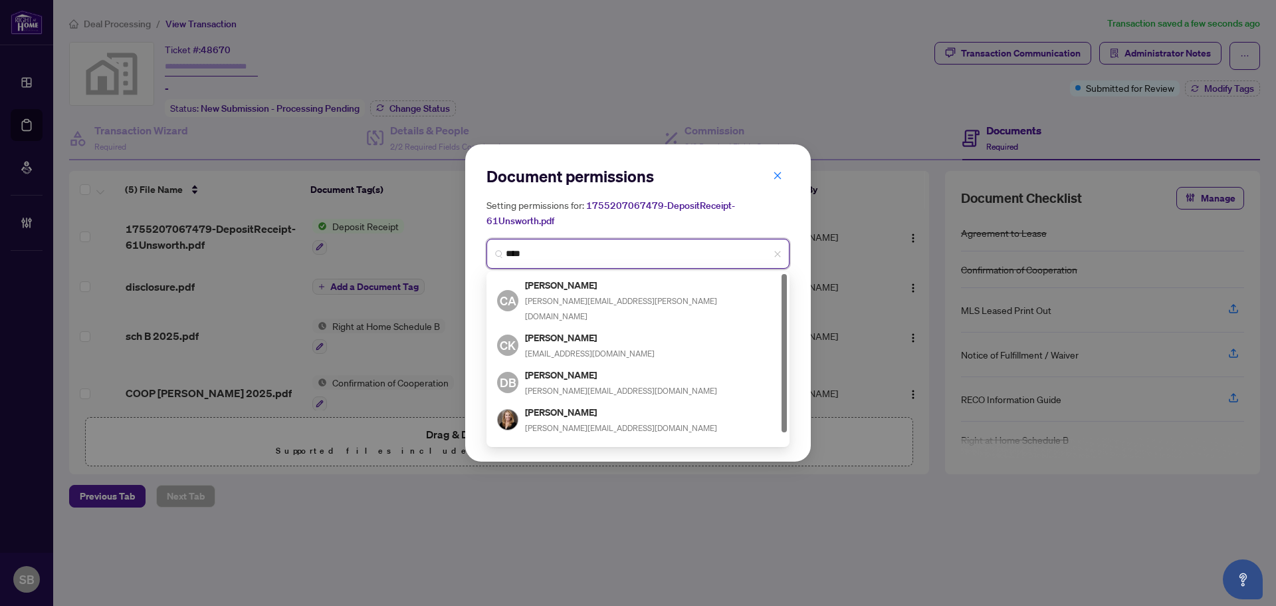
type input "*****"
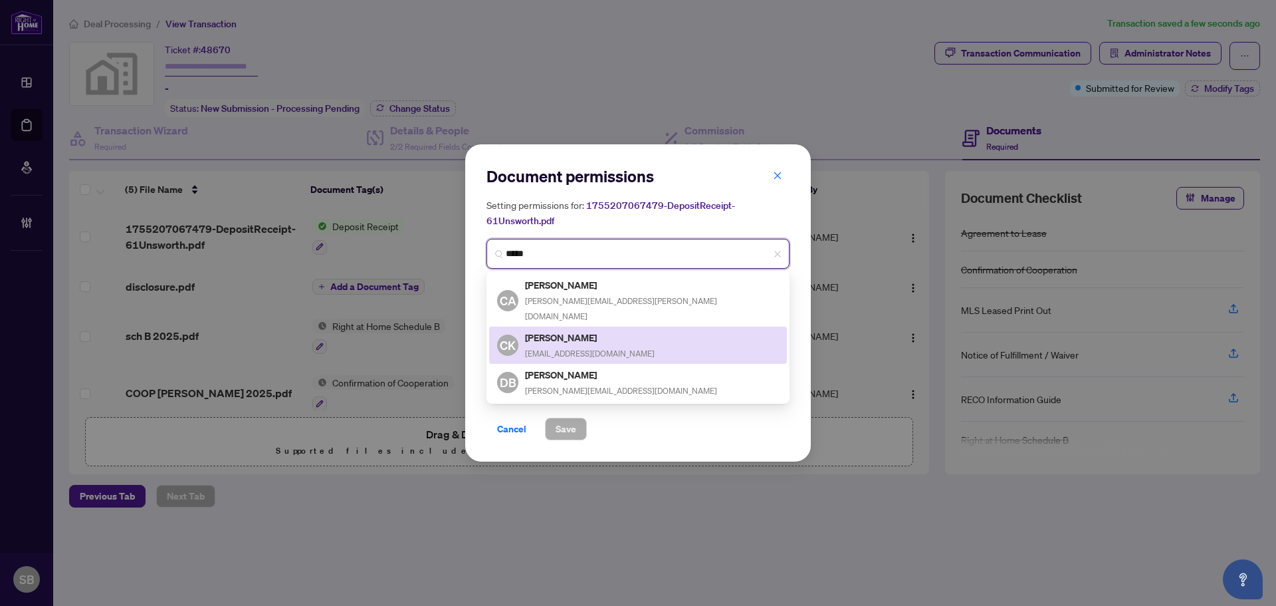
click at [614, 330] on div "CK [PERSON_NAME] [EMAIL_ADDRESS][DOMAIN_NAME]" at bounding box center [638, 345] width 282 height 31
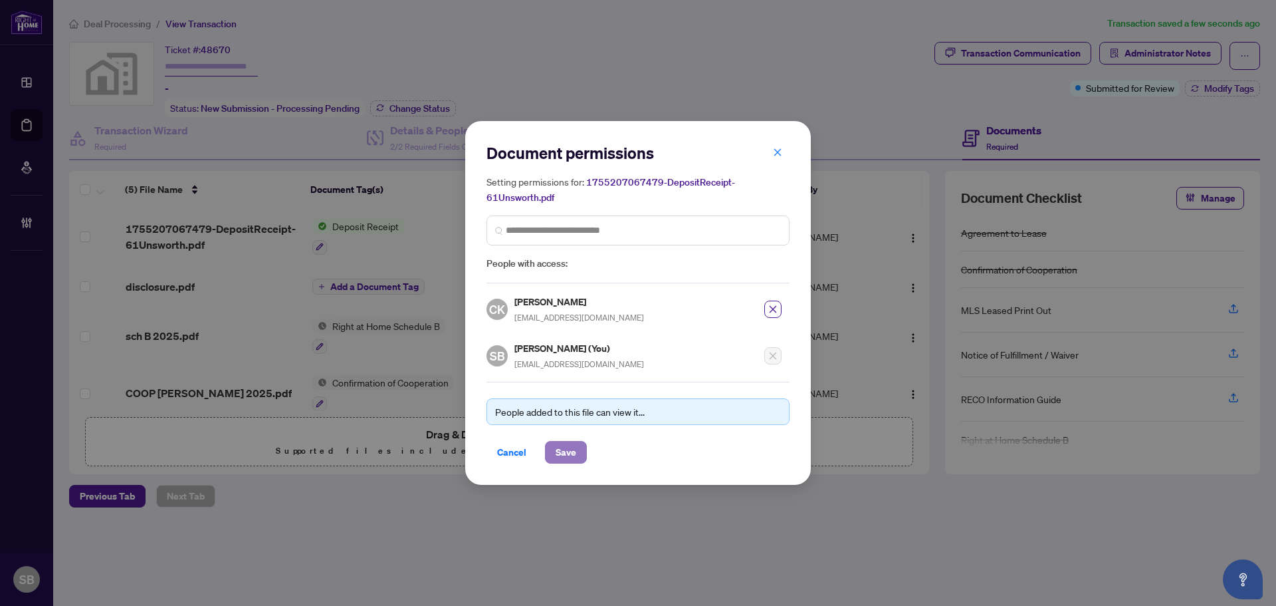
click at [572, 450] on span "Save" at bounding box center [566, 451] width 21 height 21
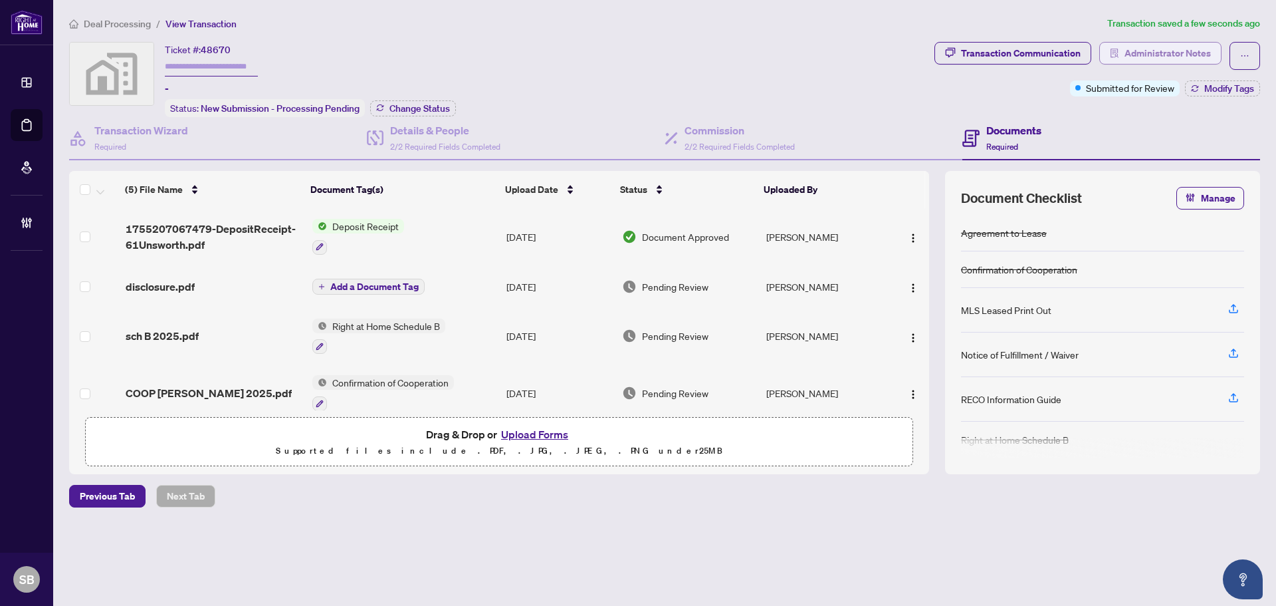
click at [1160, 55] on span "Administrator Notes" at bounding box center [1168, 53] width 86 height 21
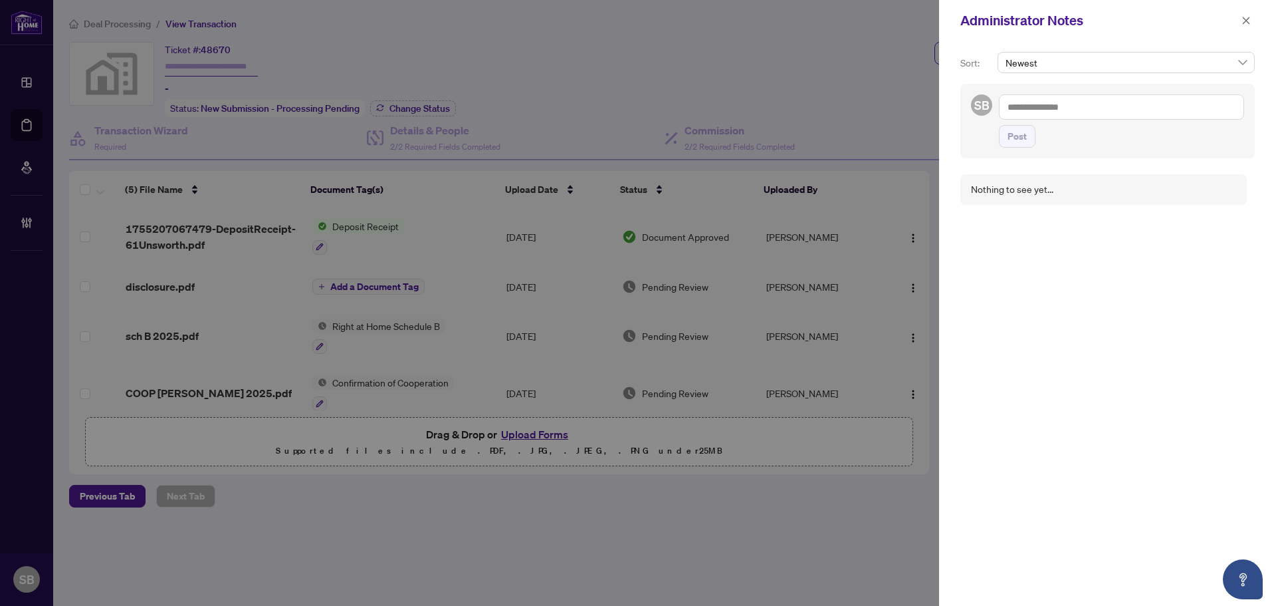
click at [1073, 112] on textarea at bounding box center [1121, 106] width 245 height 25
type textarea "**********"
click at [1027, 140] on button "Post" at bounding box center [1017, 149] width 37 height 23
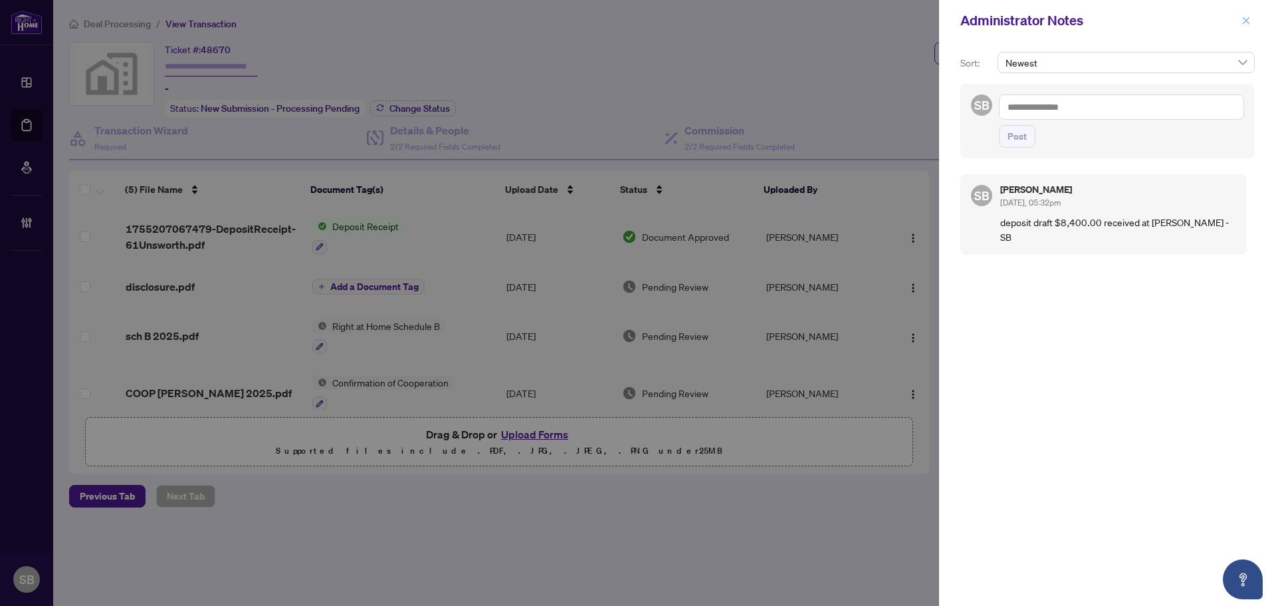
click at [1245, 25] on icon "close" at bounding box center [1246, 20] width 9 height 9
